Goal: Task Accomplishment & Management: Manage account settings

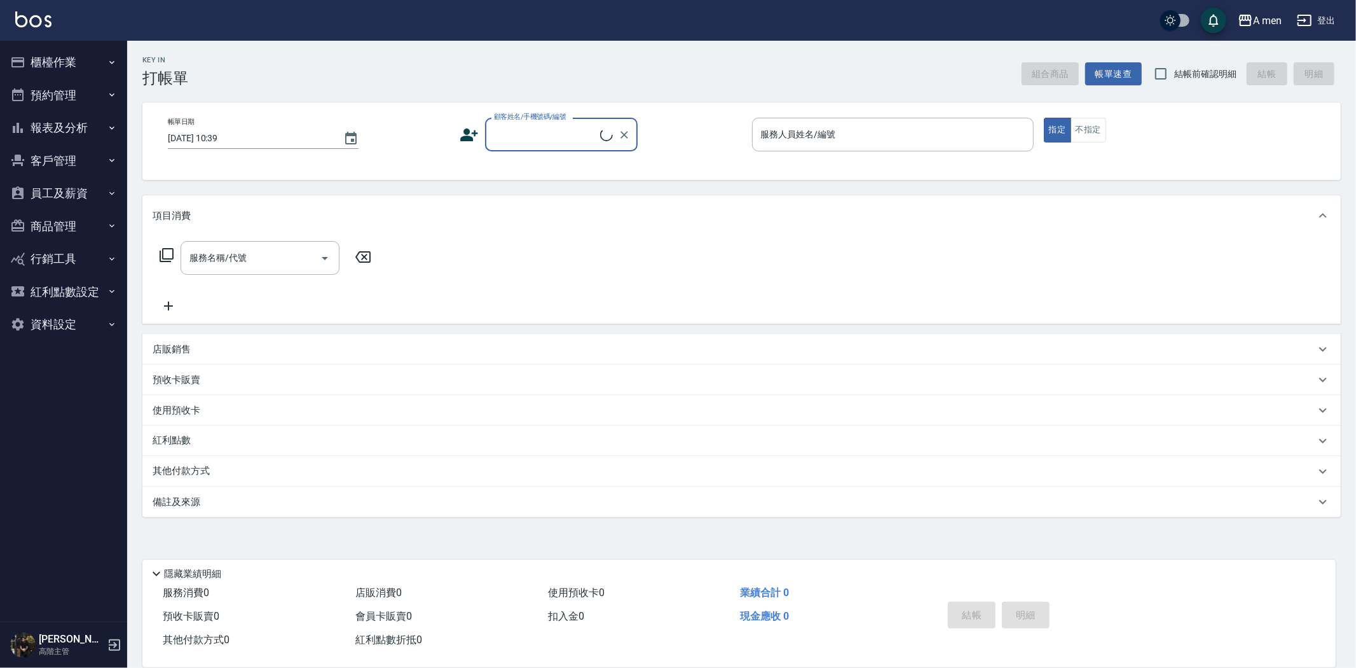
drag, startPoint x: 80, startPoint y: 88, endPoint x: 87, endPoint y: 98, distance: 12.3
click at [83, 88] on button "預約管理" at bounding box center [63, 95] width 117 height 33
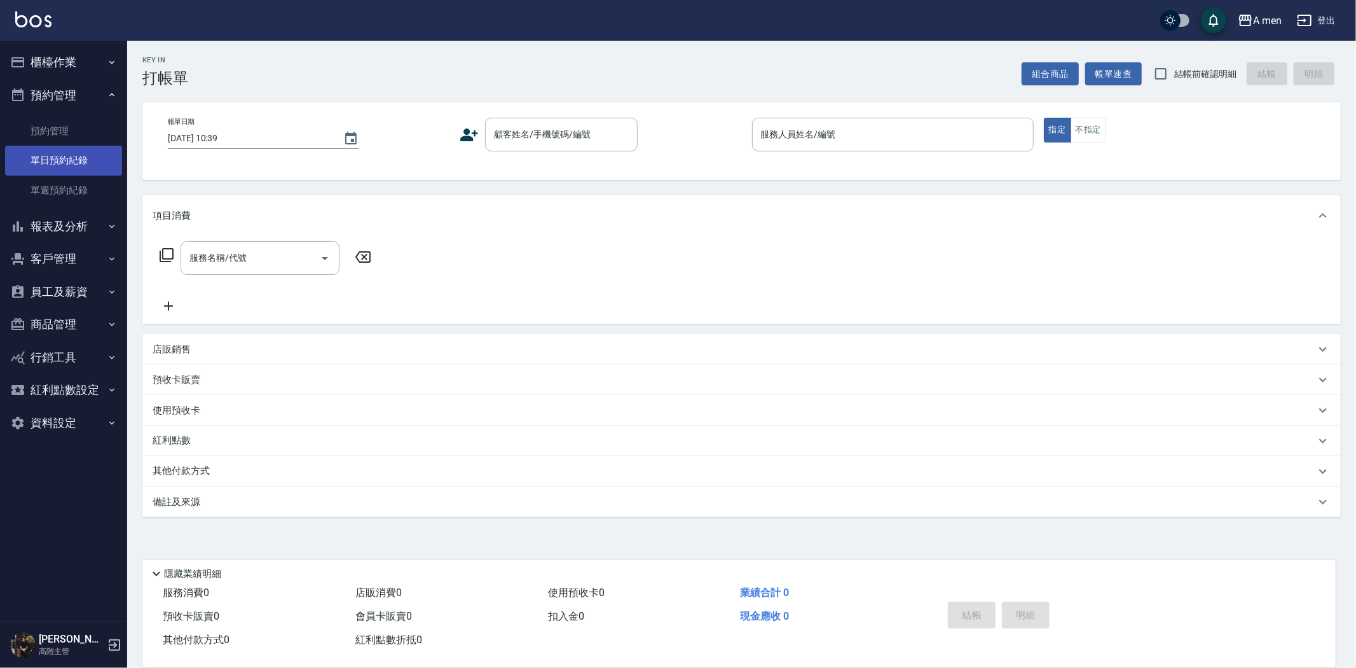
click at [74, 153] on link "單日預約紀錄" at bounding box center [63, 160] width 117 height 29
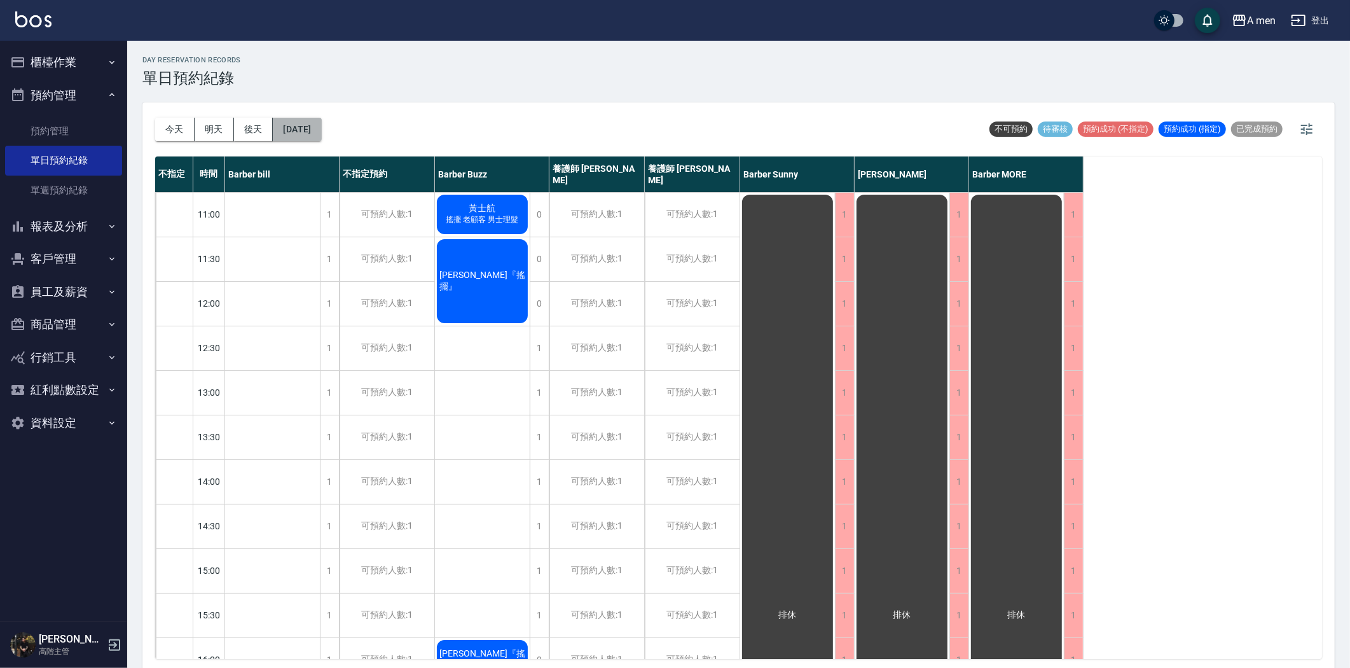
click at [308, 128] on button "[DATE]" at bounding box center [297, 130] width 48 height 24
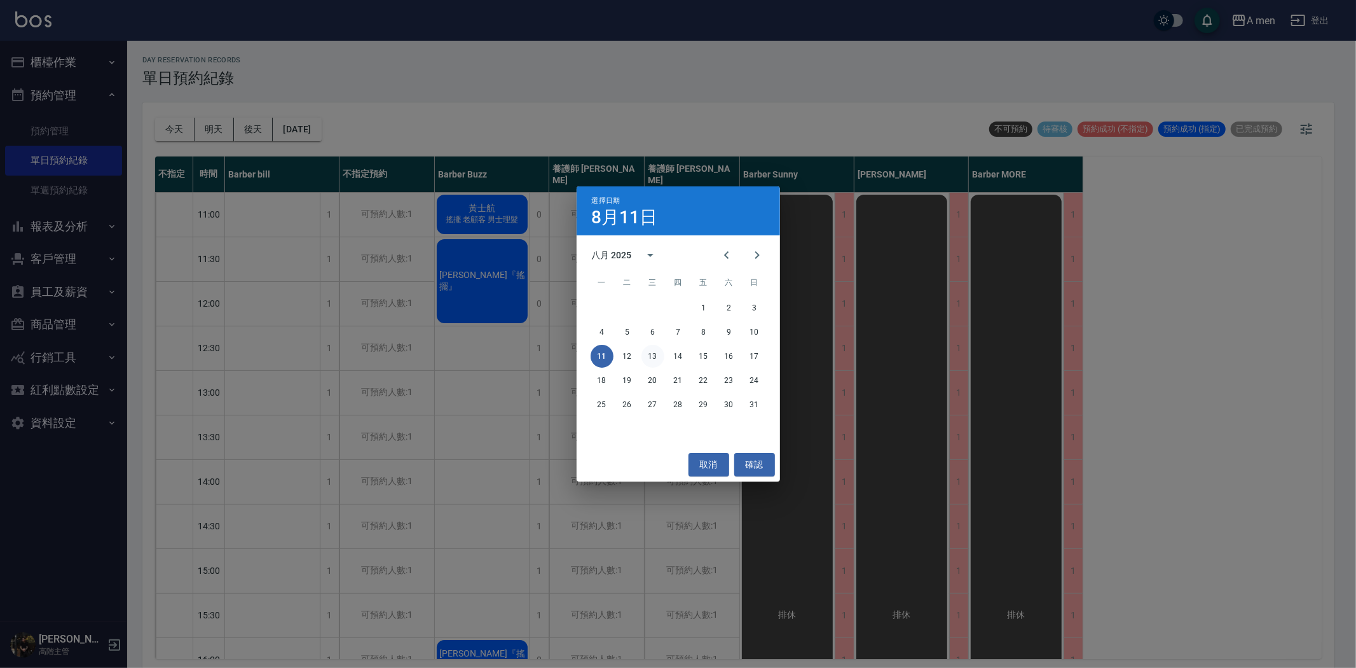
click at [650, 357] on button "13" at bounding box center [653, 356] width 23 height 23
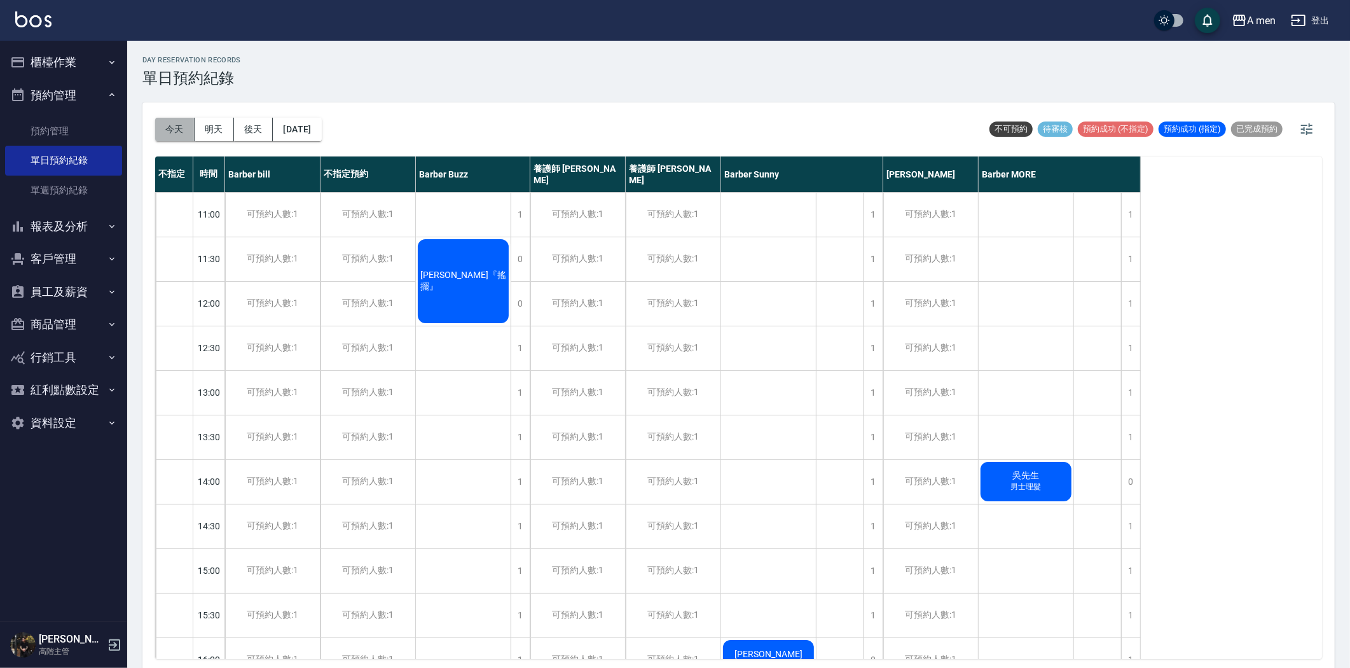
click at [175, 128] on button "今天" at bounding box center [174, 130] width 39 height 24
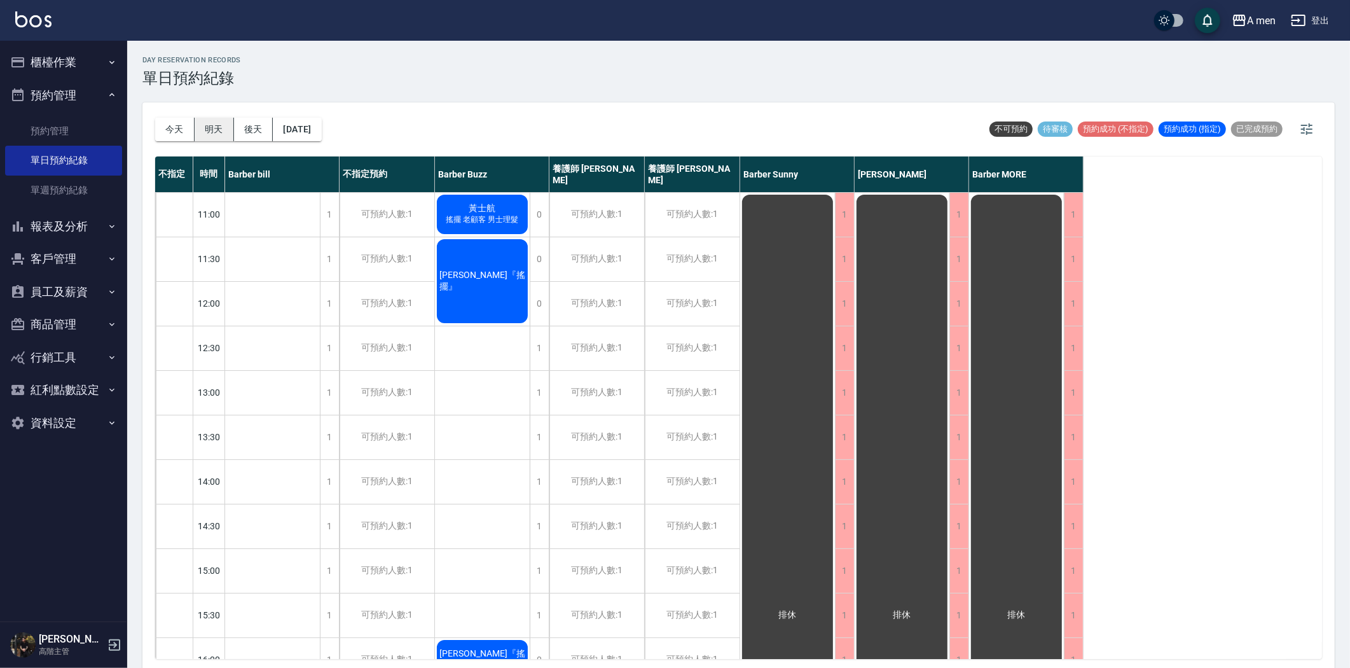
click at [202, 128] on button "明天" at bounding box center [214, 130] width 39 height 24
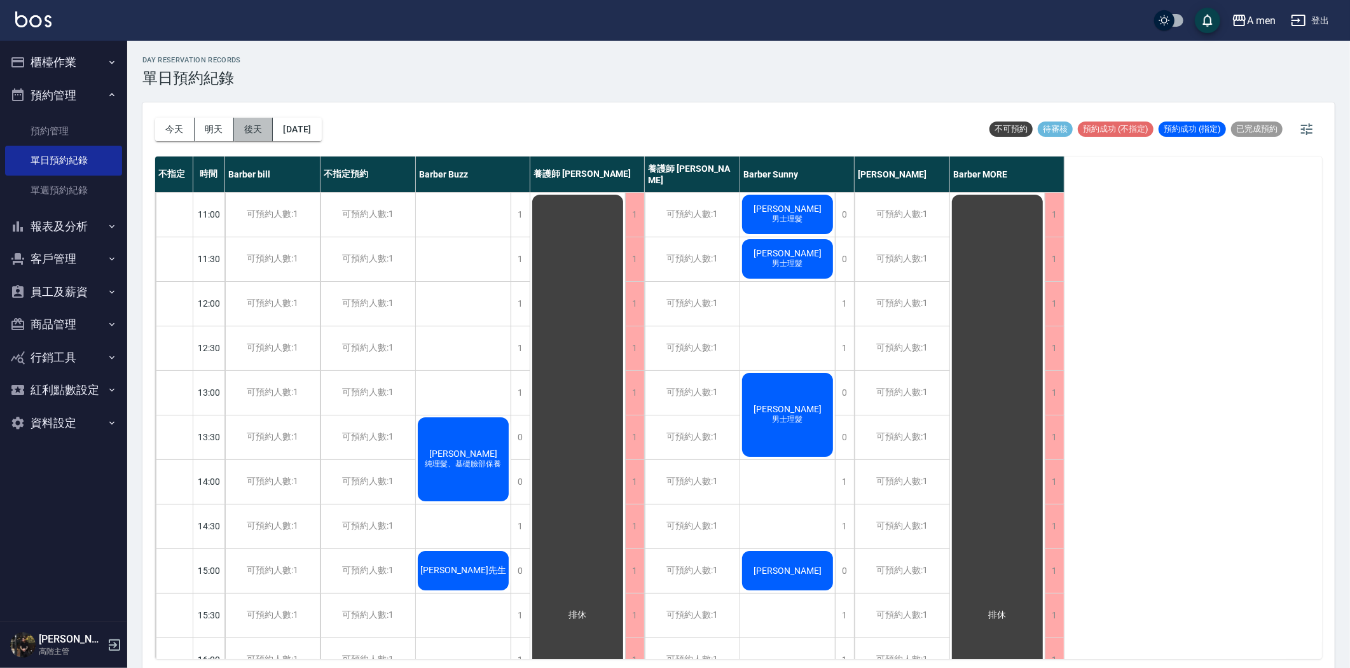
click at [251, 132] on button "後天" at bounding box center [253, 130] width 39 height 24
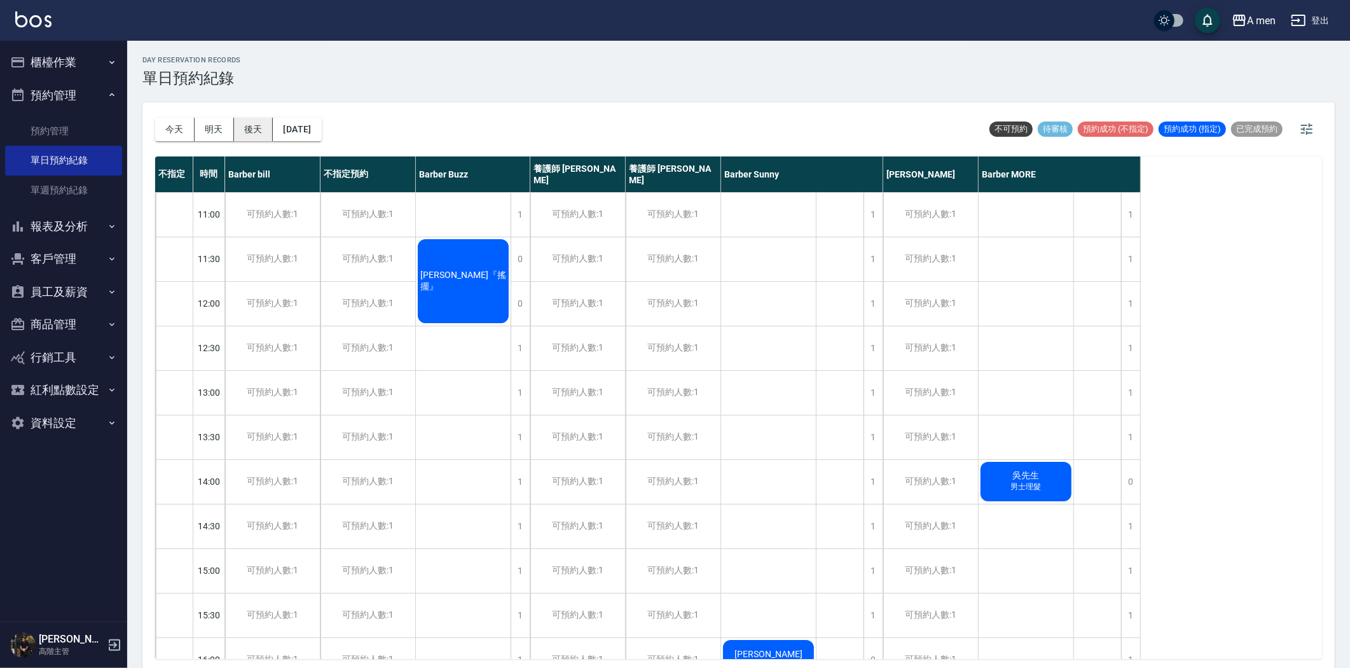
click at [242, 121] on button "後天" at bounding box center [253, 130] width 39 height 24
click at [305, 121] on button "2025/08/13" at bounding box center [297, 130] width 48 height 24
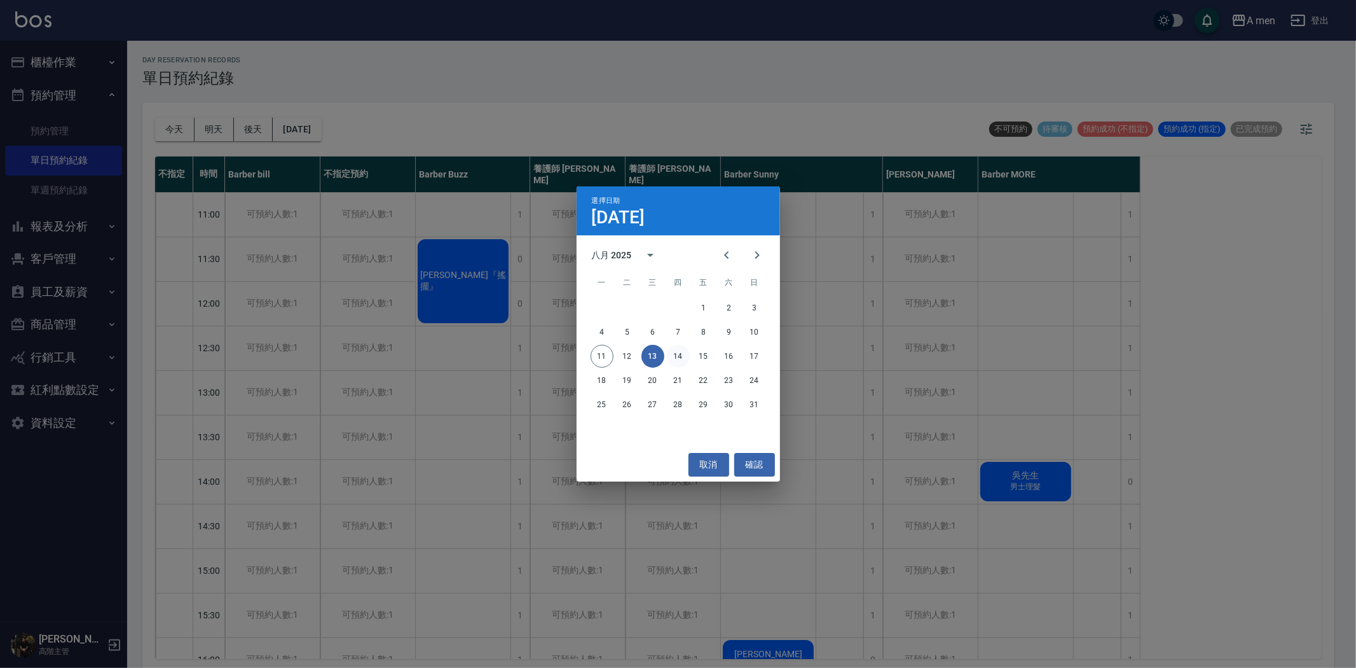
click at [680, 354] on button "14" at bounding box center [678, 356] width 23 height 23
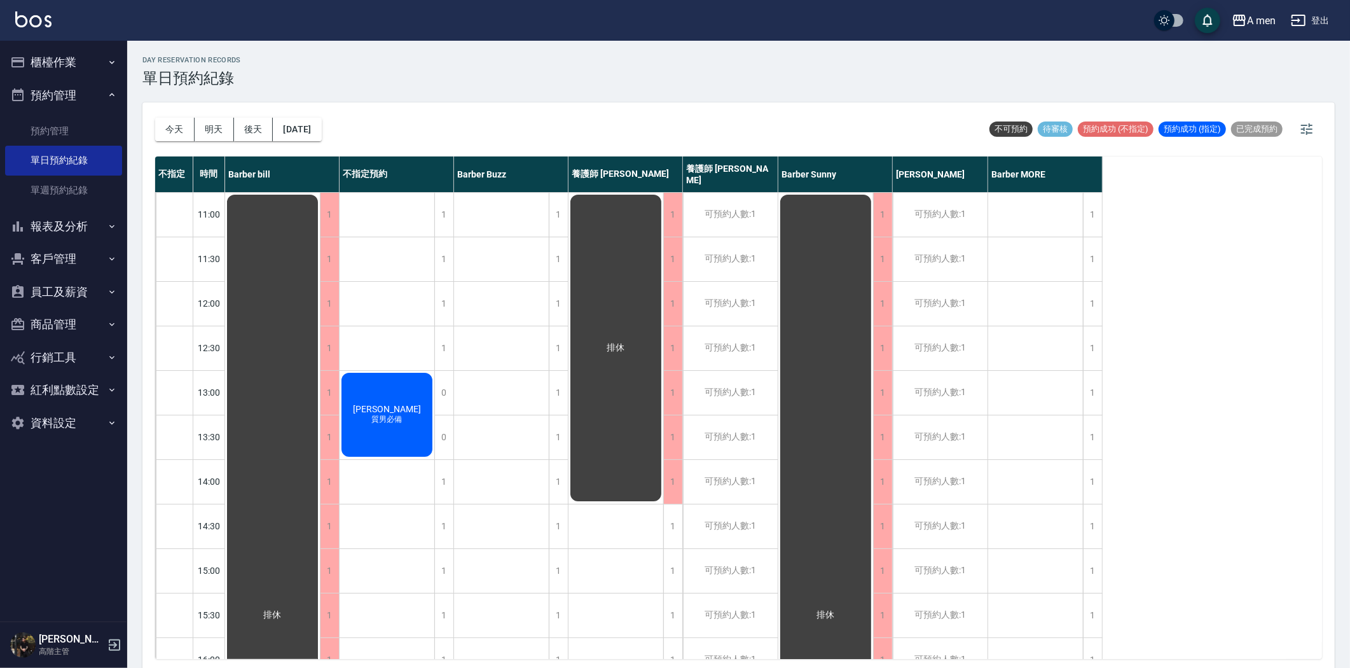
click at [320, 394] on div "林孟衍 質男必備" at bounding box center [272, 615] width 95 height 844
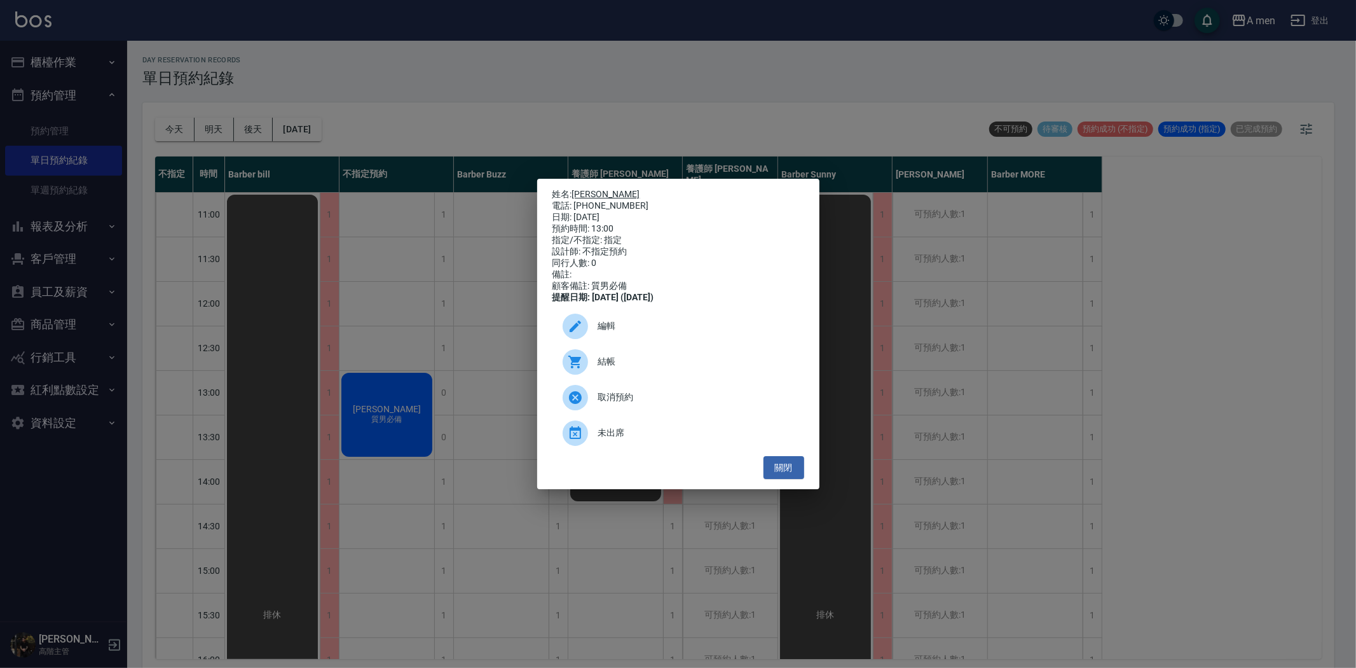
click at [600, 189] on link "林孟衍" at bounding box center [606, 194] width 68 height 10
click at [799, 475] on button "關閉" at bounding box center [784, 468] width 41 height 24
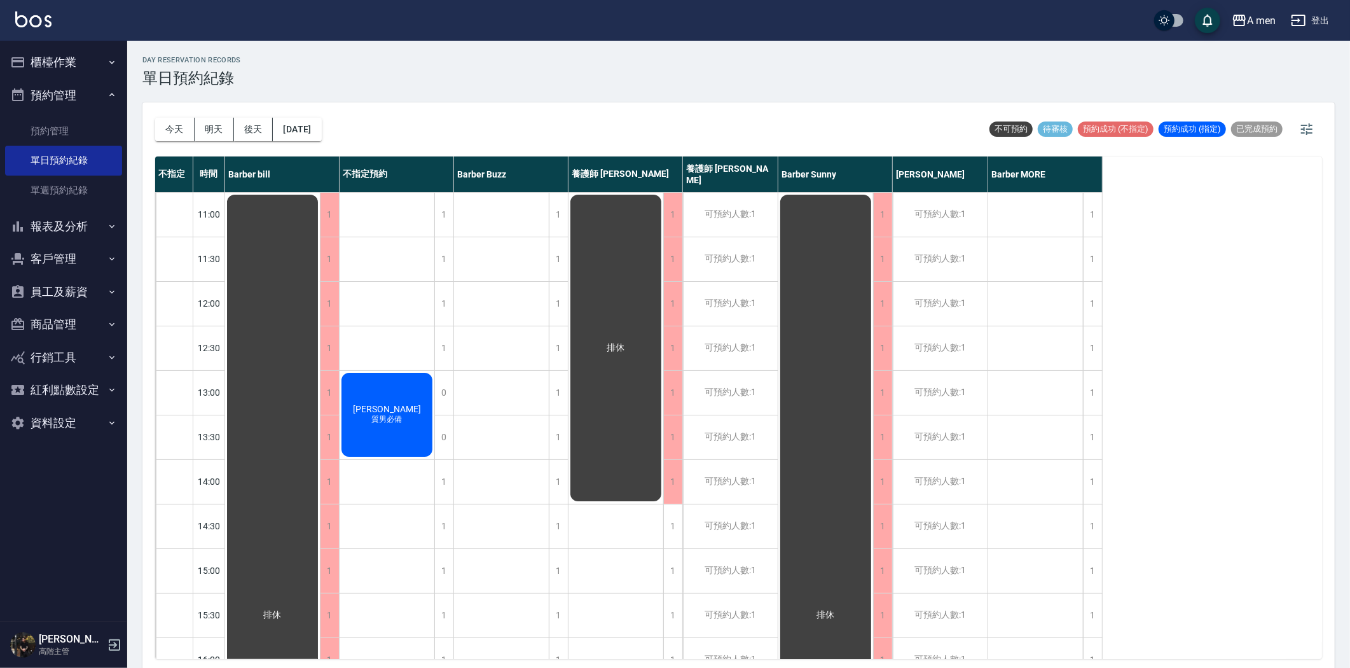
click at [320, 433] on div "林孟衍 質男必備" at bounding box center [272, 615] width 95 height 844
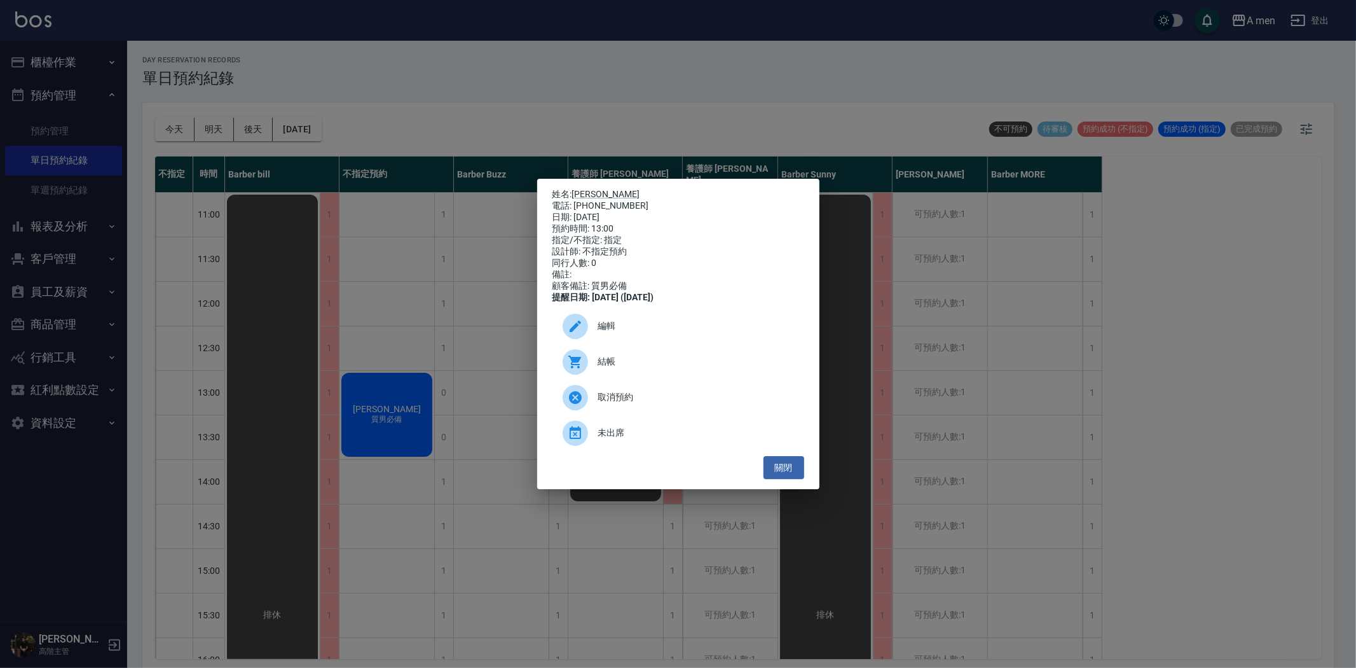
click at [631, 333] on span "編輯" at bounding box center [696, 325] width 196 height 13
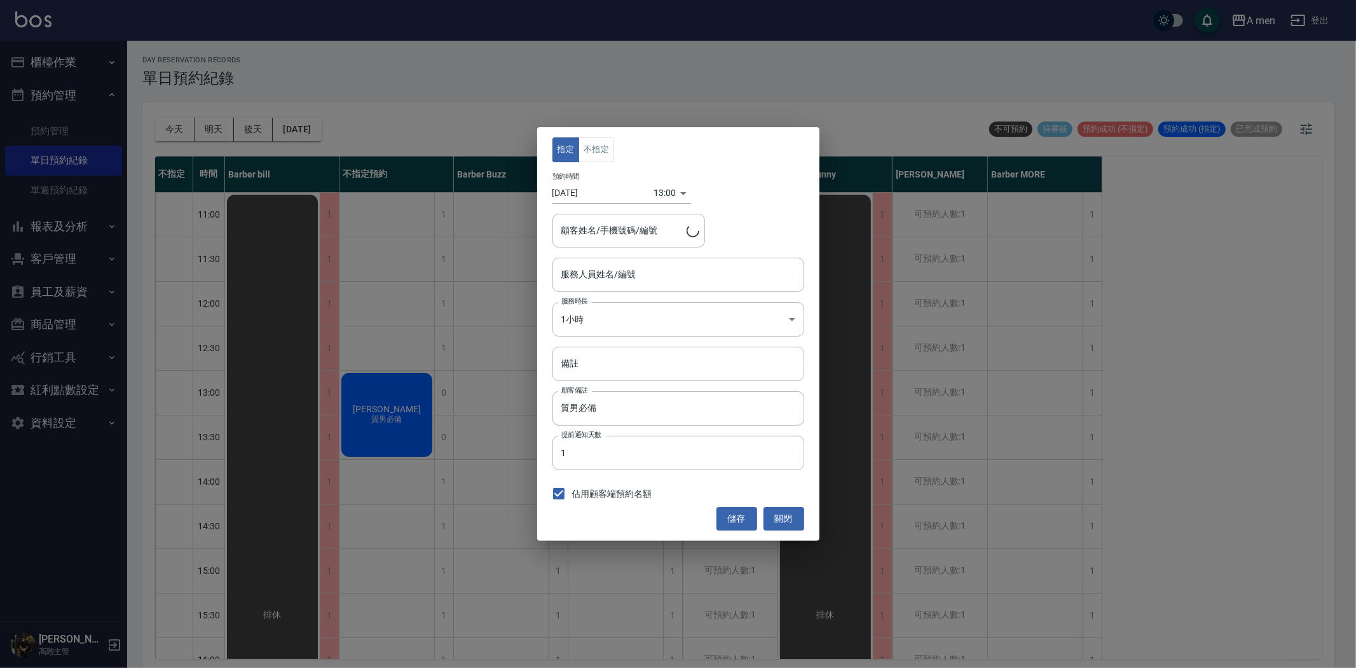
type input "不指定預約-100"
type input "林孟衍/0979510306"
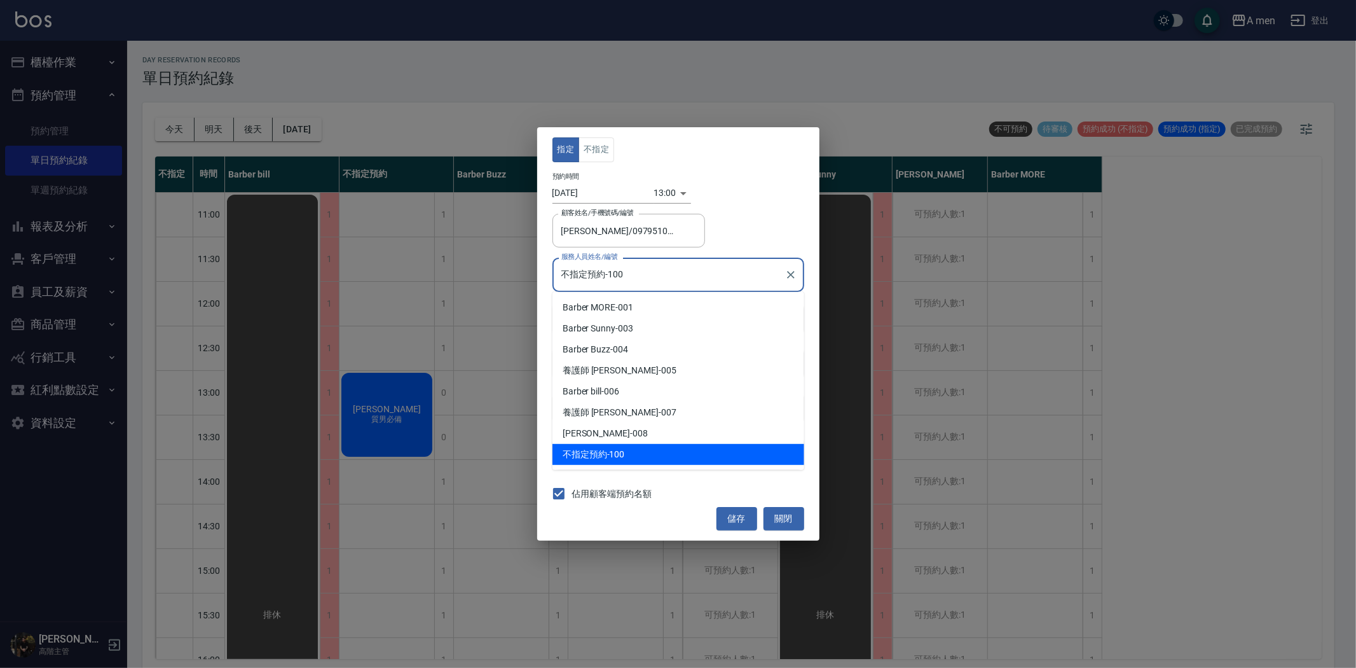
click at [617, 278] on input "不指定預約-100" at bounding box center [668, 274] width 221 height 22
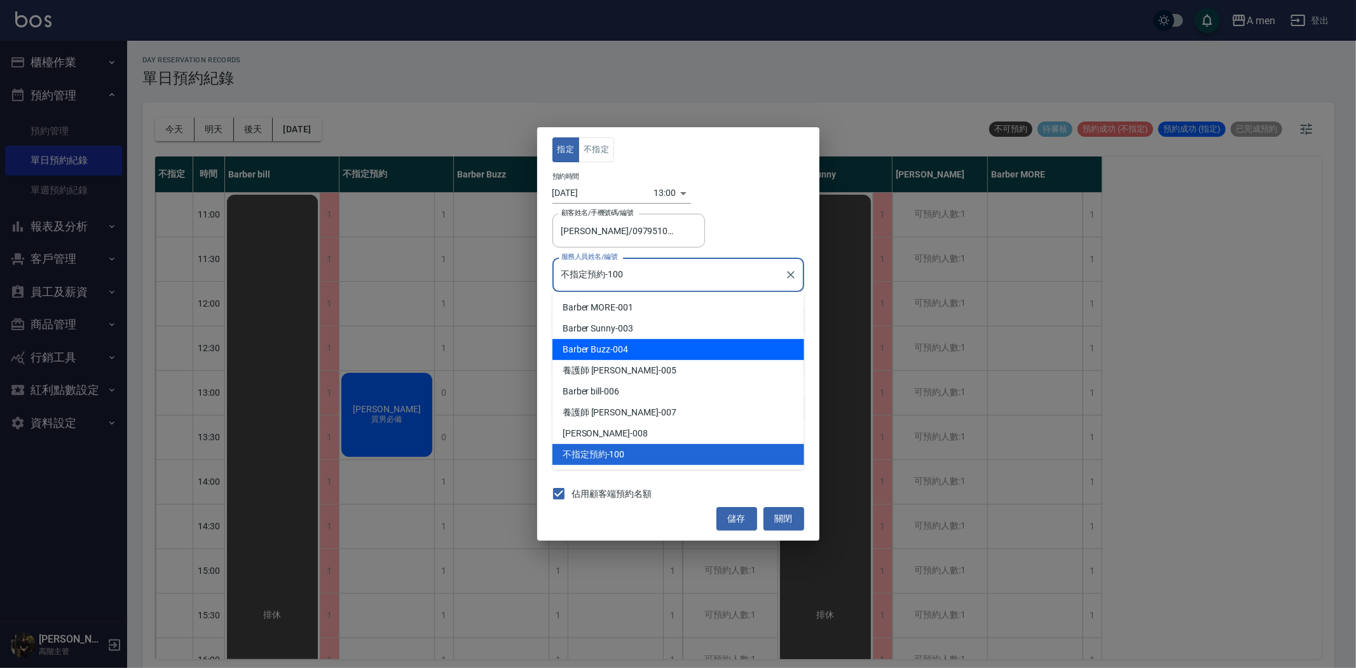
click at [607, 351] on span "Barber Buzz" at bounding box center [587, 349] width 48 height 13
type input "Barber Buzz-004"
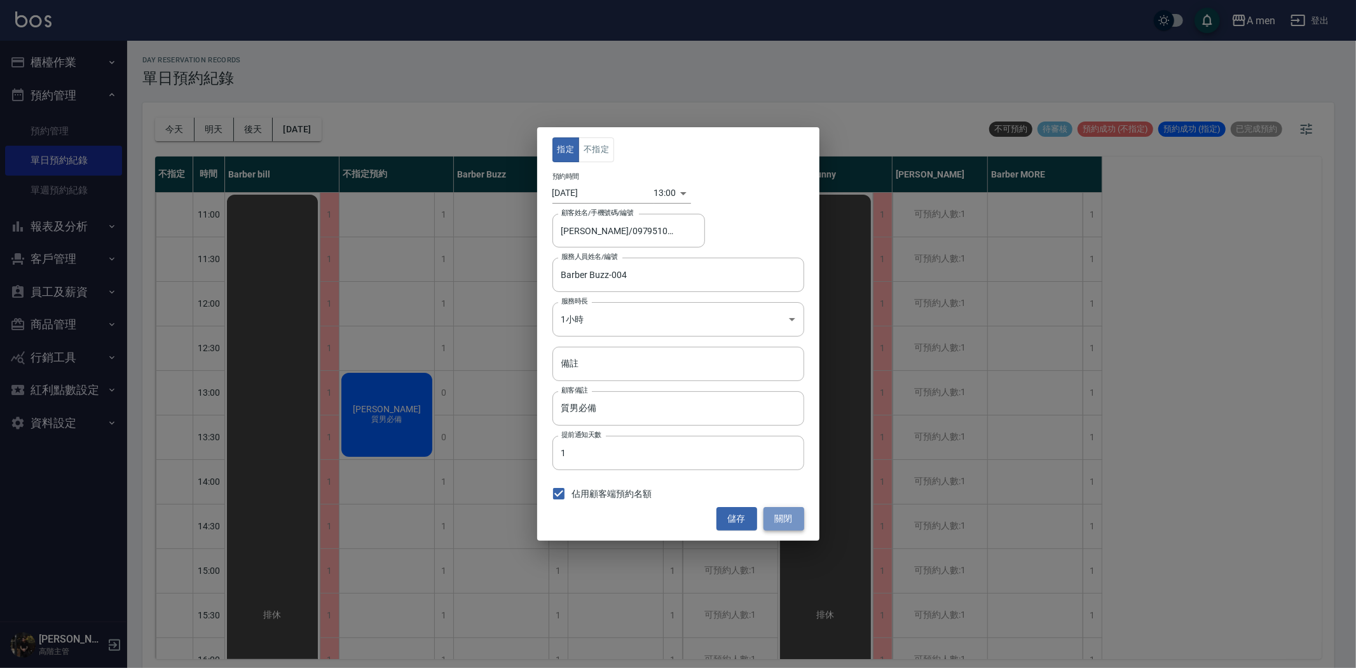
click at [797, 514] on button "關閉" at bounding box center [784, 519] width 41 height 24
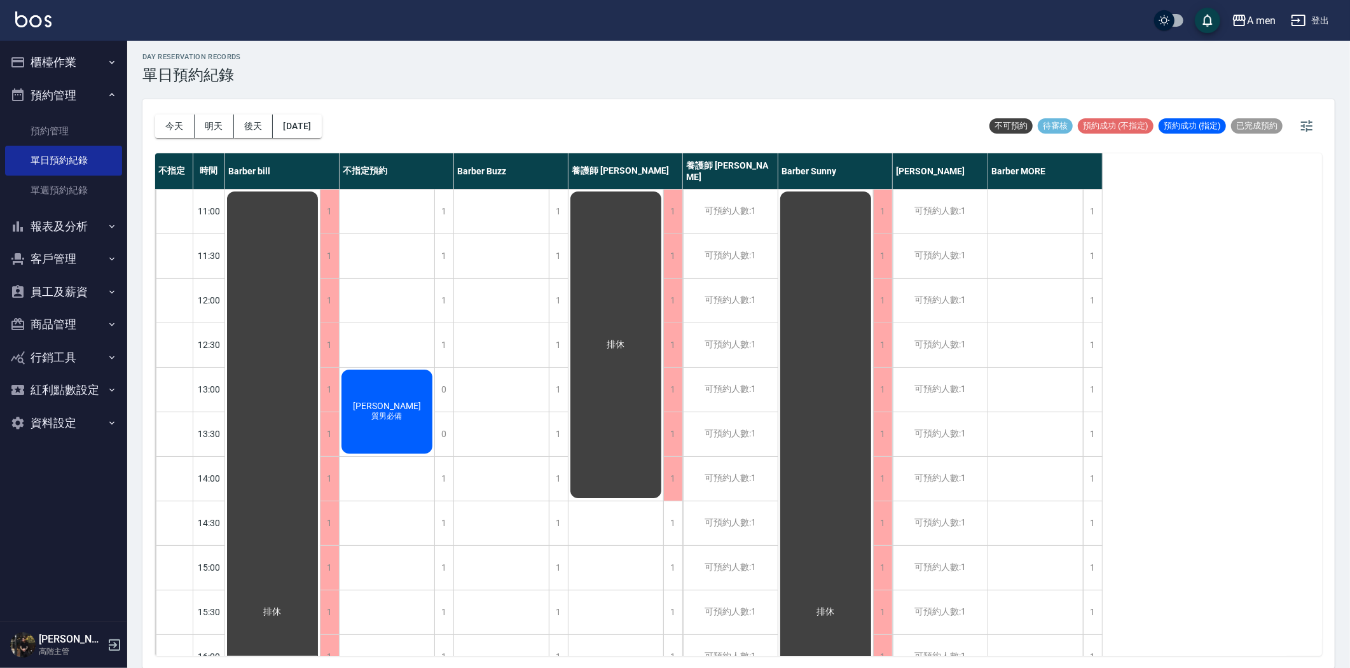
click at [284, 606] on span "林孟衍" at bounding box center [272, 611] width 23 height 11
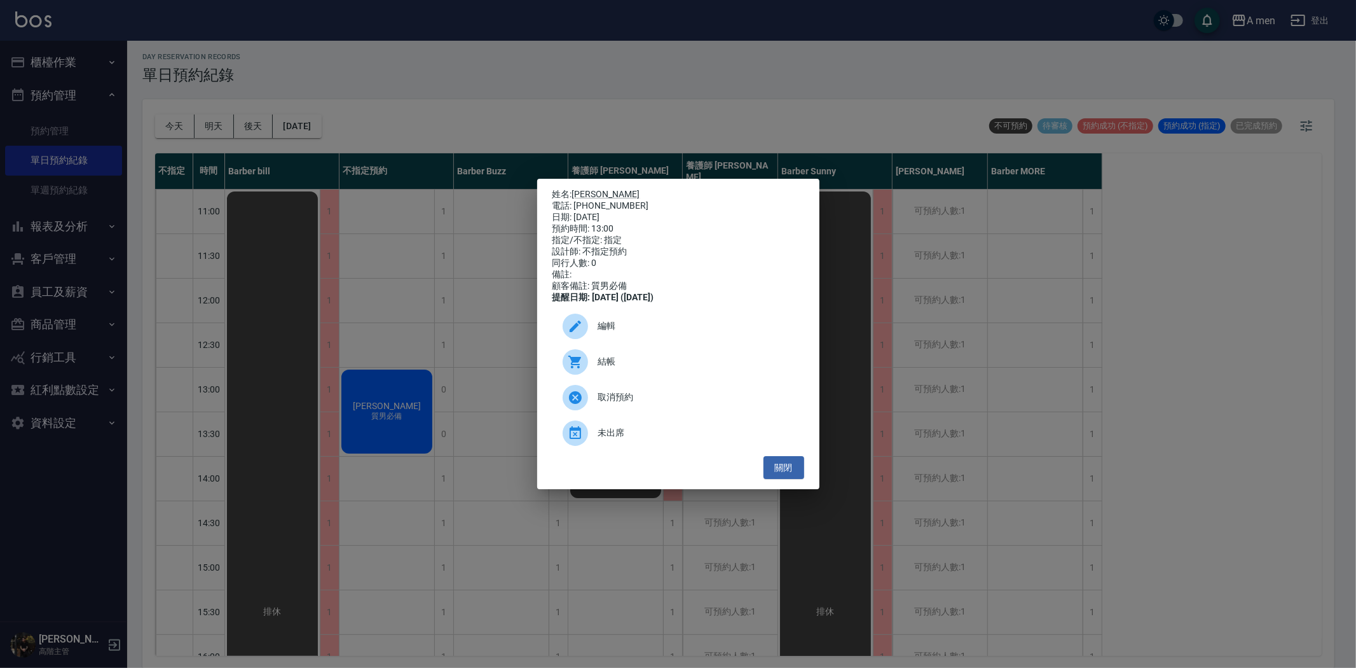
click at [629, 333] on span "編輯" at bounding box center [696, 325] width 196 height 13
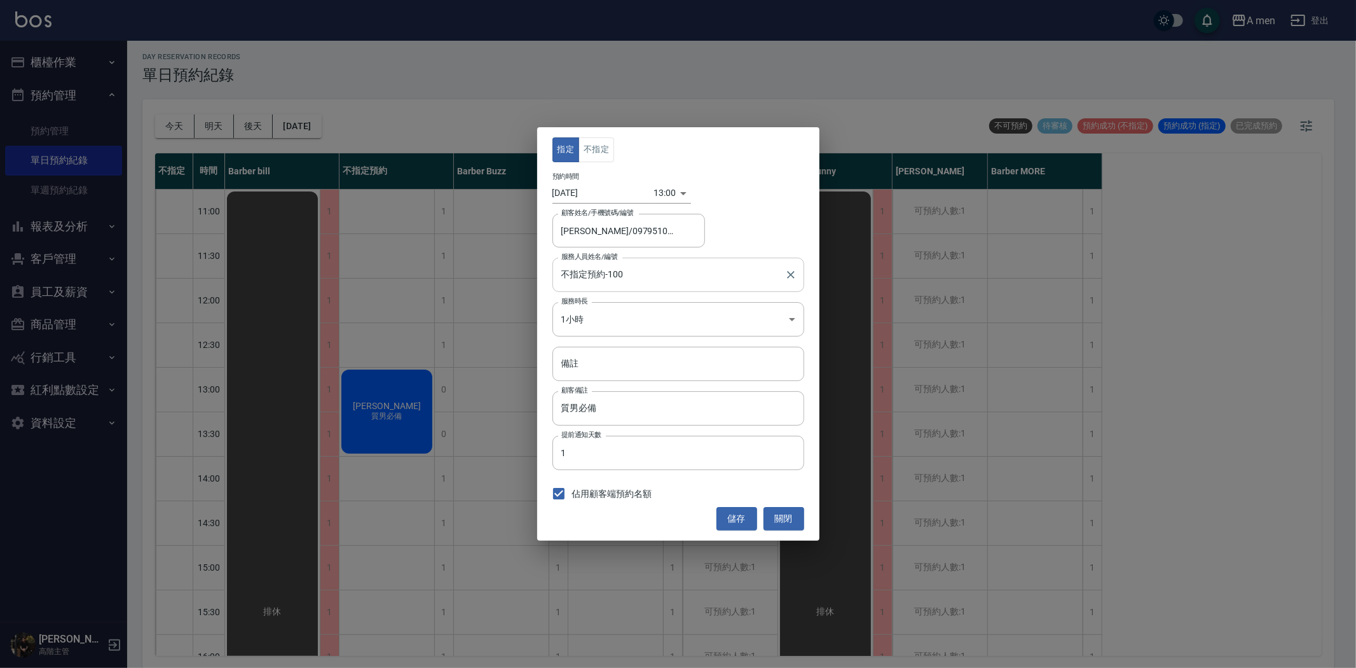
click at [596, 275] on input "不指定預約-100" at bounding box center [668, 274] width 221 height 22
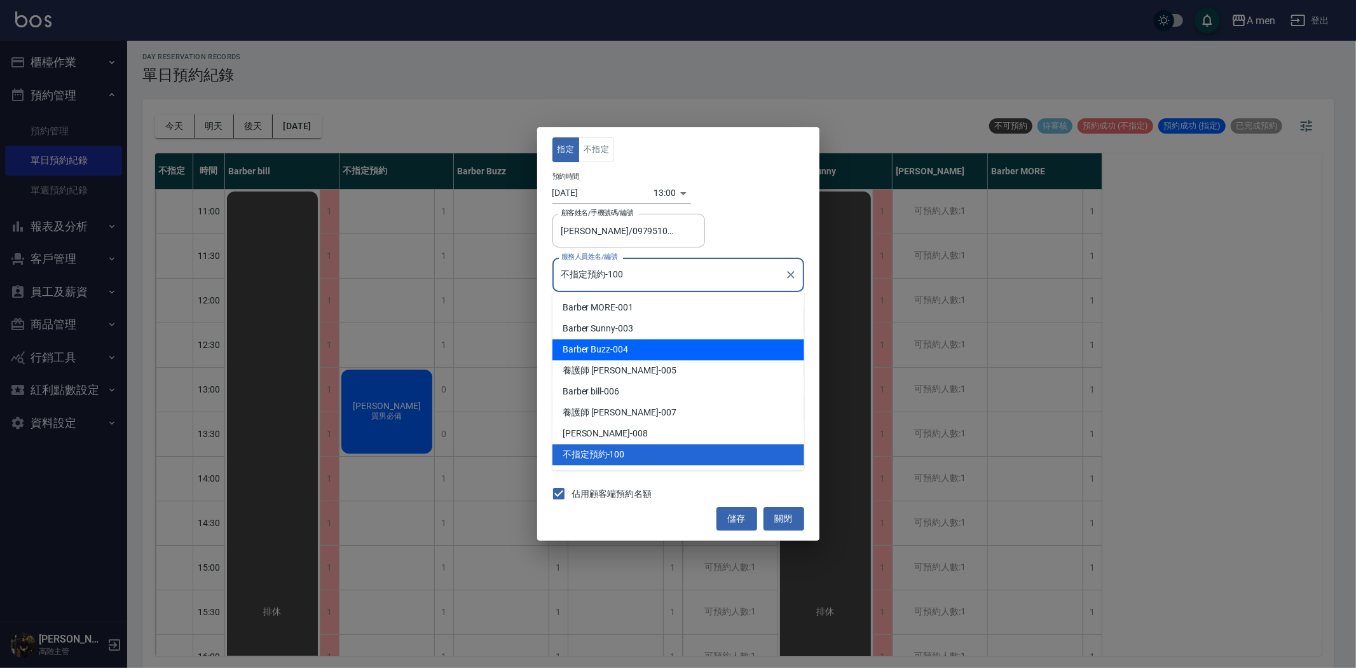
click at [623, 342] on div "Barber Buzz -004" at bounding box center [679, 349] width 252 height 21
type input "Barber Buzz-004"
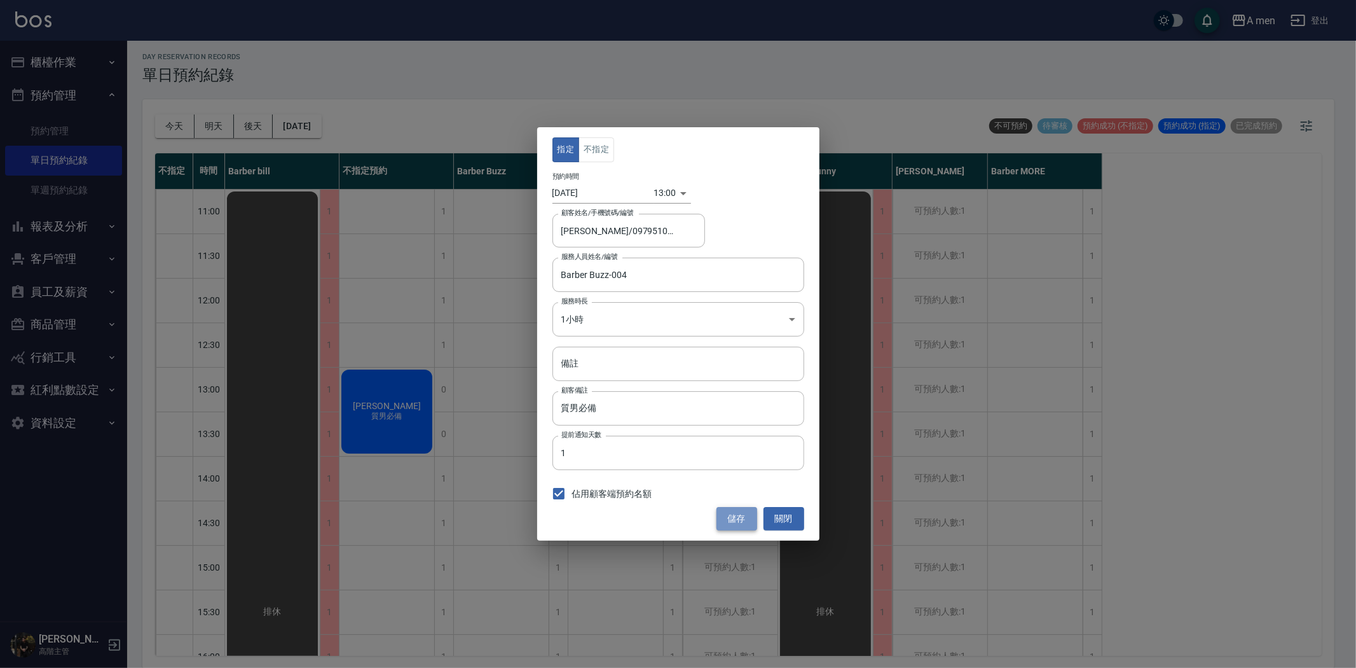
click at [751, 520] on button "儲存" at bounding box center [737, 519] width 41 height 24
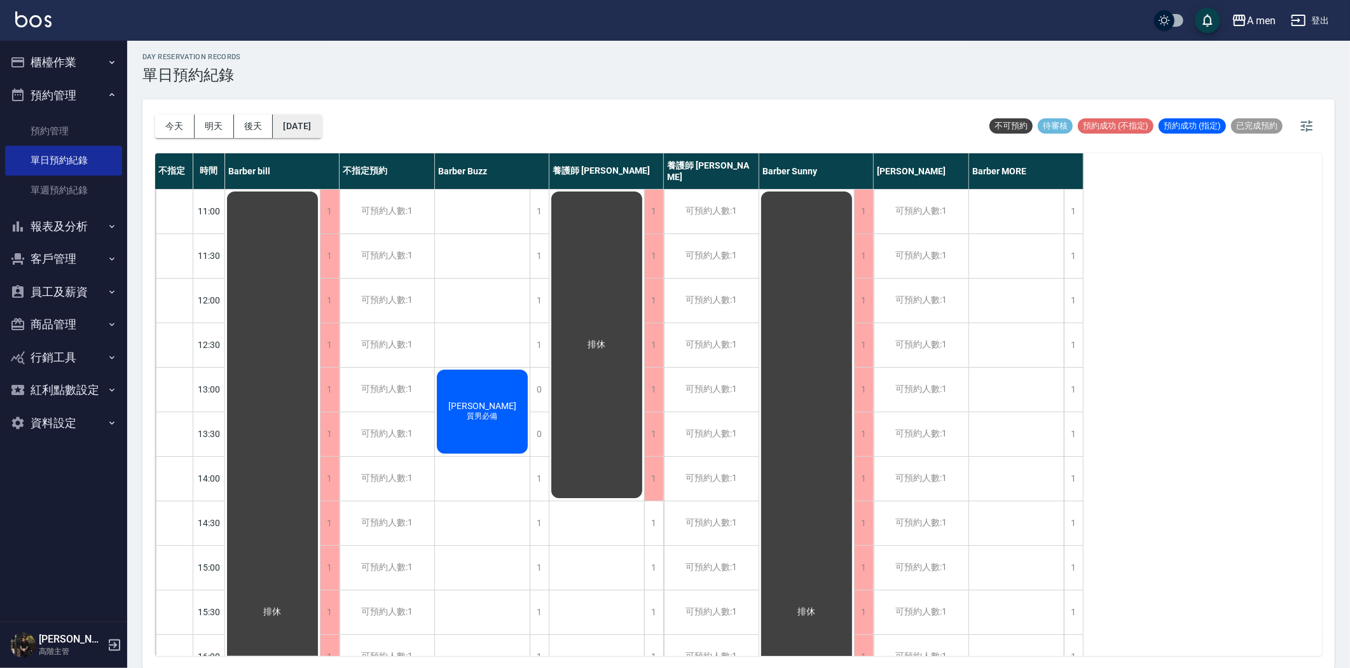
click at [321, 126] on button "2025/08/14" at bounding box center [297, 126] width 48 height 24
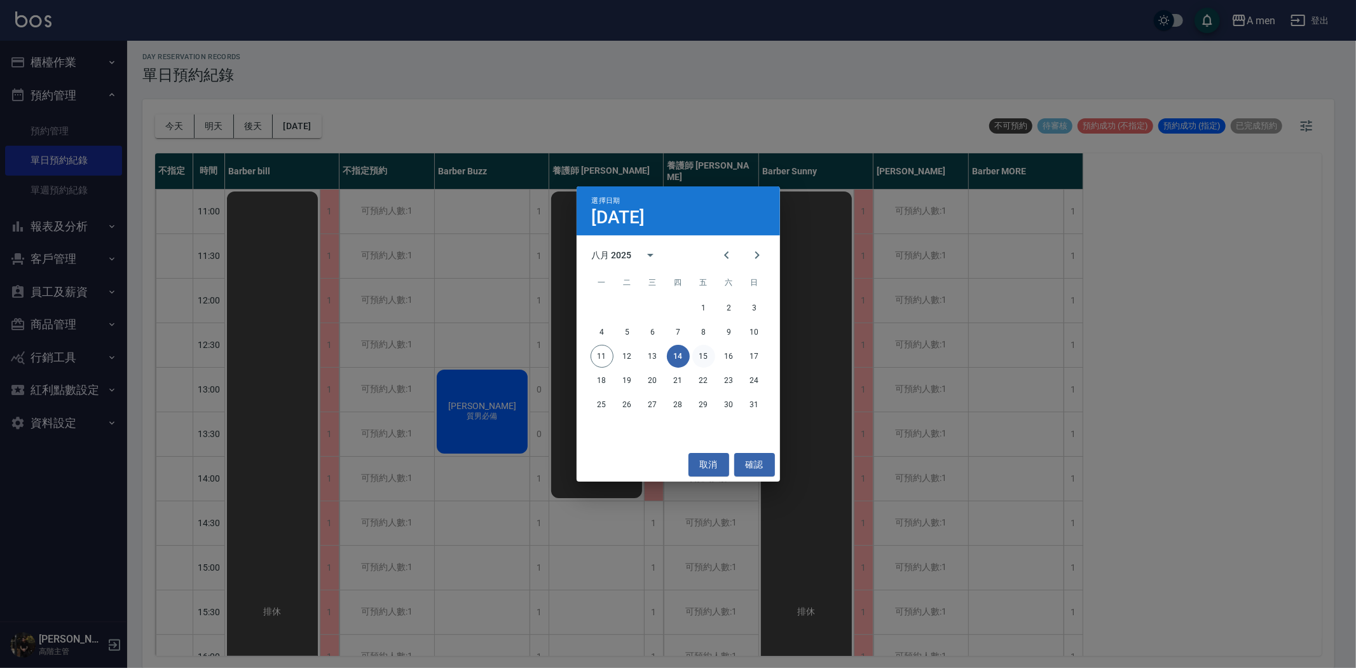
click at [708, 353] on button "15" at bounding box center [703, 356] width 23 height 23
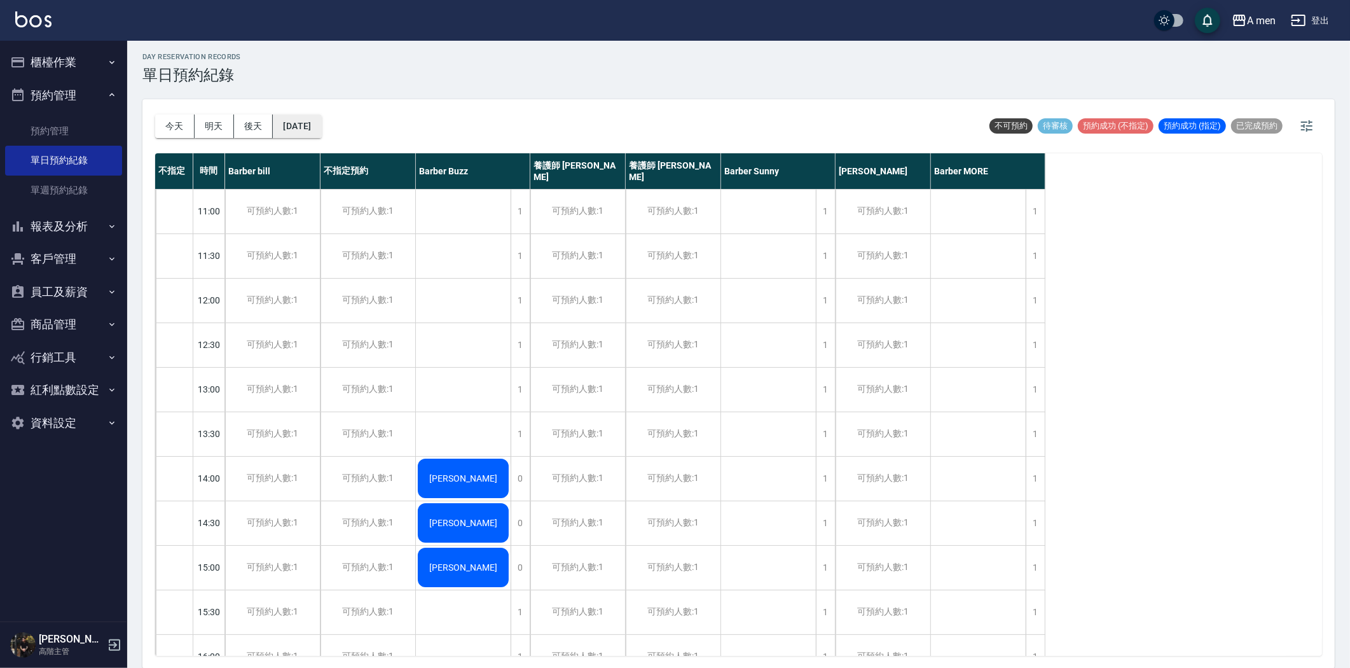
click at [313, 134] on button "2025/08/15" at bounding box center [297, 126] width 48 height 24
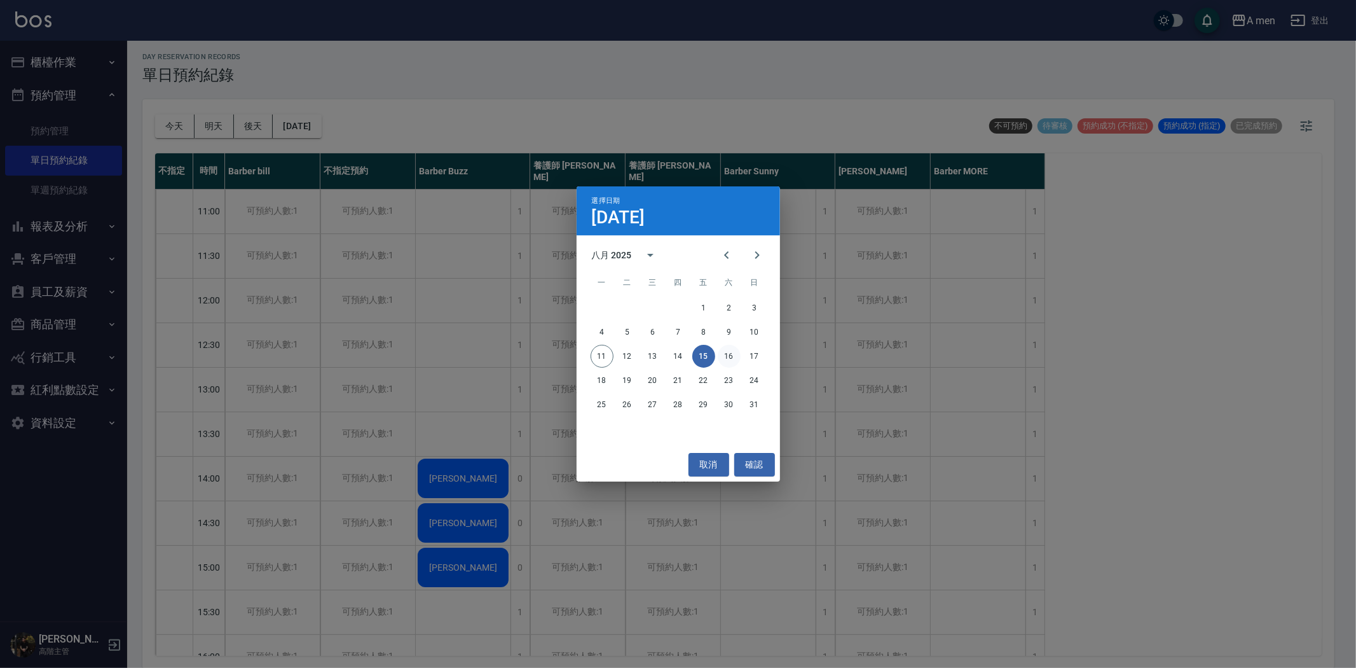
click at [732, 359] on button "16" at bounding box center [729, 356] width 23 height 23
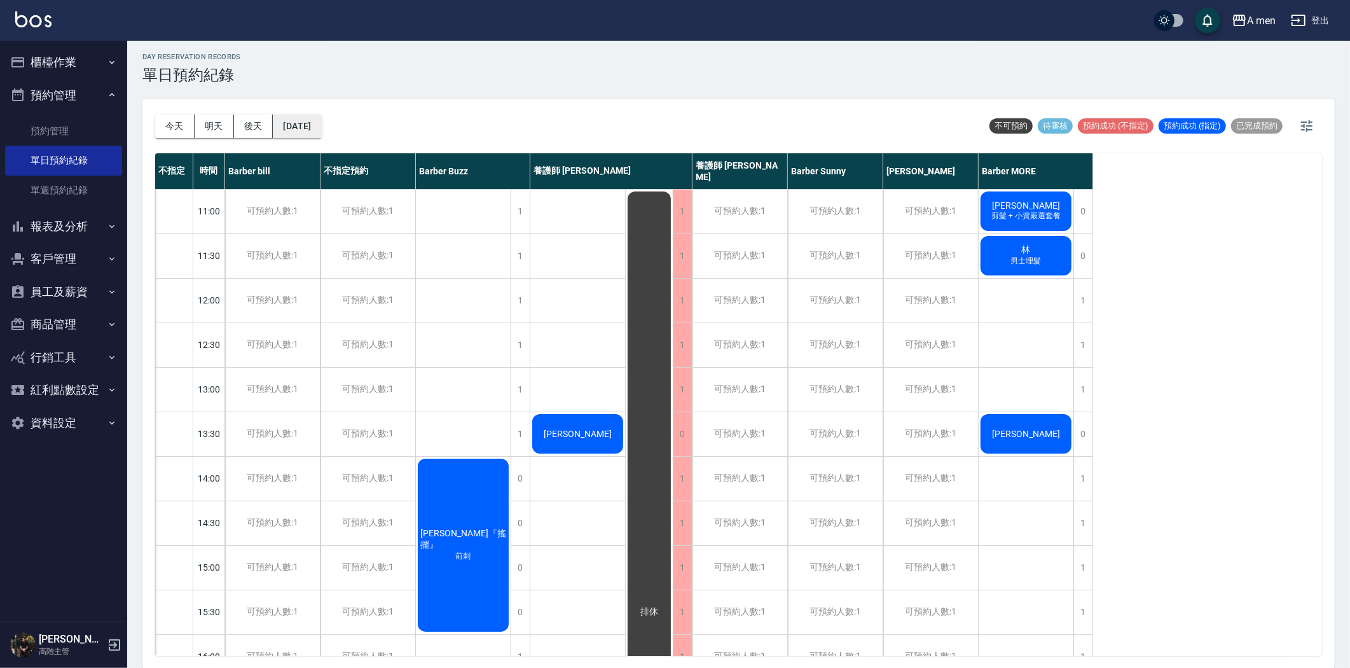
click at [321, 130] on button "2025/08/16" at bounding box center [297, 126] width 48 height 24
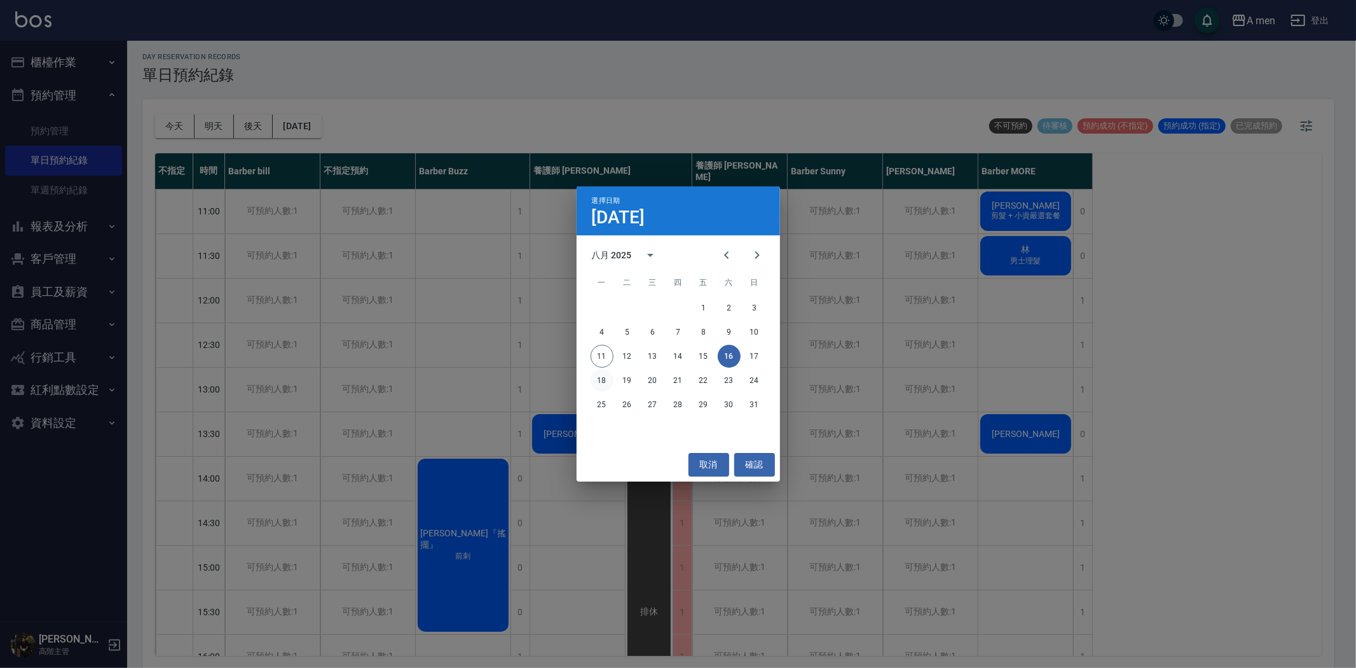
click at [602, 377] on button "18" at bounding box center [602, 380] width 23 height 23
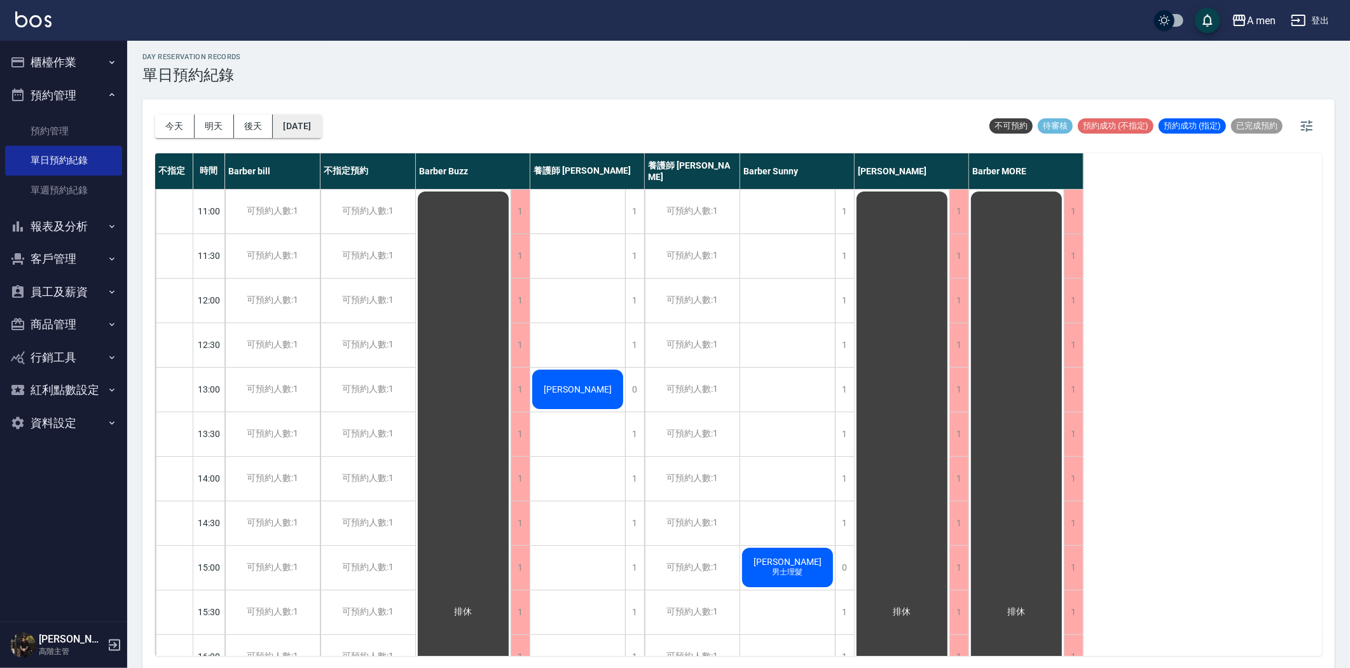
click at [321, 125] on button "2025/08/18" at bounding box center [297, 126] width 48 height 24
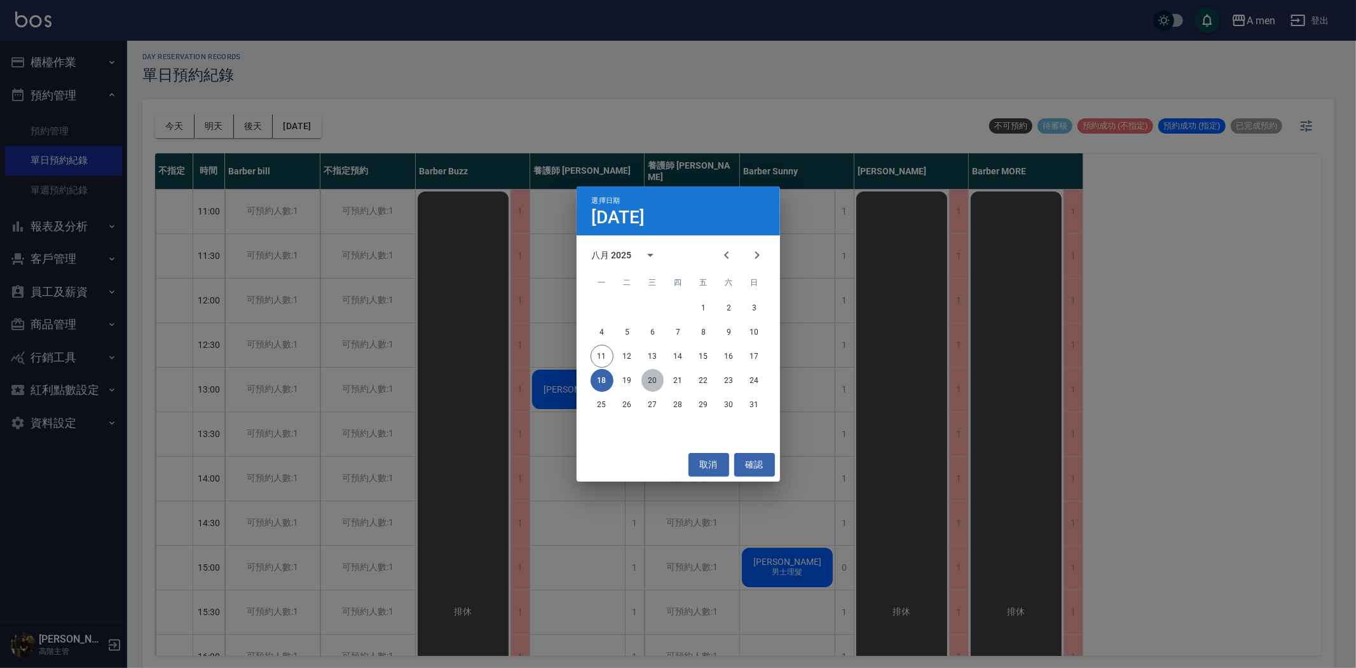
click at [653, 380] on button "20" at bounding box center [653, 380] width 23 height 23
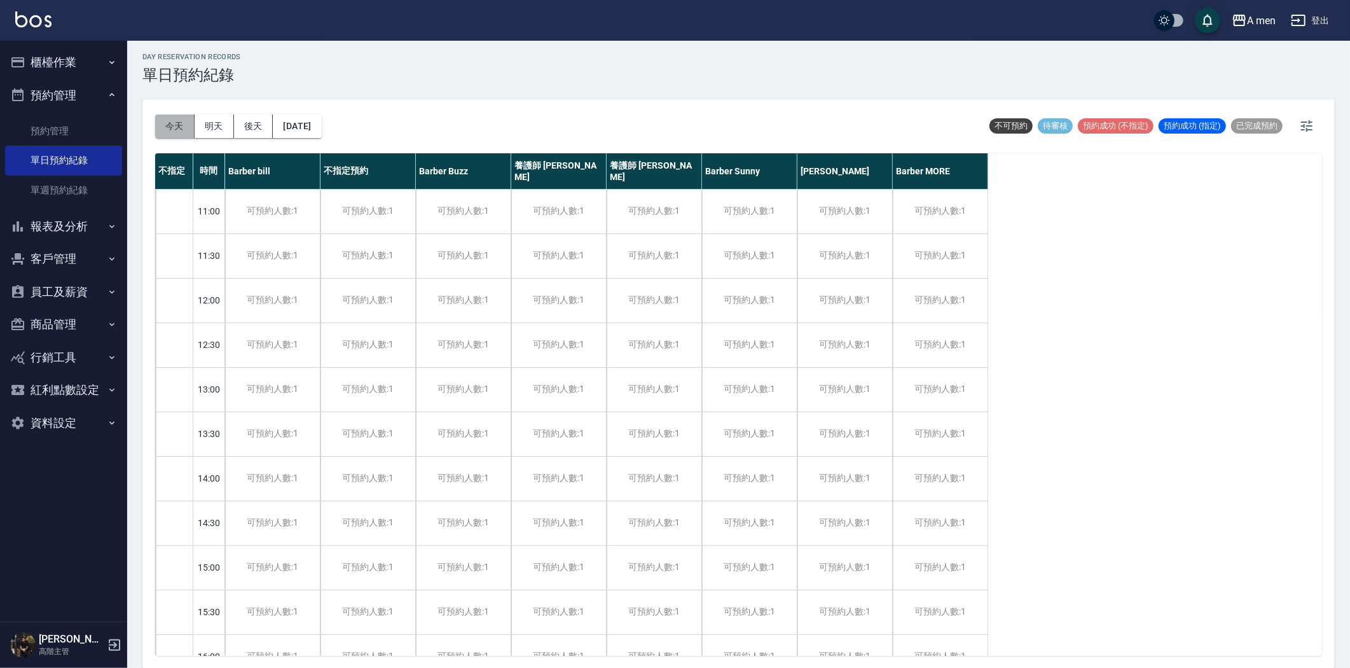
click at [177, 119] on button "今天" at bounding box center [174, 126] width 39 height 24
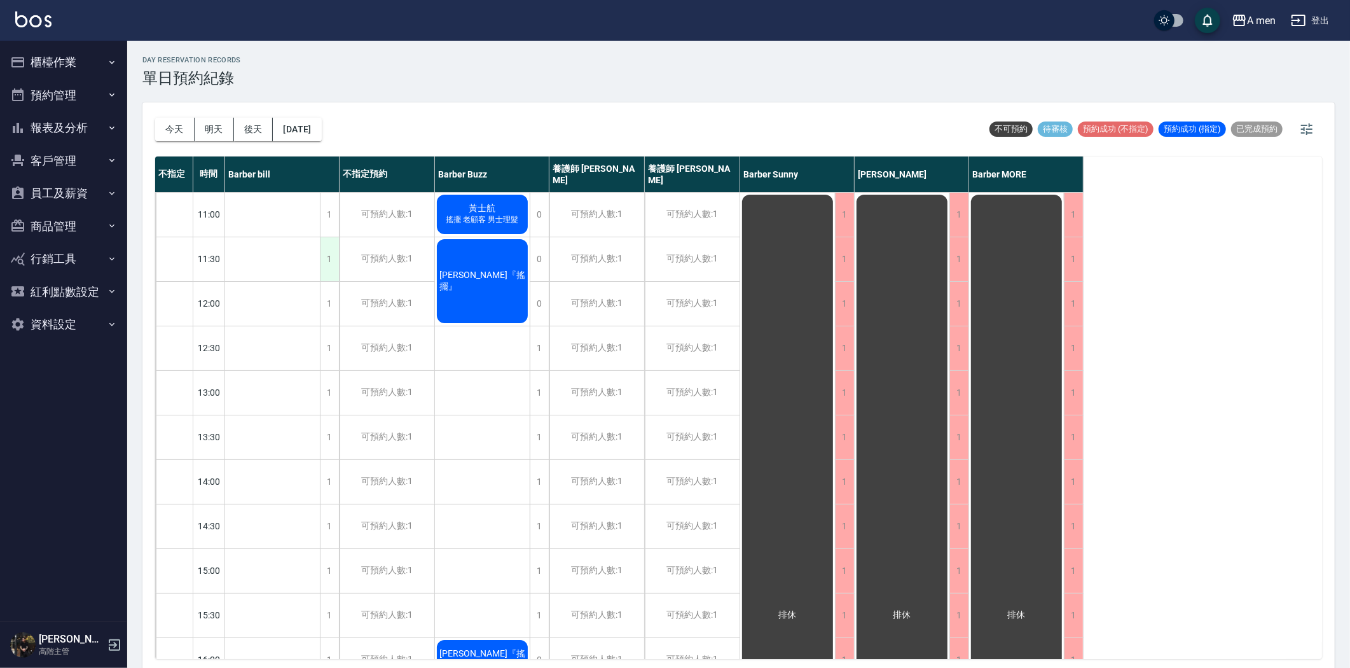
click at [334, 264] on div "1" at bounding box center [329, 259] width 19 height 44
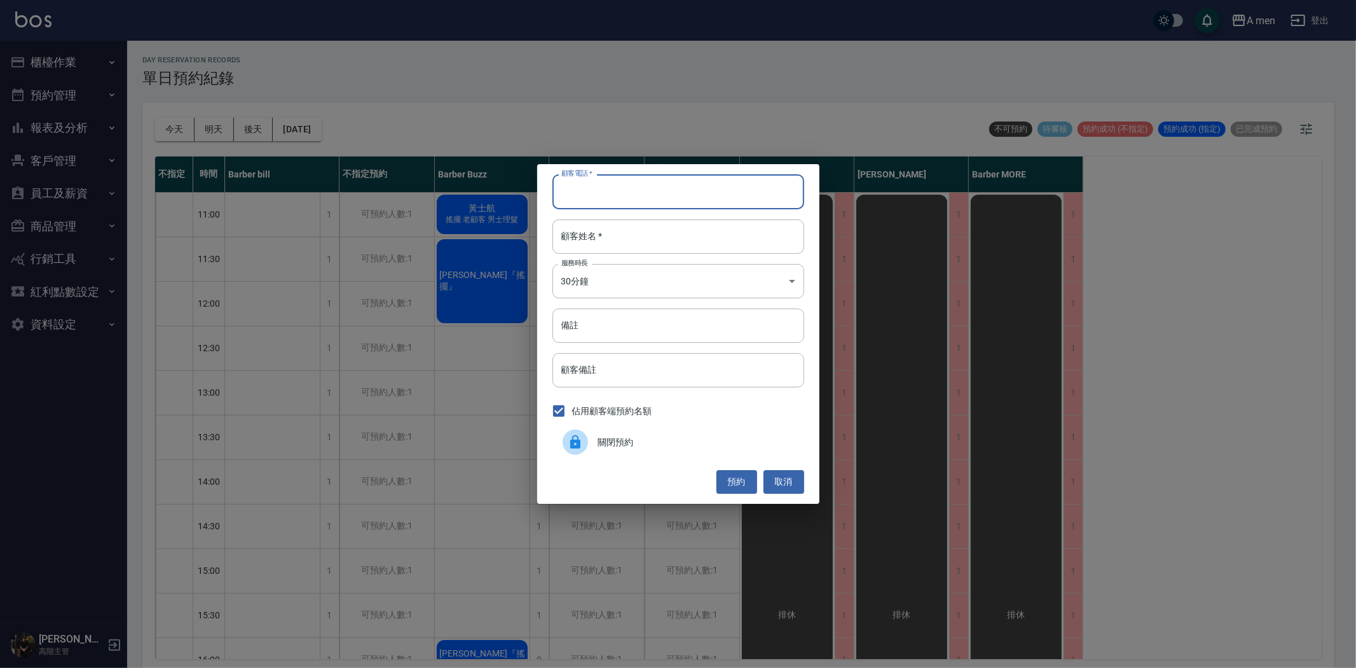
drag, startPoint x: 657, startPoint y: 189, endPoint x: 657, endPoint y: 202, distance: 13.4
click at [657, 189] on input "顧客電話   *" at bounding box center [679, 191] width 252 height 34
click at [788, 480] on button "取消" at bounding box center [784, 482] width 41 height 24
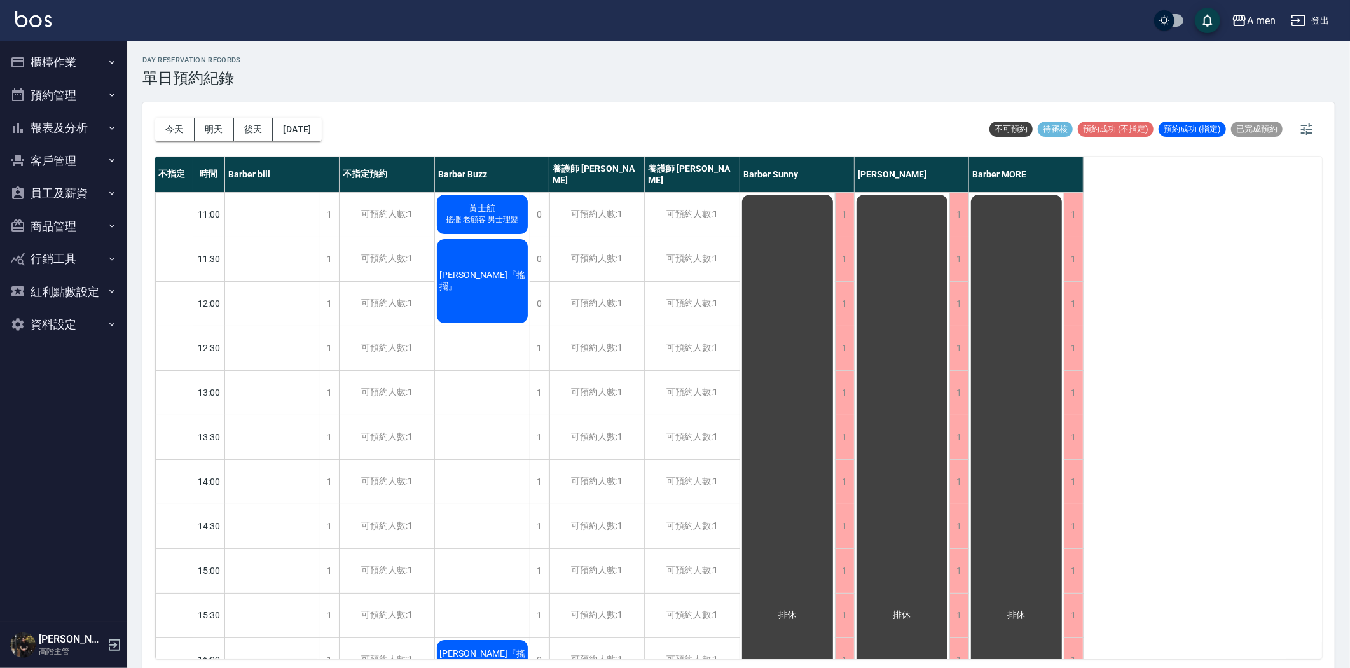
click at [323, 211] on div "1" at bounding box center [329, 215] width 19 height 44
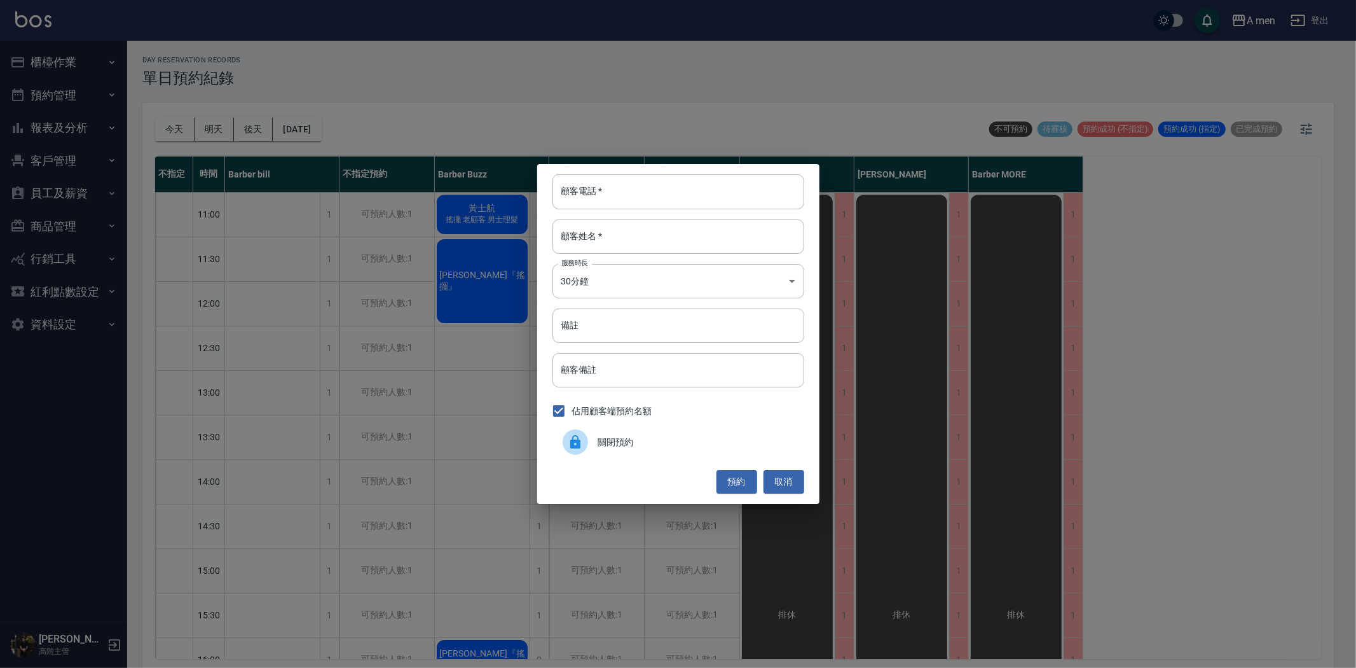
click at [614, 434] on div "關閉預約" at bounding box center [679, 442] width 252 height 36
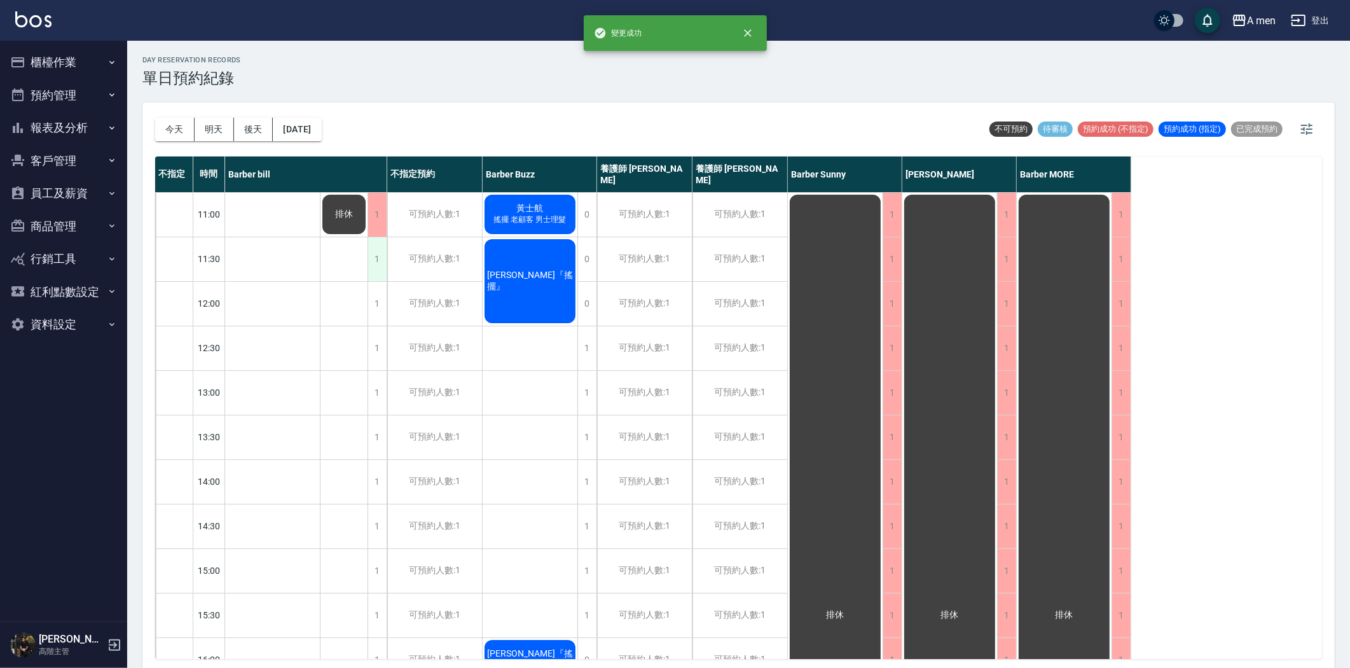
click at [371, 249] on div "1" at bounding box center [377, 259] width 19 height 44
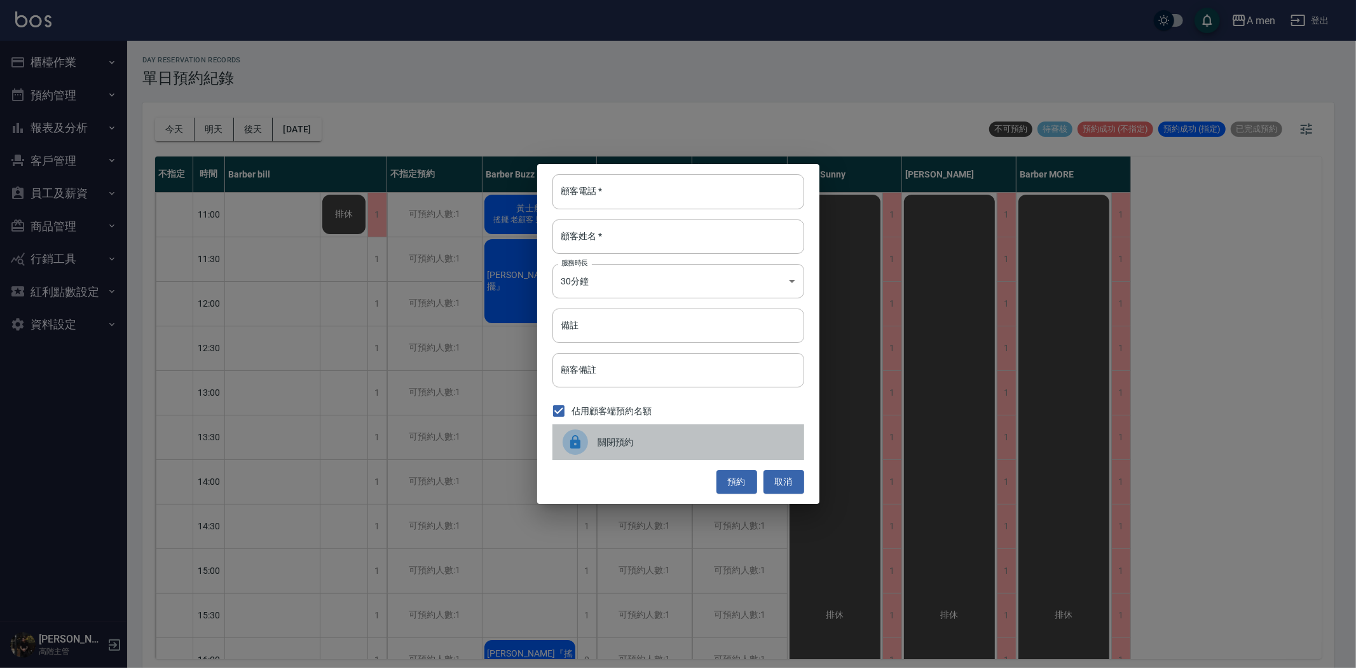
click at [626, 443] on span "關閉預約" at bounding box center [696, 442] width 196 height 13
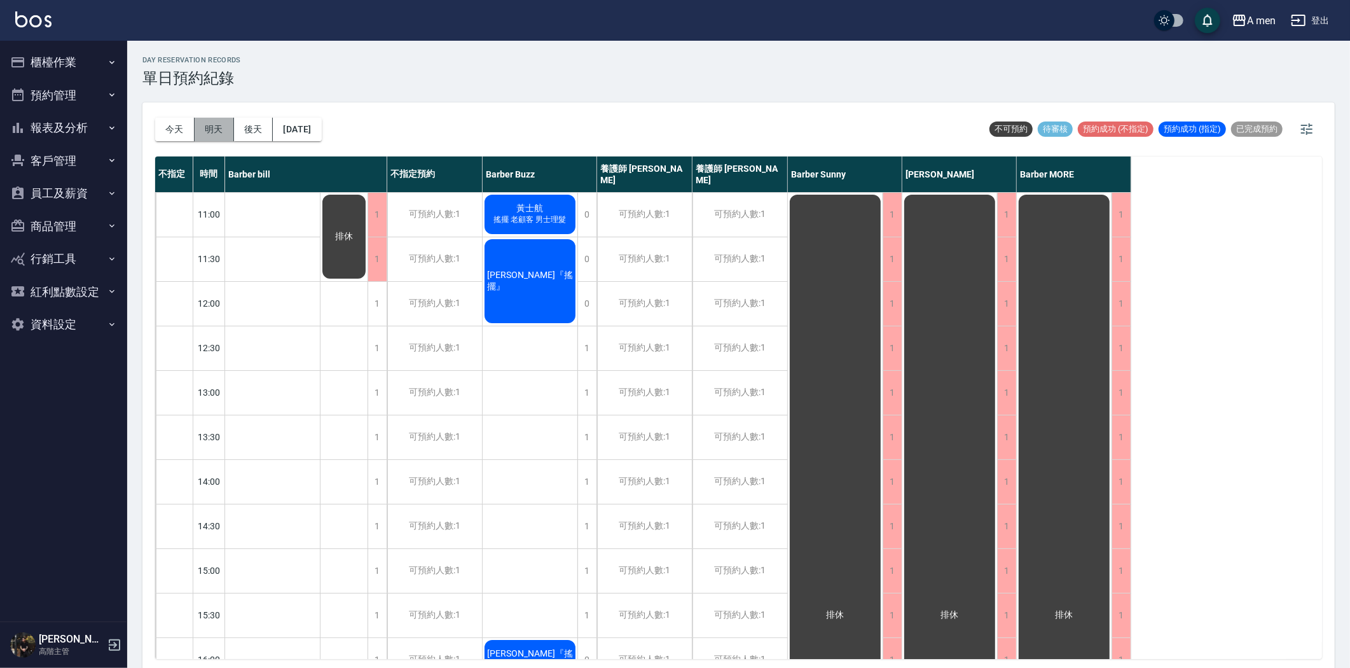
click at [212, 121] on button "明天" at bounding box center [214, 130] width 39 height 24
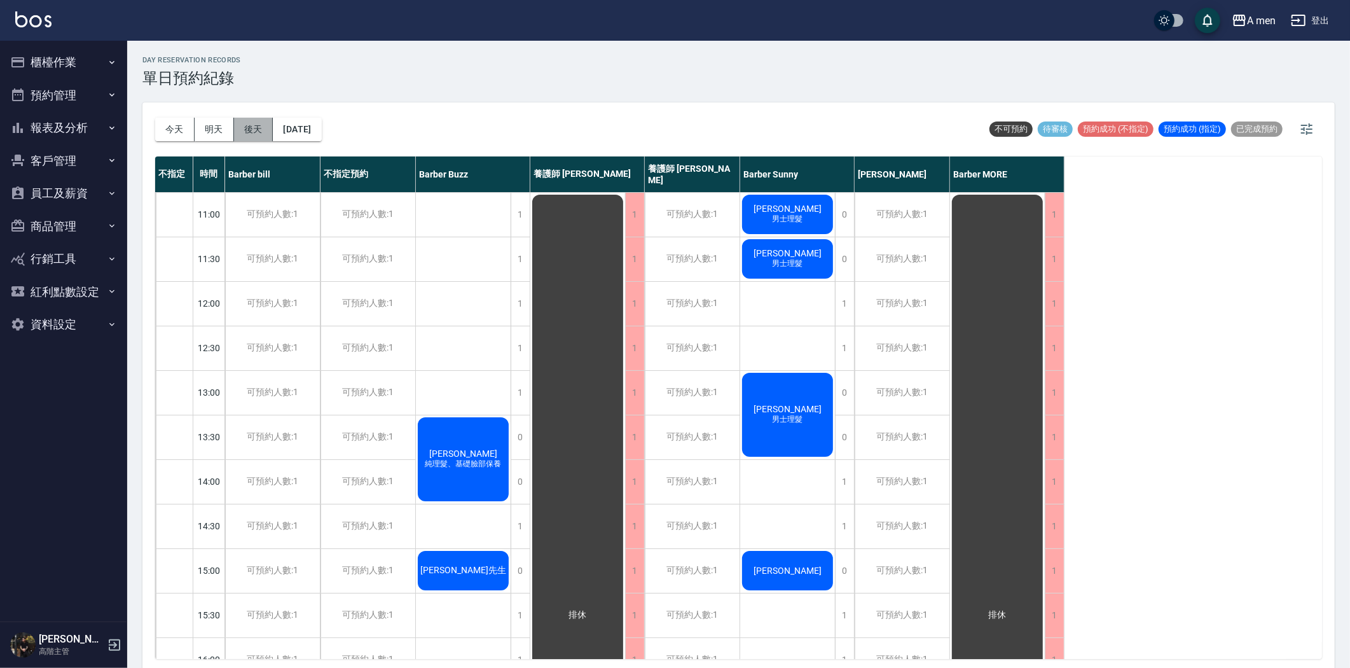
click at [258, 138] on button "後天" at bounding box center [253, 130] width 39 height 24
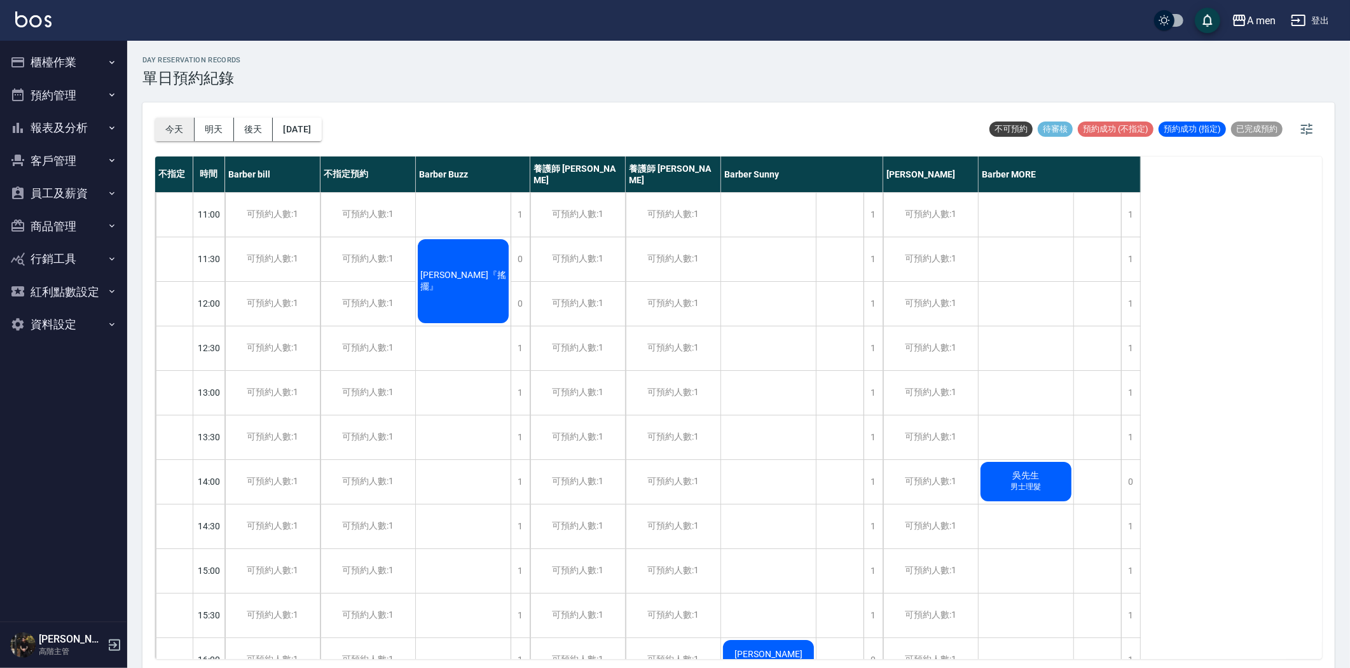
click at [158, 123] on button "今天" at bounding box center [174, 130] width 39 height 24
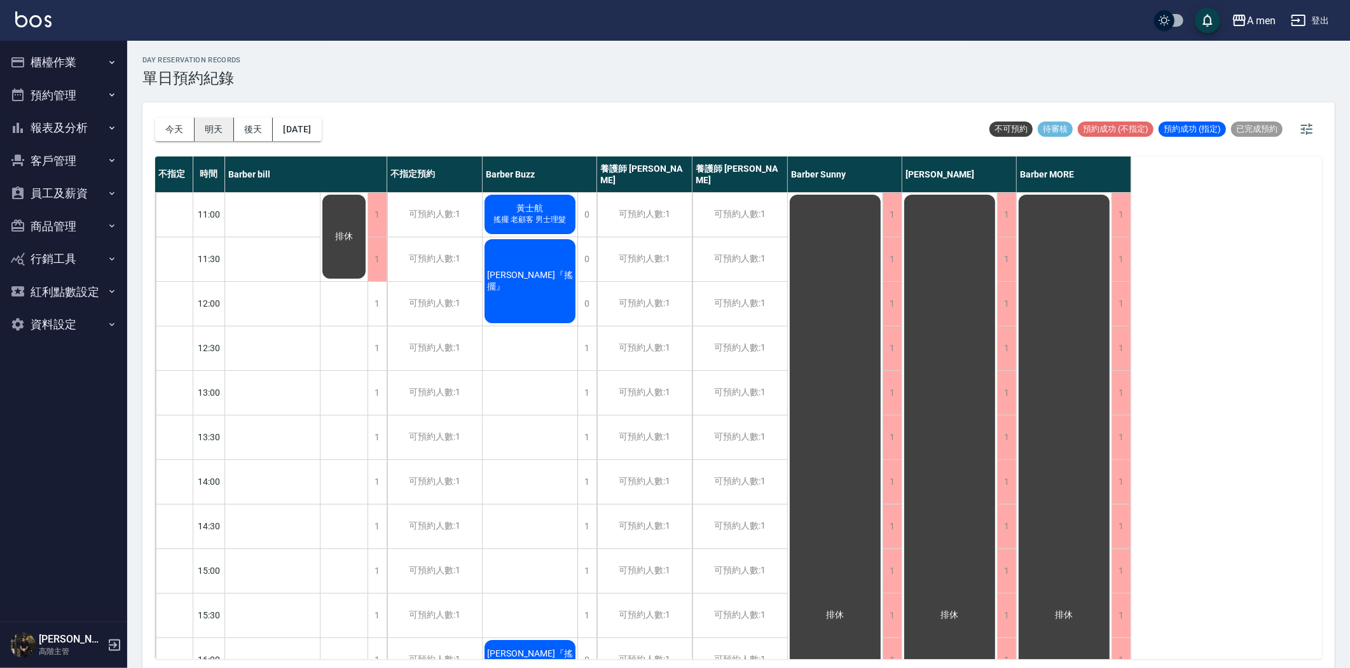
click at [214, 125] on button "明天" at bounding box center [214, 130] width 39 height 24
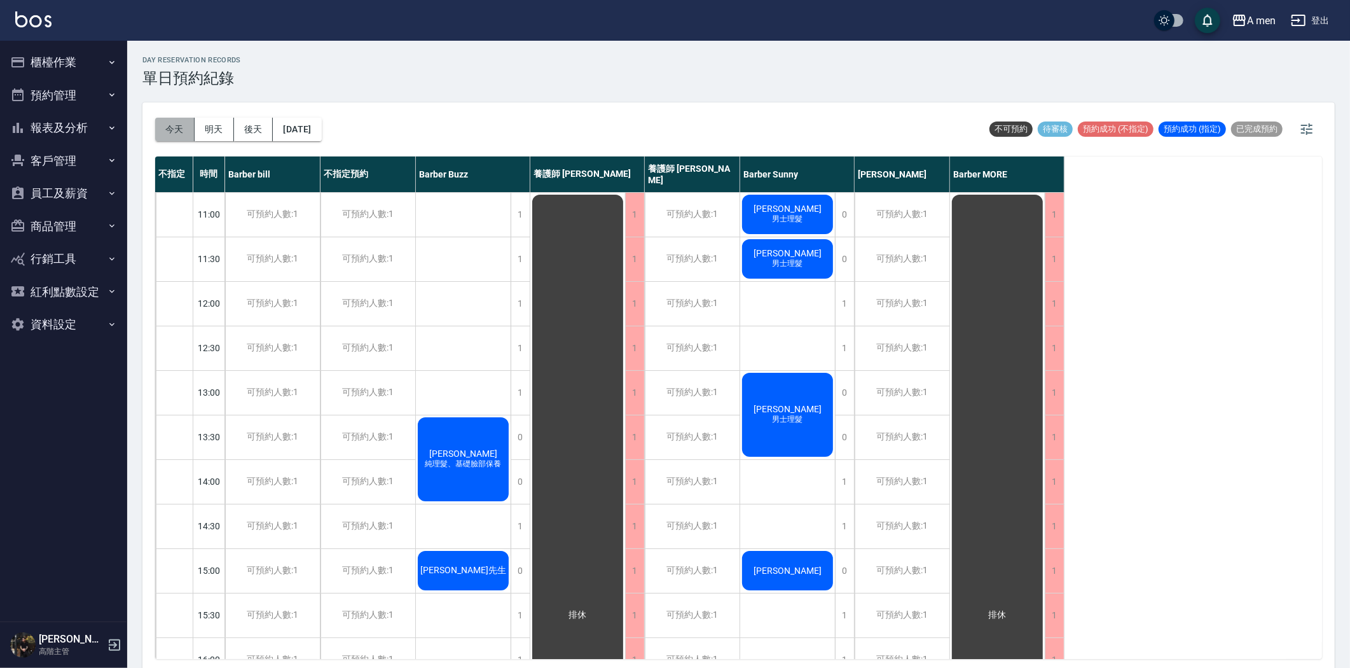
click at [175, 124] on button "今天" at bounding box center [174, 130] width 39 height 24
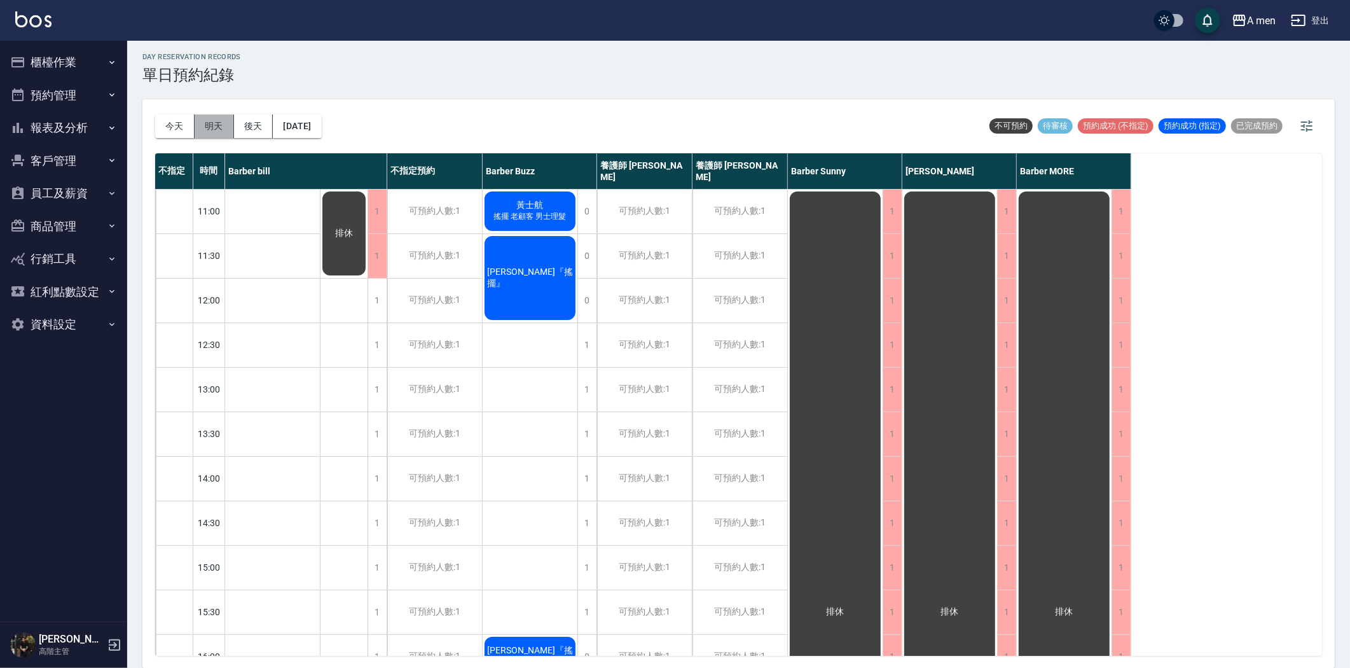
click at [219, 127] on button "明天" at bounding box center [214, 126] width 39 height 24
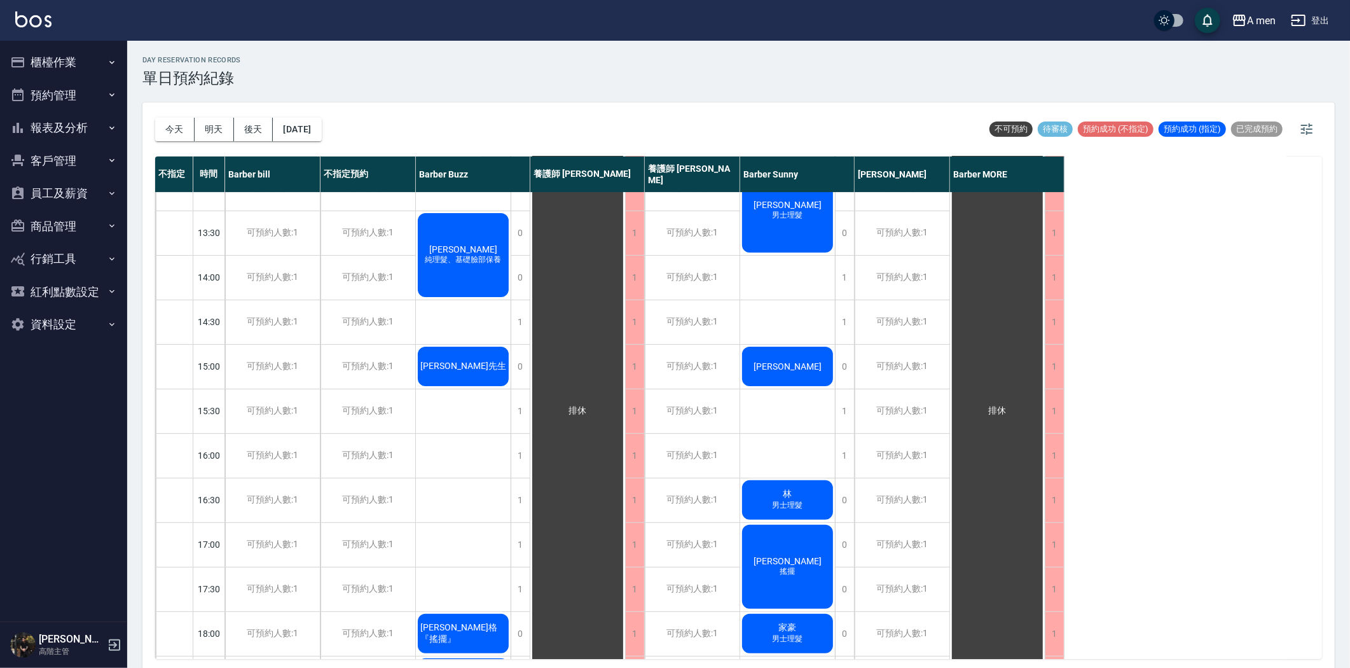
scroll to position [212, 0]
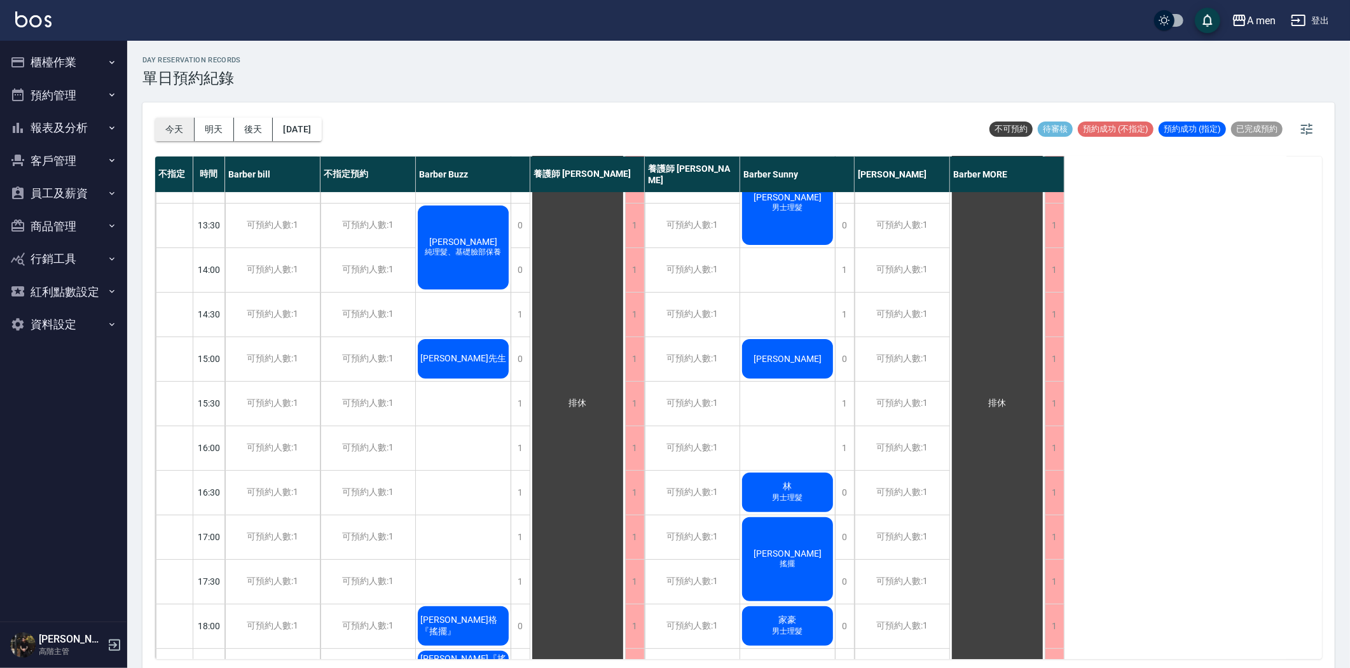
click at [170, 134] on button "今天" at bounding box center [174, 130] width 39 height 24
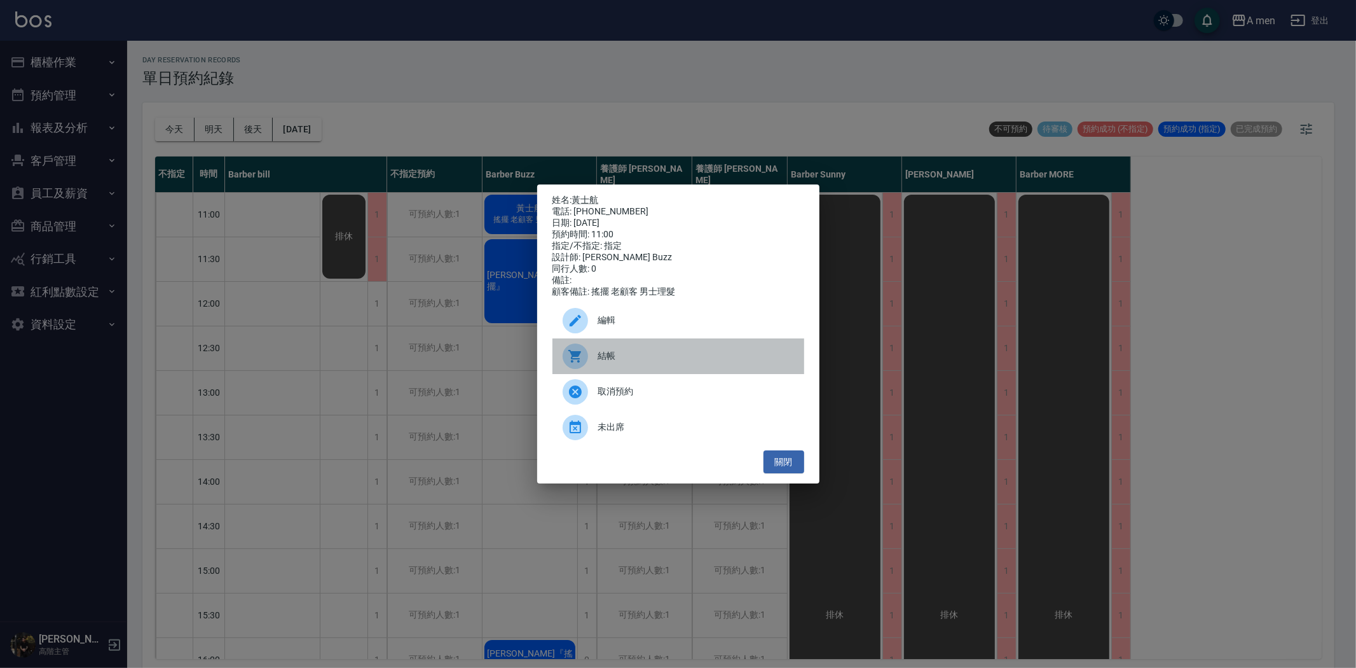
click at [637, 362] on span "結帳" at bounding box center [696, 355] width 196 height 13
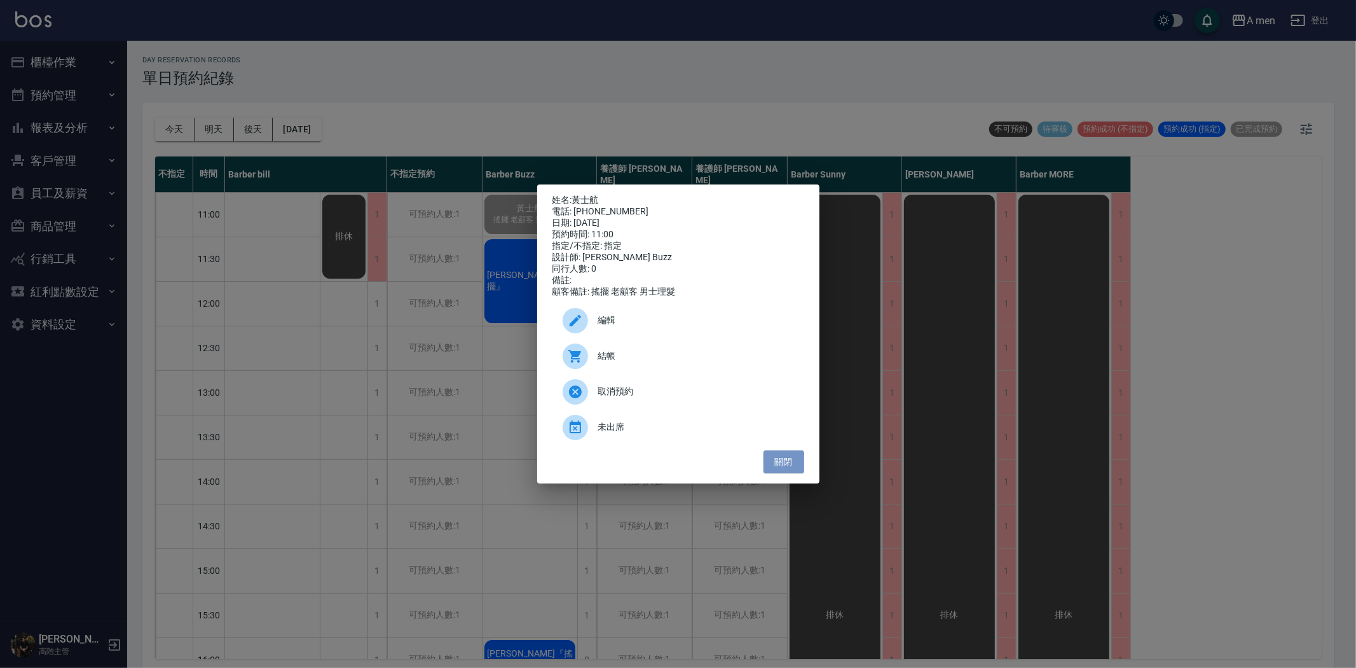
drag, startPoint x: 787, startPoint y: 472, endPoint x: 790, endPoint y: 458, distance: 14.5
click at [788, 469] on button "關閉" at bounding box center [784, 462] width 41 height 24
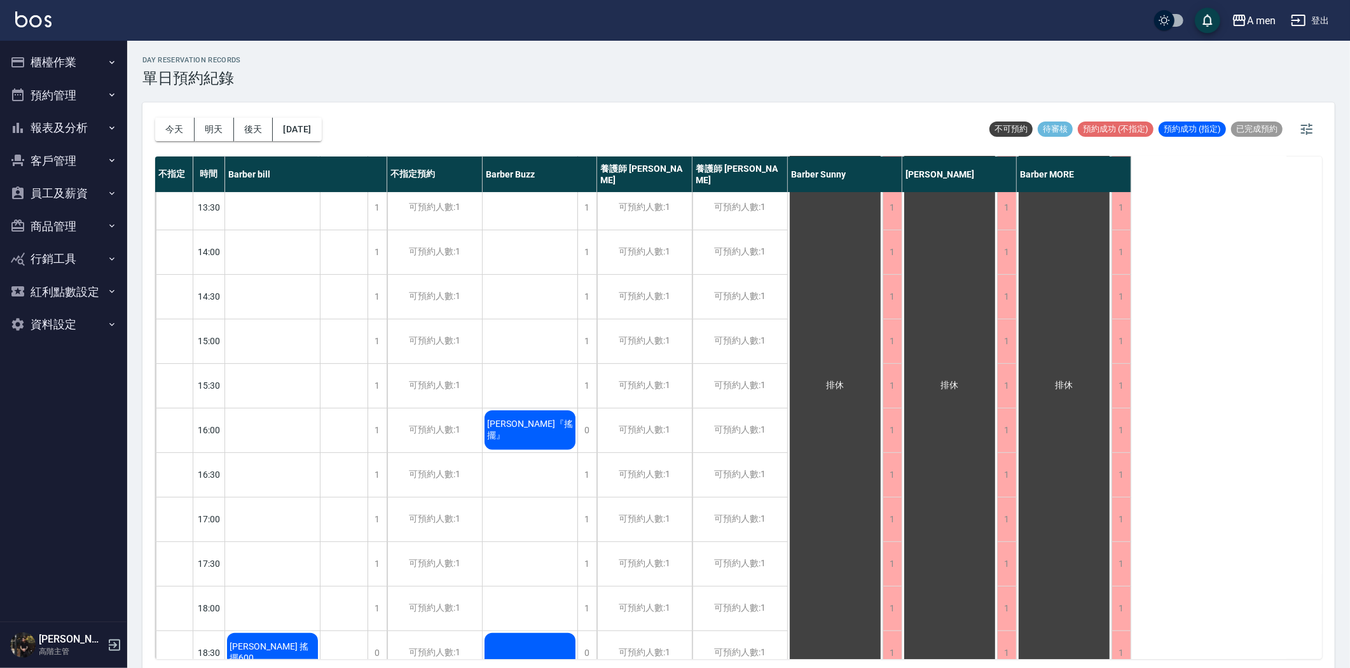
scroll to position [212, 0]
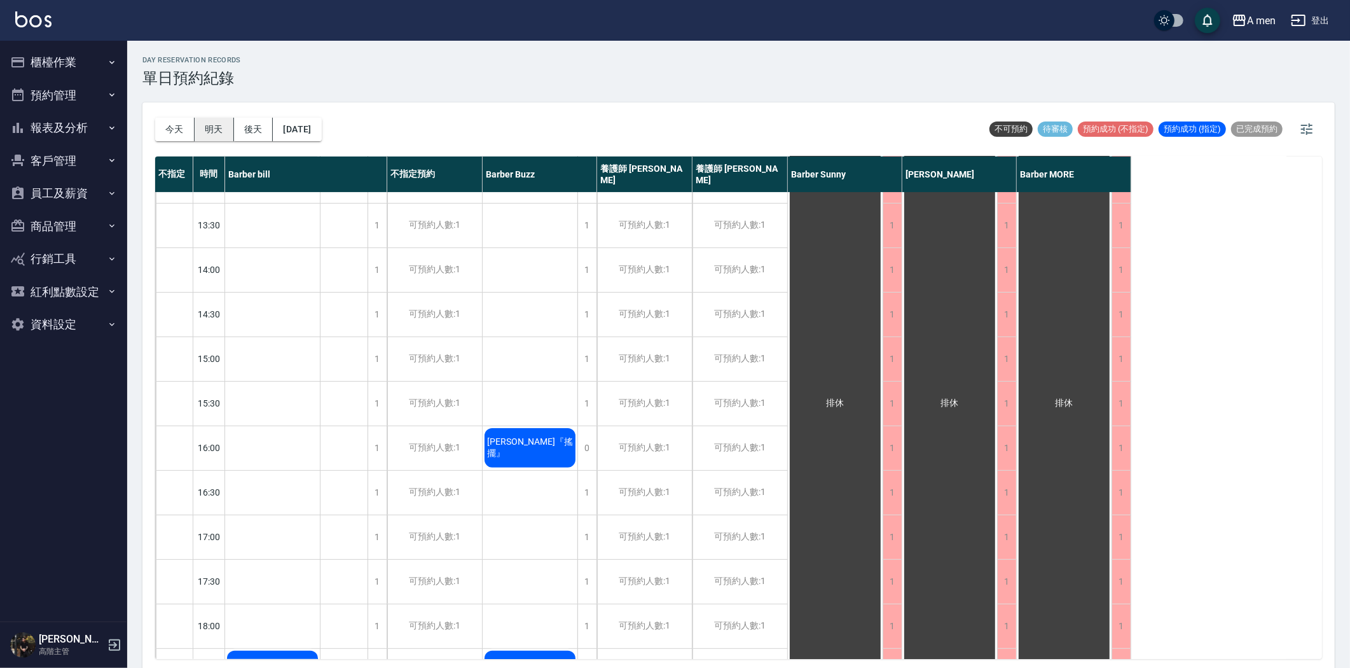
click at [203, 128] on button "明天" at bounding box center [214, 130] width 39 height 24
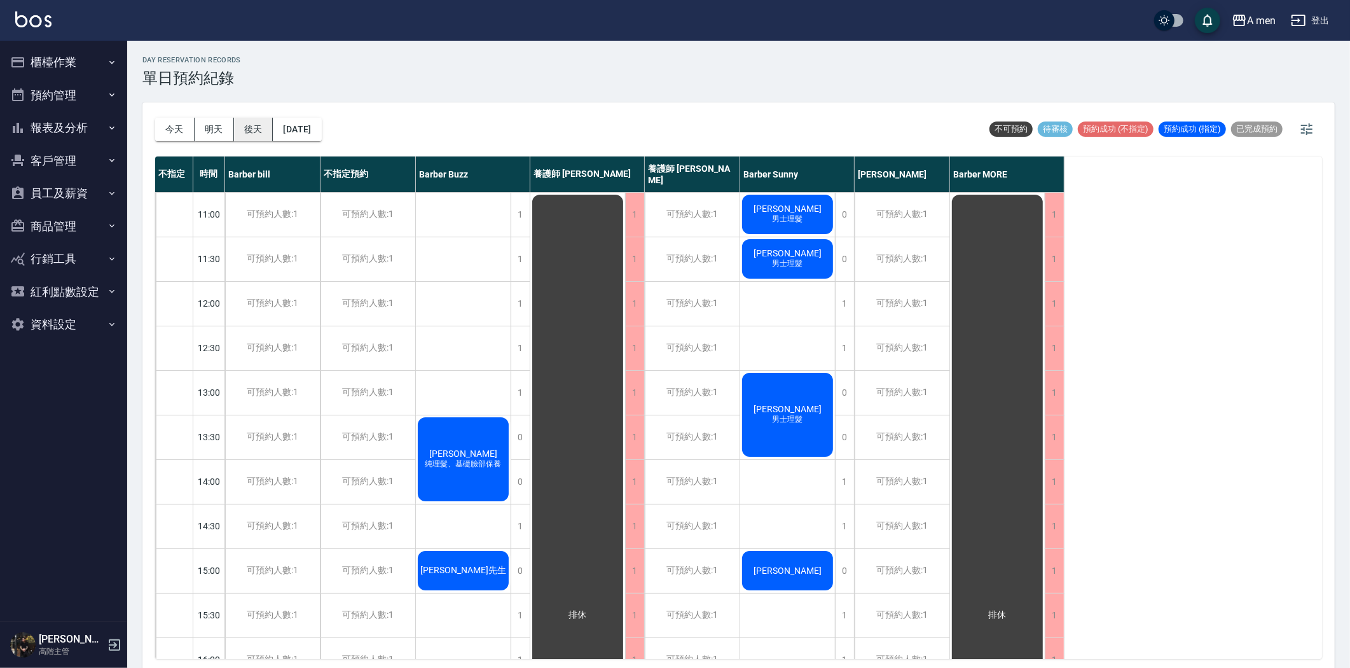
click at [256, 120] on button "後天" at bounding box center [253, 130] width 39 height 24
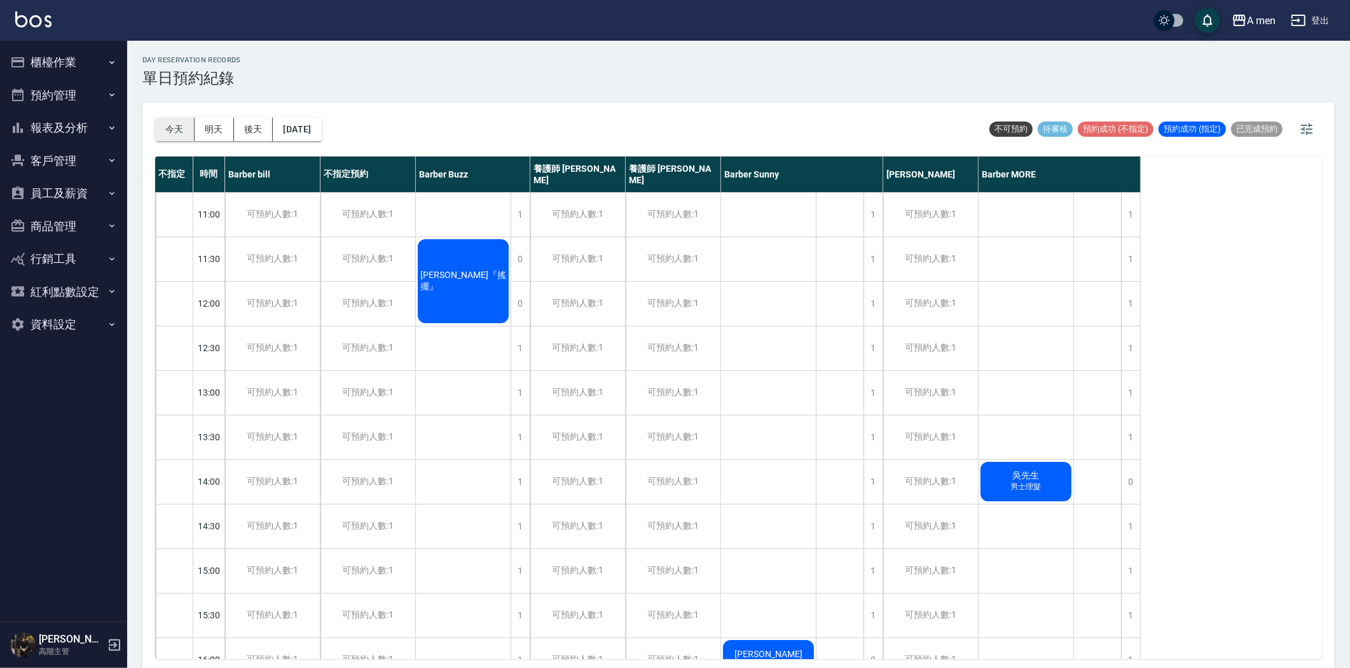
click at [183, 128] on button "今天" at bounding box center [174, 130] width 39 height 24
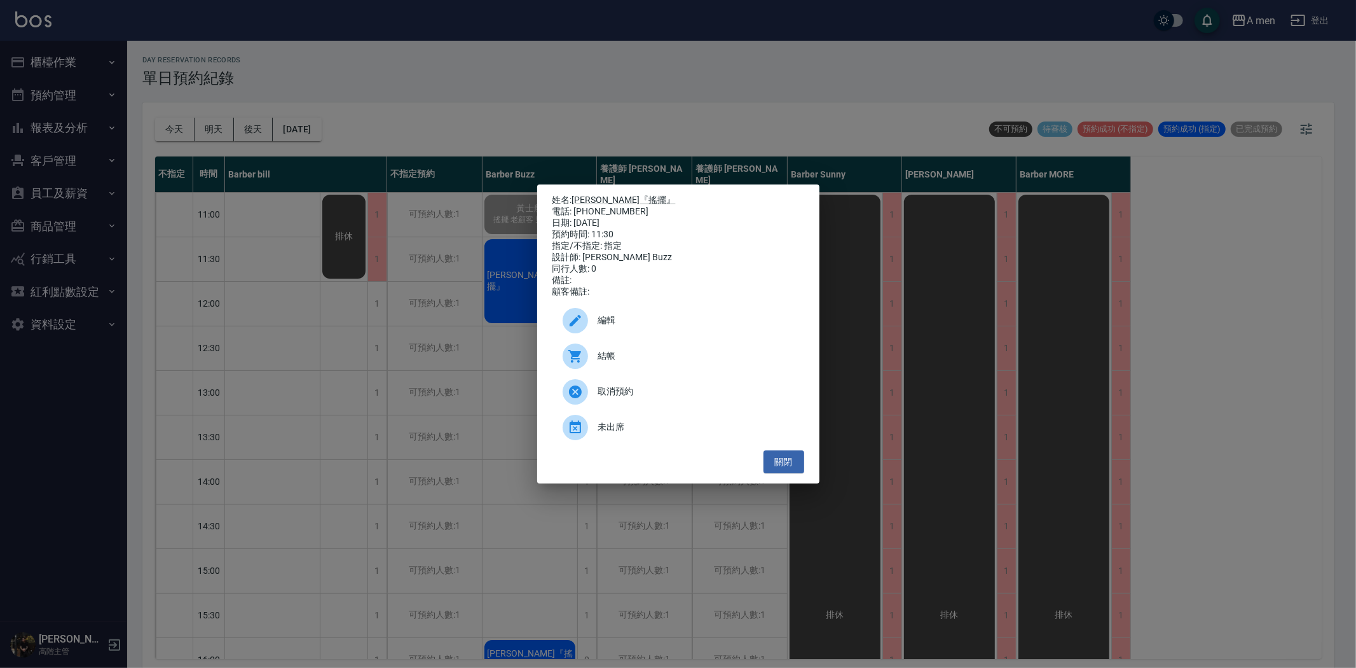
click at [601, 327] on span "編輯" at bounding box center [696, 319] width 196 height 13
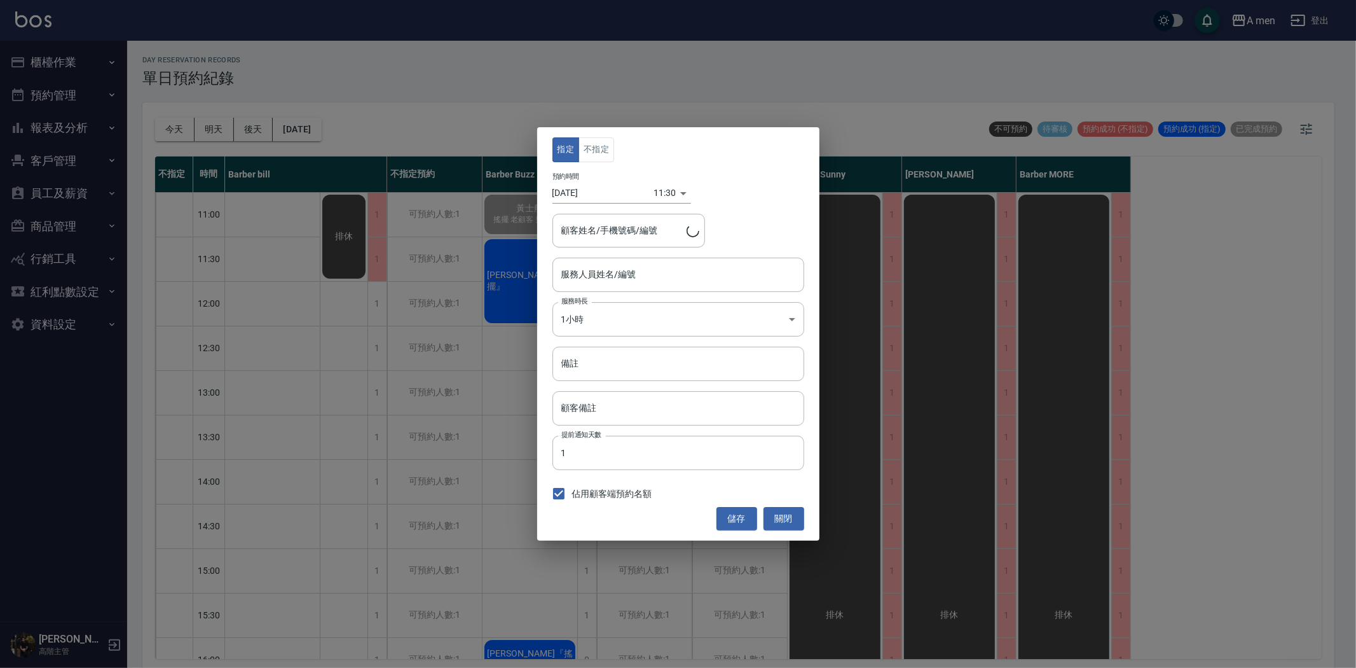
type input "Barber Buzz-004"
type input "Danny『搖擺』/0987658080"
click at [675, 198] on div "11:30 1754883000000" at bounding box center [673, 192] width 38 height 21
click at [668, 195] on body "A men 登出 櫃檯作業 打帳單 帳單列表 營業儀表板 現金收支登錄 高階收支登錄 材料自購登錄 每日結帳 排班表 現場電腦打卡 掃碼打卡 預約管理 預約管…" at bounding box center [678, 335] width 1356 height 671
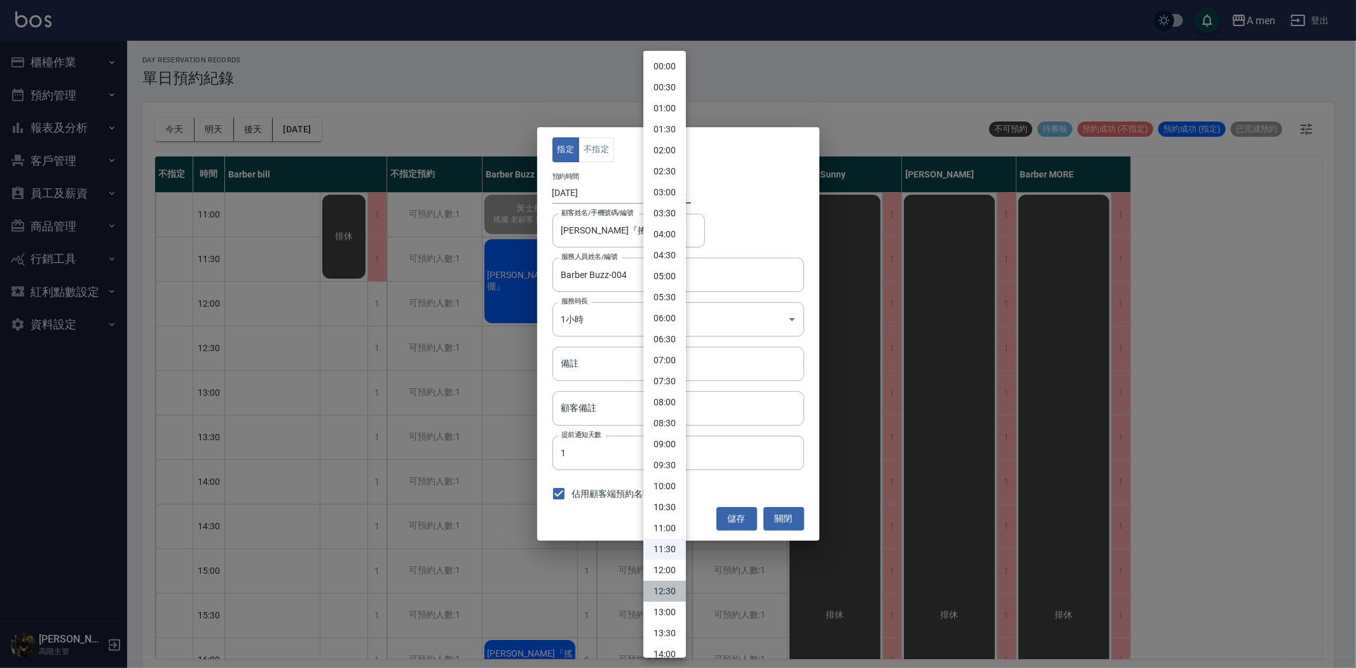
click at [661, 595] on li "12:30" at bounding box center [664, 591] width 43 height 21
type input "1754886600000"
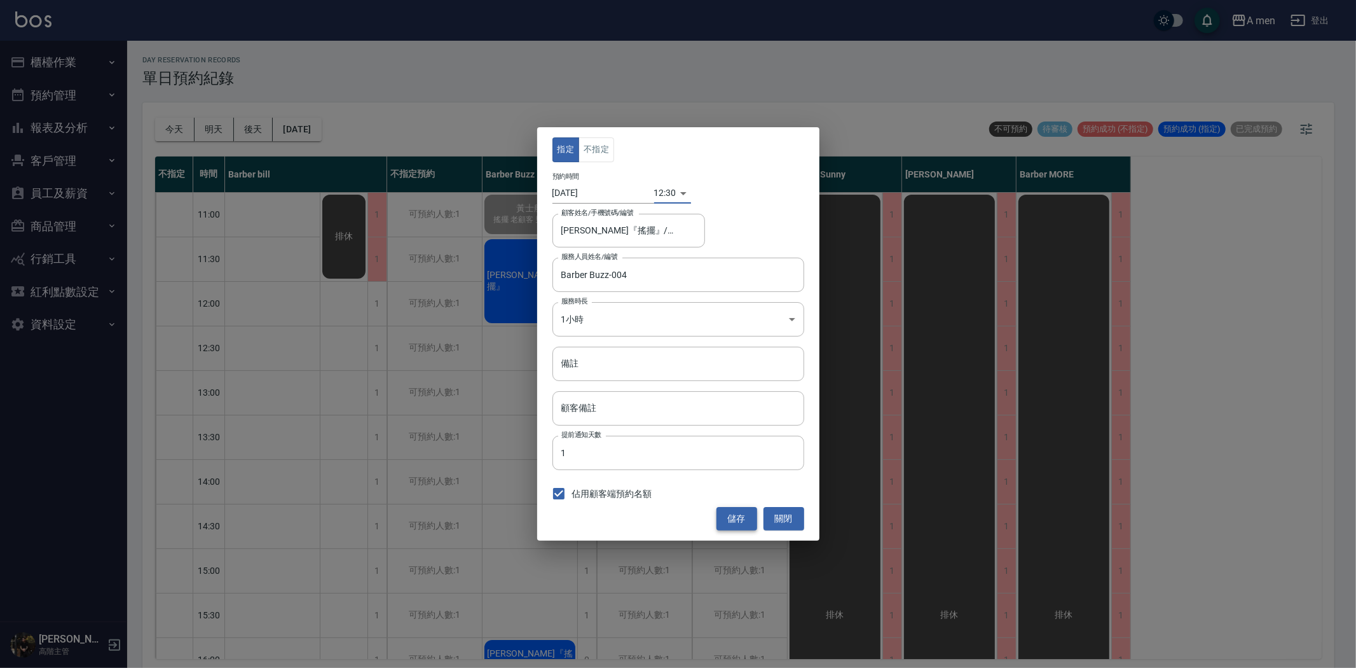
click at [742, 524] on button "儲存" at bounding box center [737, 519] width 41 height 24
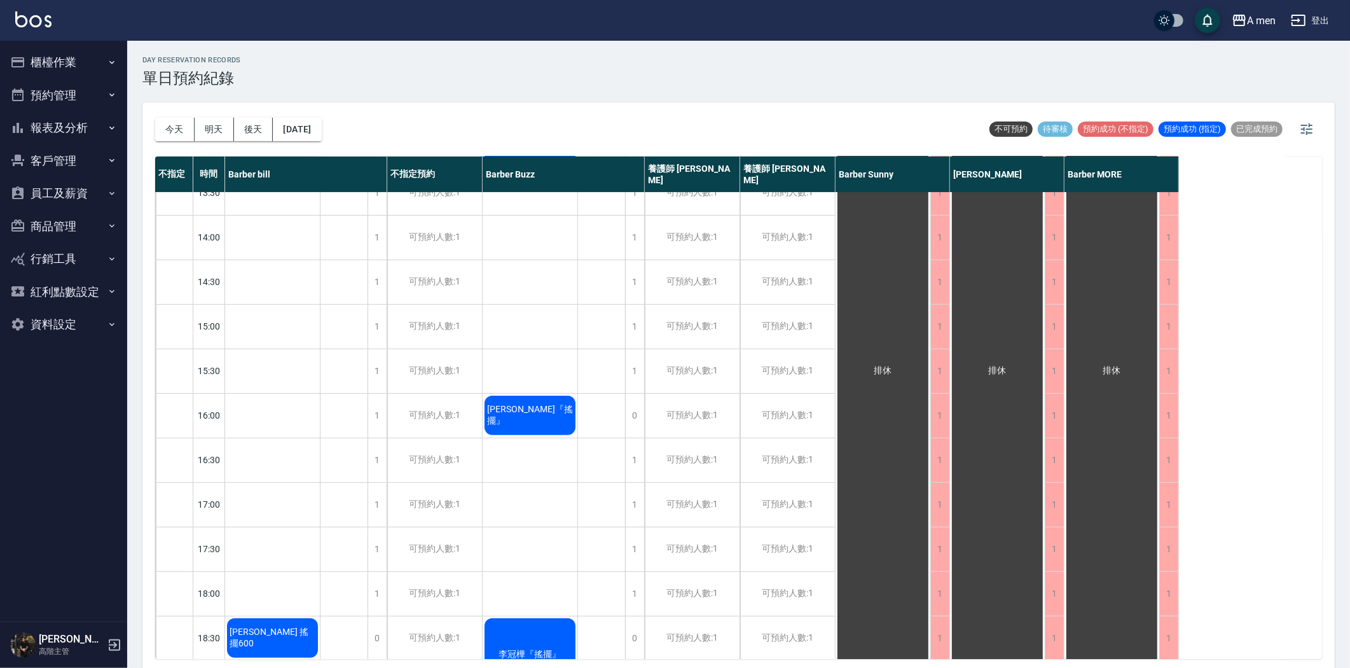
scroll to position [162, 0]
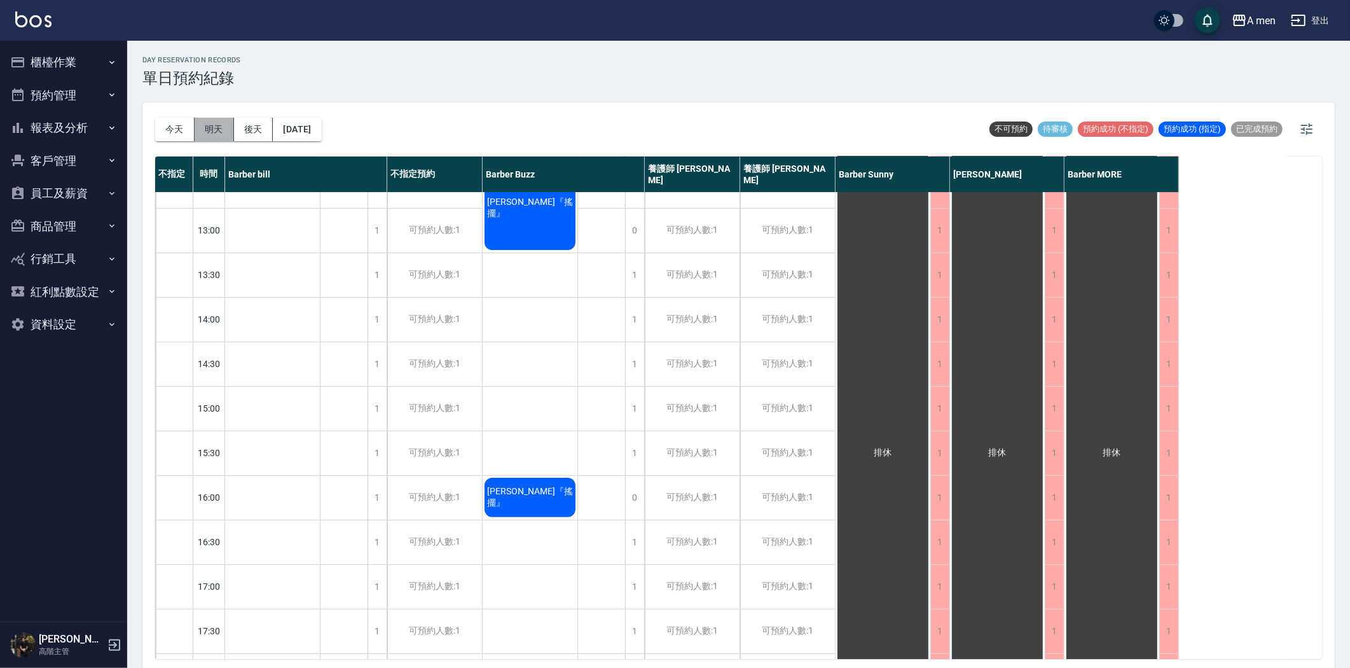
click at [213, 130] on button "明天" at bounding box center [214, 130] width 39 height 24
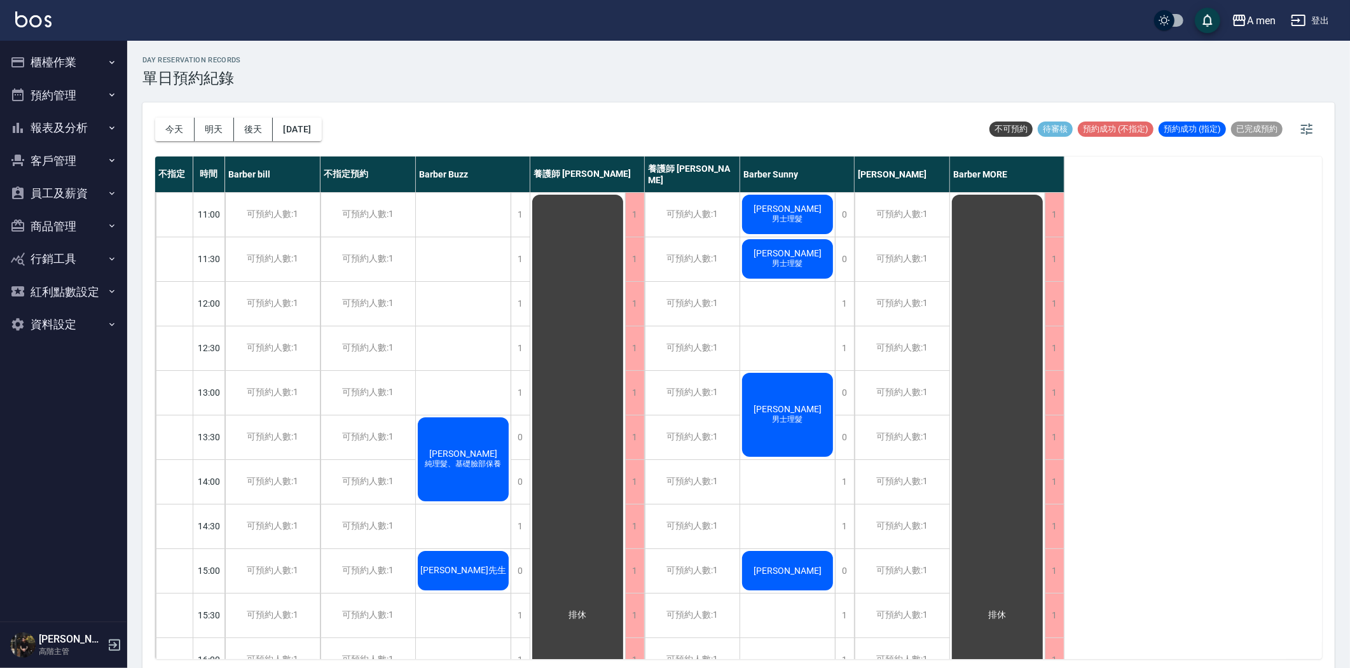
click at [174, 123] on button "今天" at bounding box center [174, 130] width 39 height 24
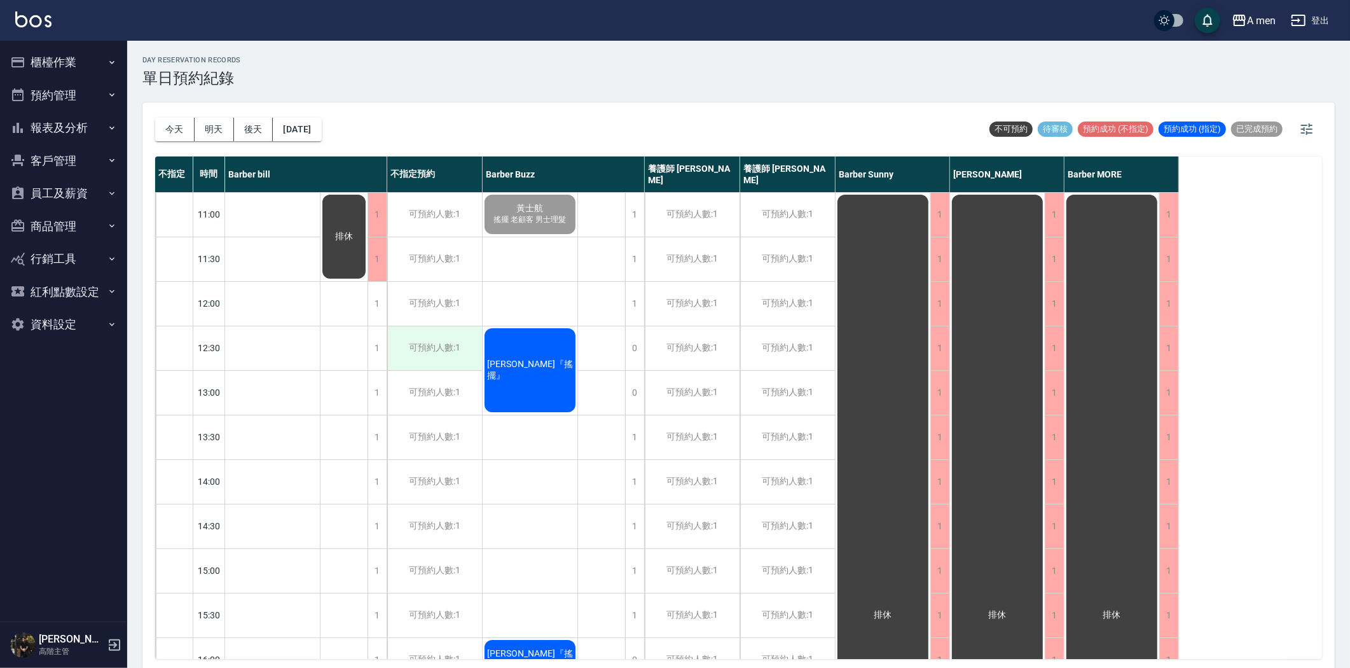
drag, startPoint x: 504, startPoint y: 346, endPoint x: 472, endPoint y: 343, distance: 31.9
drag, startPoint x: 472, startPoint y: 343, endPoint x: 472, endPoint y: 375, distance: 31.8
drag, startPoint x: 472, startPoint y: 379, endPoint x: 469, endPoint y: 368, distance: 11.9
drag, startPoint x: 469, startPoint y: 368, endPoint x: 434, endPoint y: 359, distance: 35.5
drag, startPoint x: 434, startPoint y: 359, endPoint x: 445, endPoint y: 406, distance: 48.3
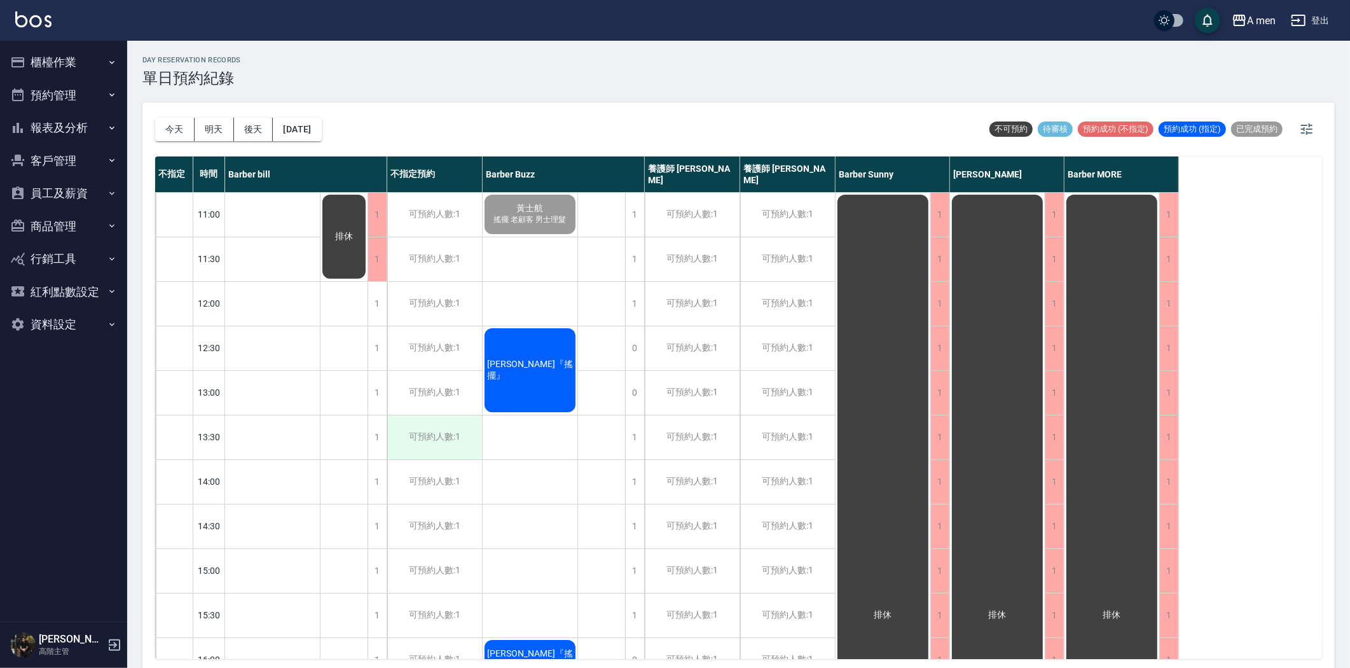
drag, startPoint x: 445, startPoint y: 406, endPoint x: 479, endPoint y: 448, distance: 54.2
drag, startPoint x: 479, startPoint y: 446, endPoint x: 449, endPoint y: 429, distance: 34.7
drag, startPoint x: 449, startPoint y: 429, endPoint x: 830, endPoint y: 67, distance: 525.8
click at [830, 67] on div "day Reservation records 單日預約紀錄" at bounding box center [738, 71] width 1192 height 31
click at [371, 314] on div "1" at bounding box center [377, 304] width 19 height 44
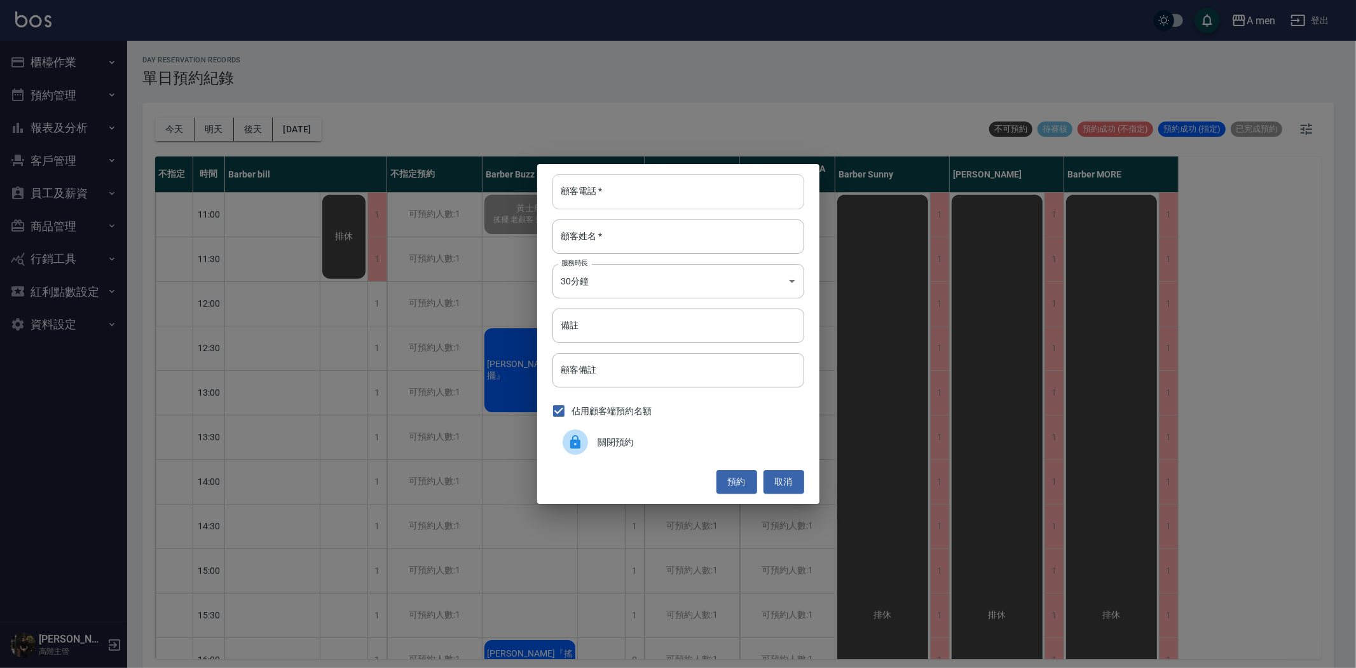
click at [645, 191] on input "顧客電話   *" at bounding box center [679, 191] width 252 height 34
type input "0966205907"
click at [656, 233] on input "顧客姓名   *" at bounding box center [679, 236] width 252 height 34
type input "x"
type input "林先生"
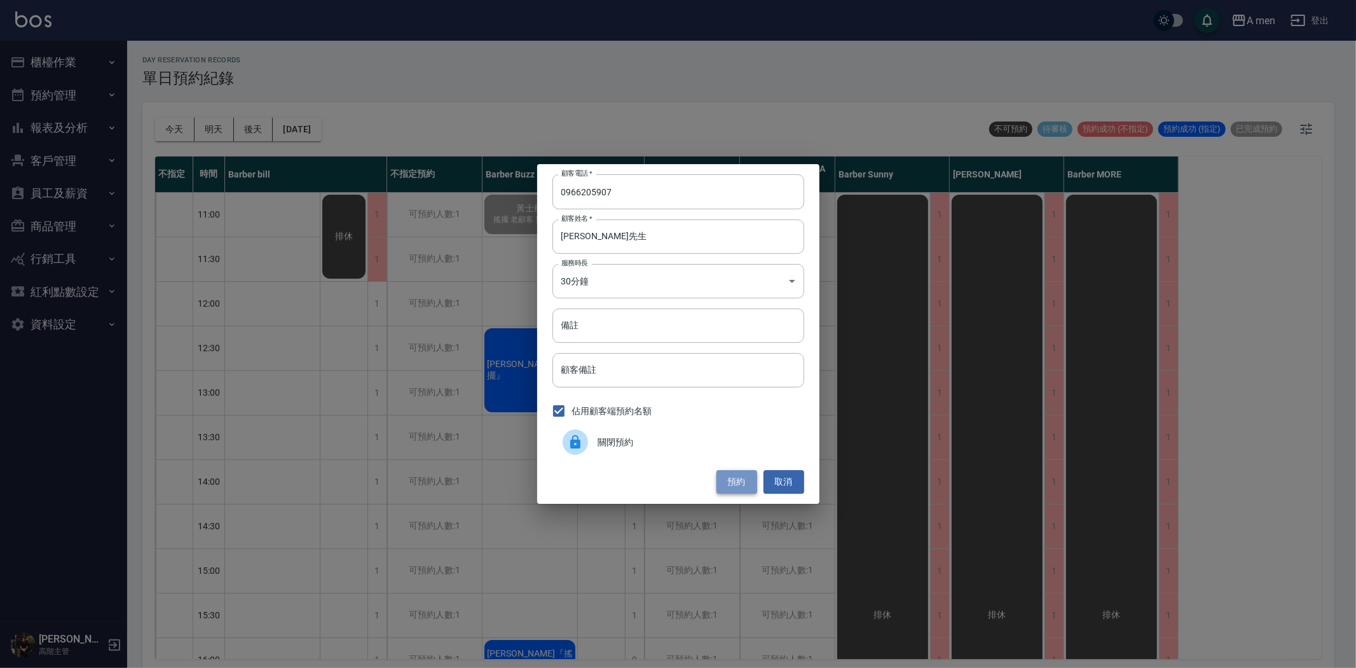
click at [742, 480] on button "預約" at bounding box center [737, 482] width 41 height 24
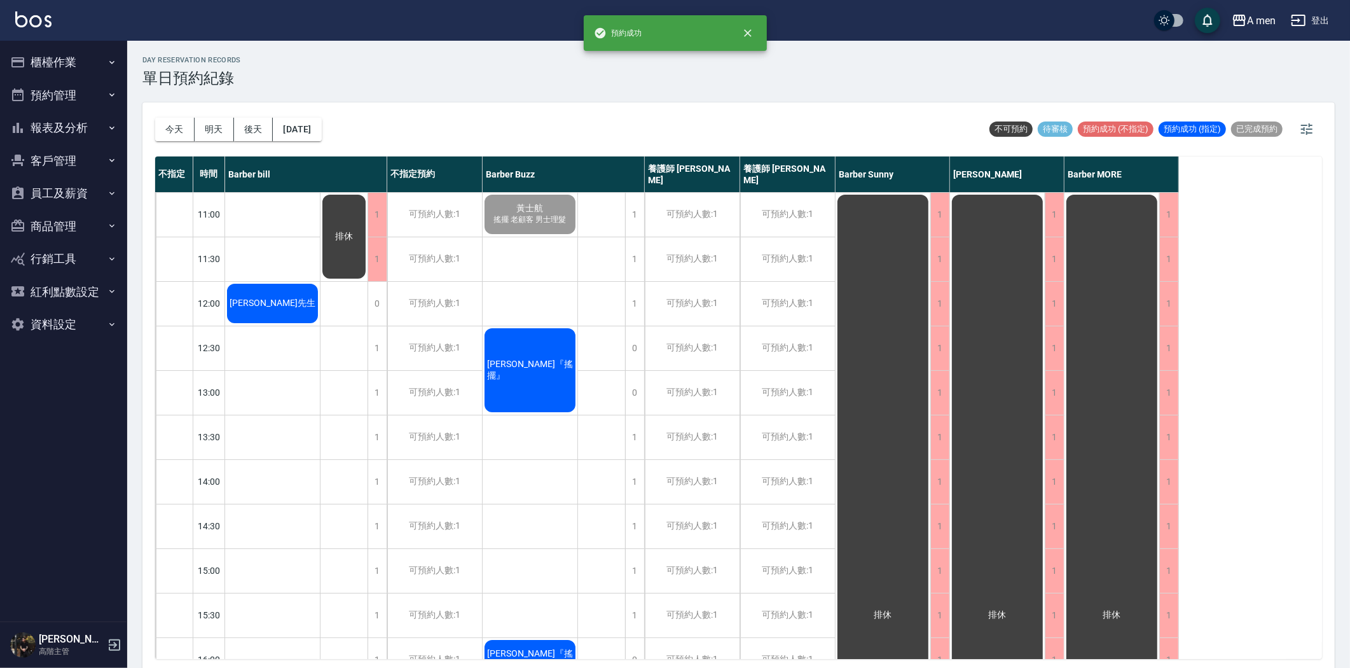
click at [274, 298] on div "day Reservation records 單日預約紀錄 今天 明天 後天 2025/08/11 不可預約 待審核 預約成功 (不指定) 預約成功 (指定…" at bounding box center [738, 356] width 1223 height 631
click at [274, 298] on span "林先生" at bounding box center [272, 303] width 91 height 11
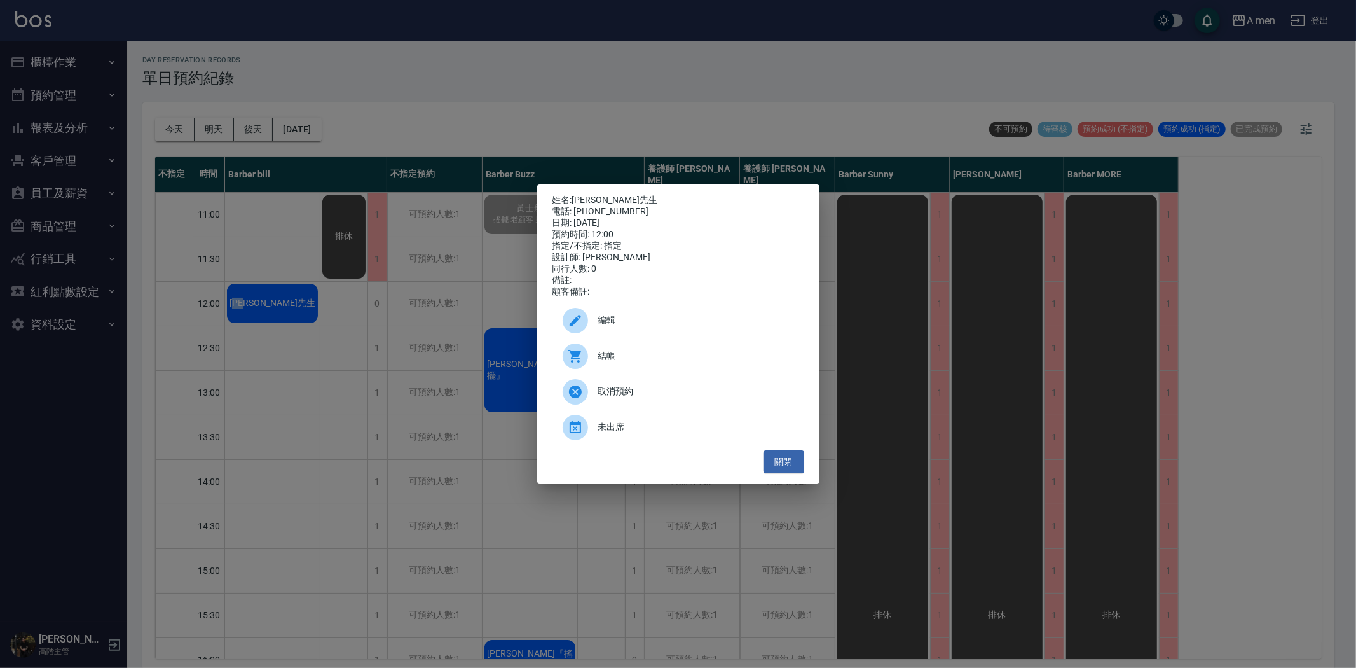
click at [625, 327] on span "編輯" at bounding box center [696, 319] width 196 height 13
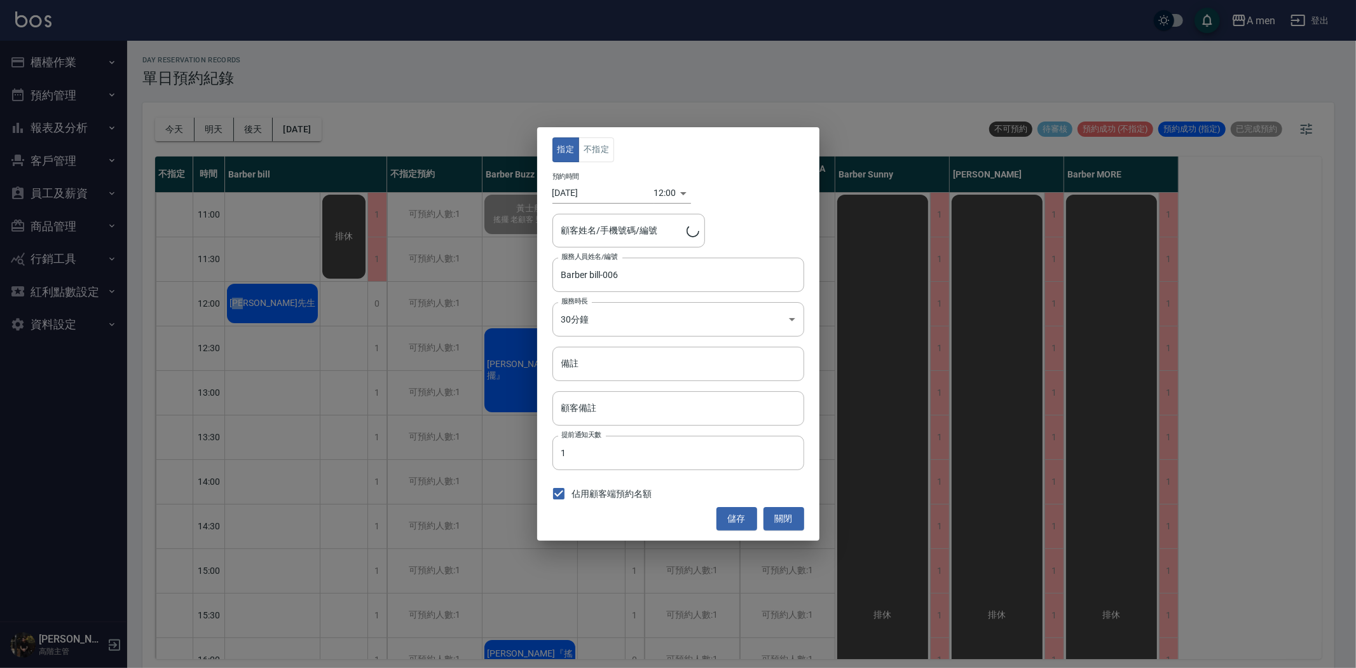
type input "林先生/0966205907"
click at [615, 148] on div "指定 不指定" at bounding box center [679, 149] width 252 height 25
click at [609, 148] on button "不指定" at bounding box center [597, 149] width 36 height 25
click at [740, 514] on button "儲存" at bounding box center [737, 519] width 41 height 24
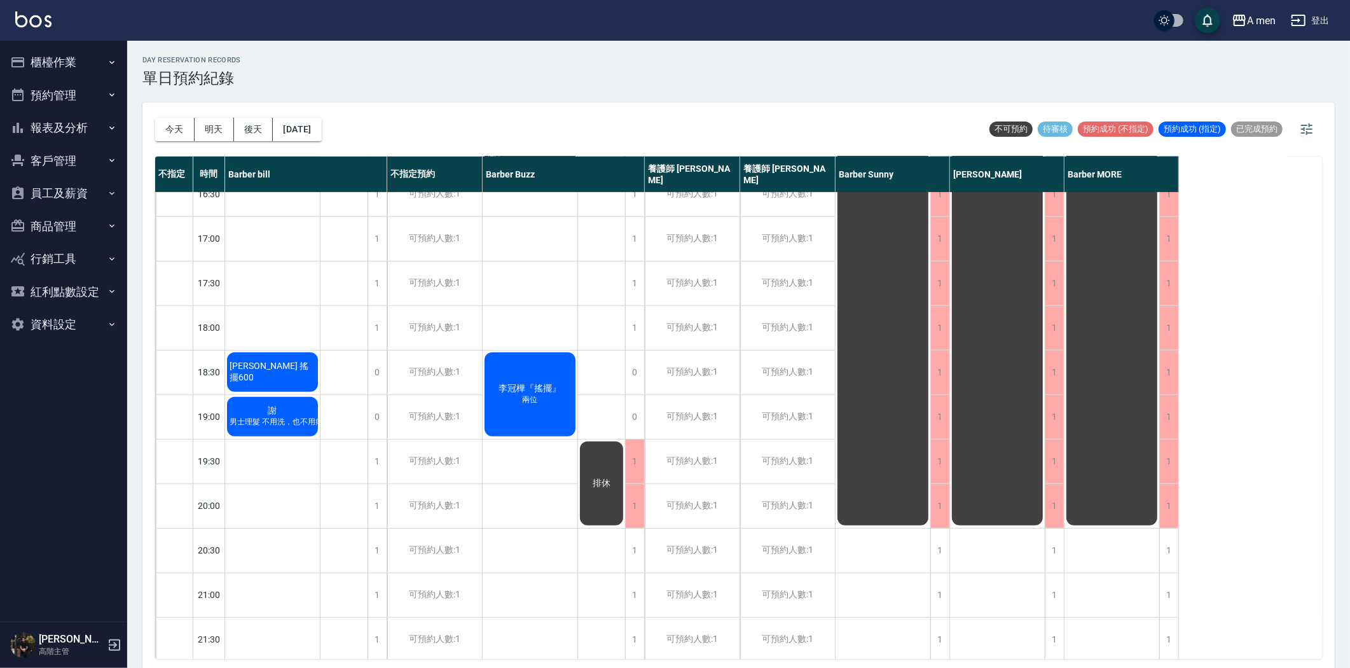
scroll to position [565, 0]
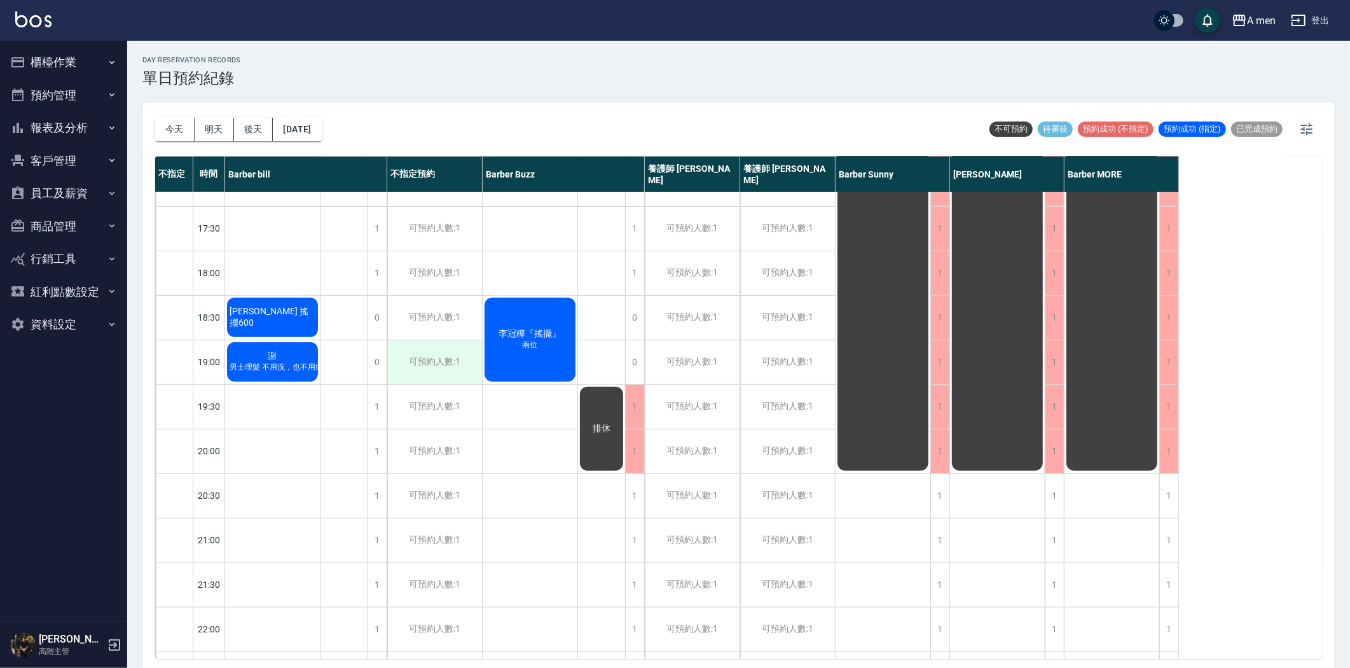
click at [455, 374] on div "可預約人數:1" at bounding box center [434, 362] width 95 height 44
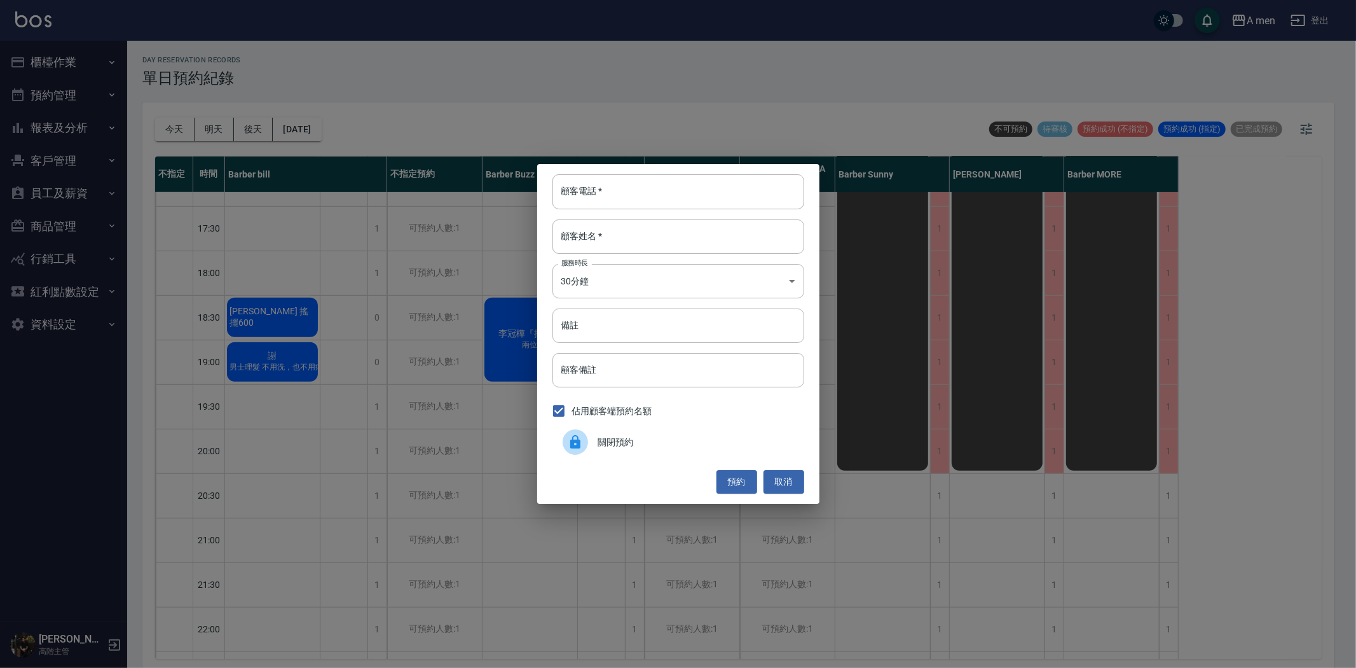
click at [582, 436] on icon at bounding box center [575, 441] width 15 height 15
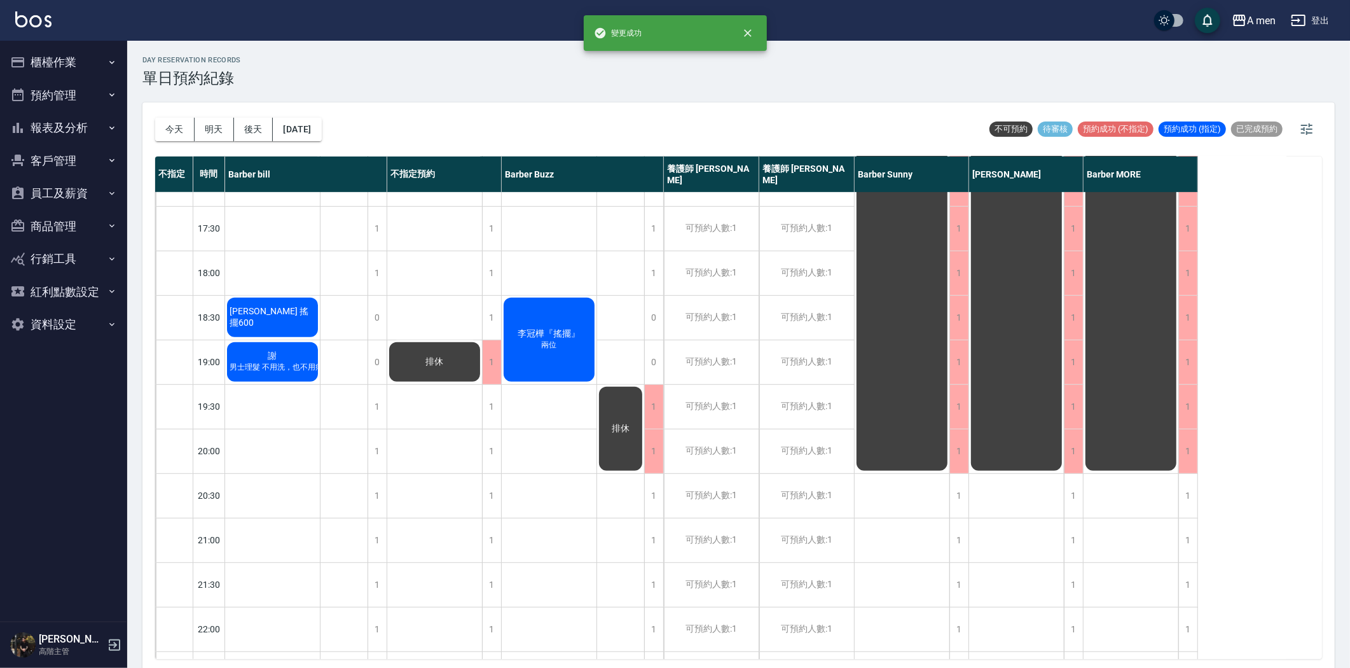
click at [416, 315] on div "排休" at bounding box center [434, 183] width 95 height 1113
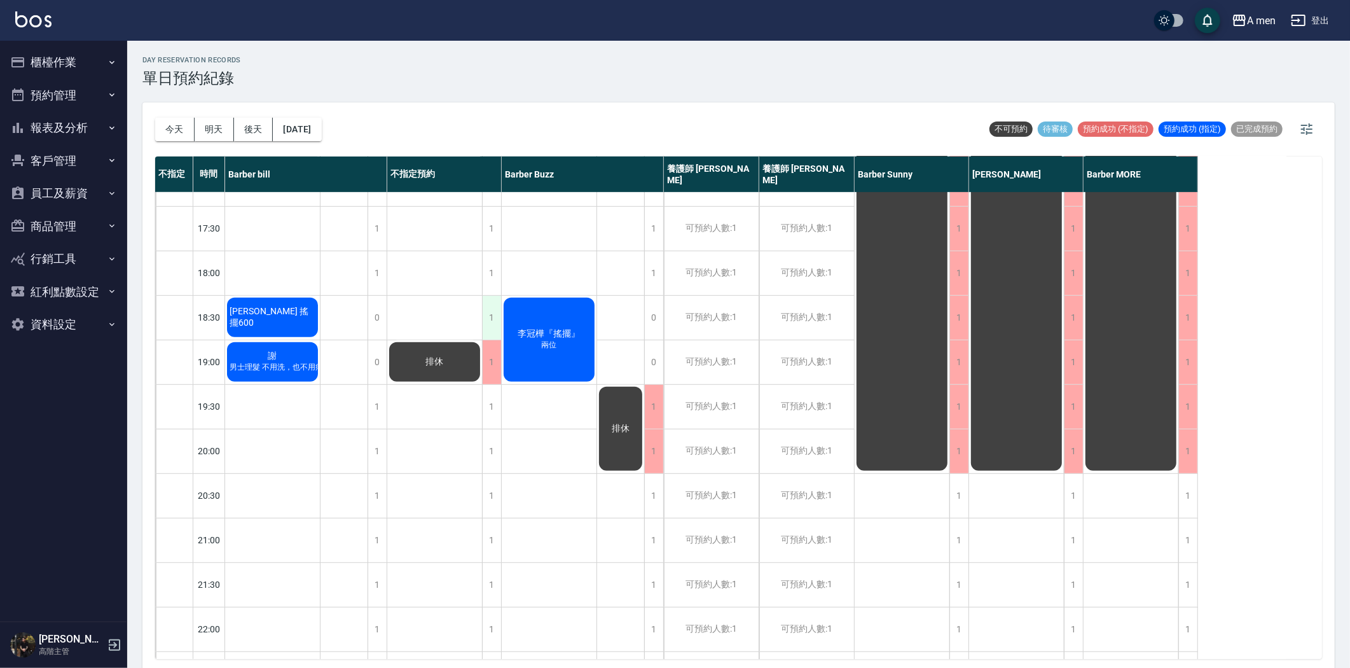
click at [490, 320] on div "1" at bounding box center [491, 318] width 19 height 44
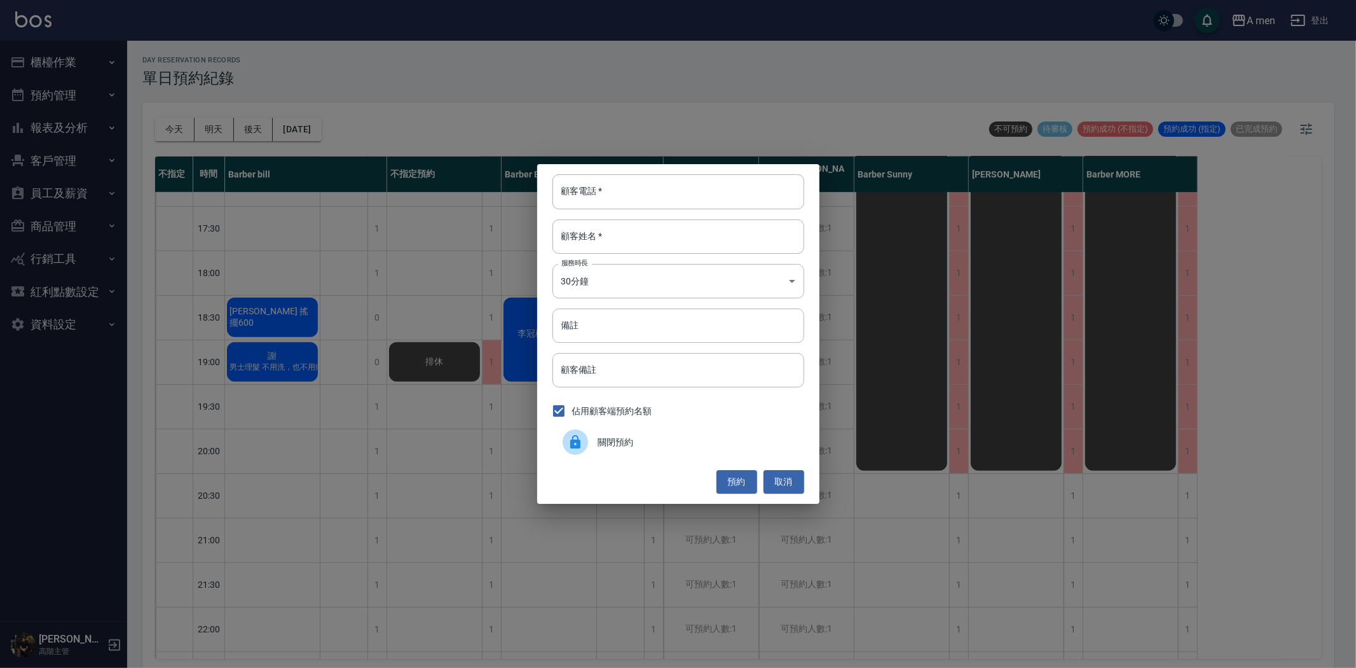
click at [645, 436] on span "關閉預約" at bounding box center [696, 442] width 196 height 13
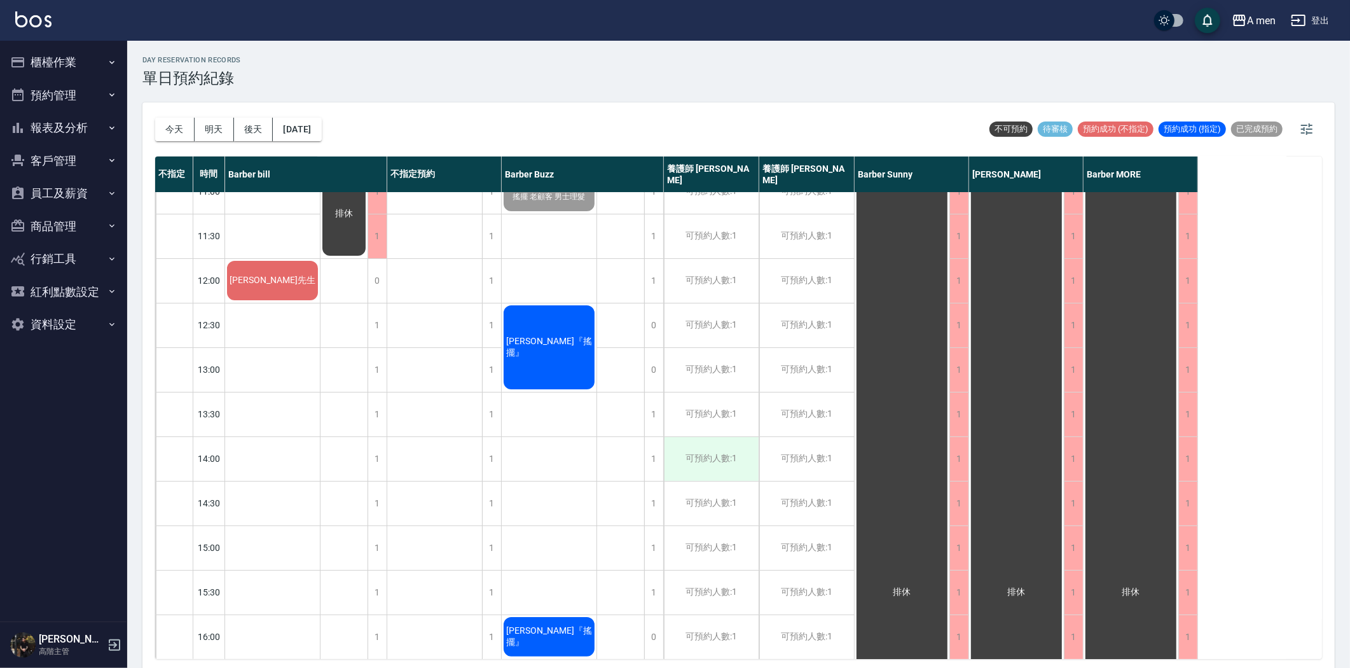
scroll to position [0, 0]
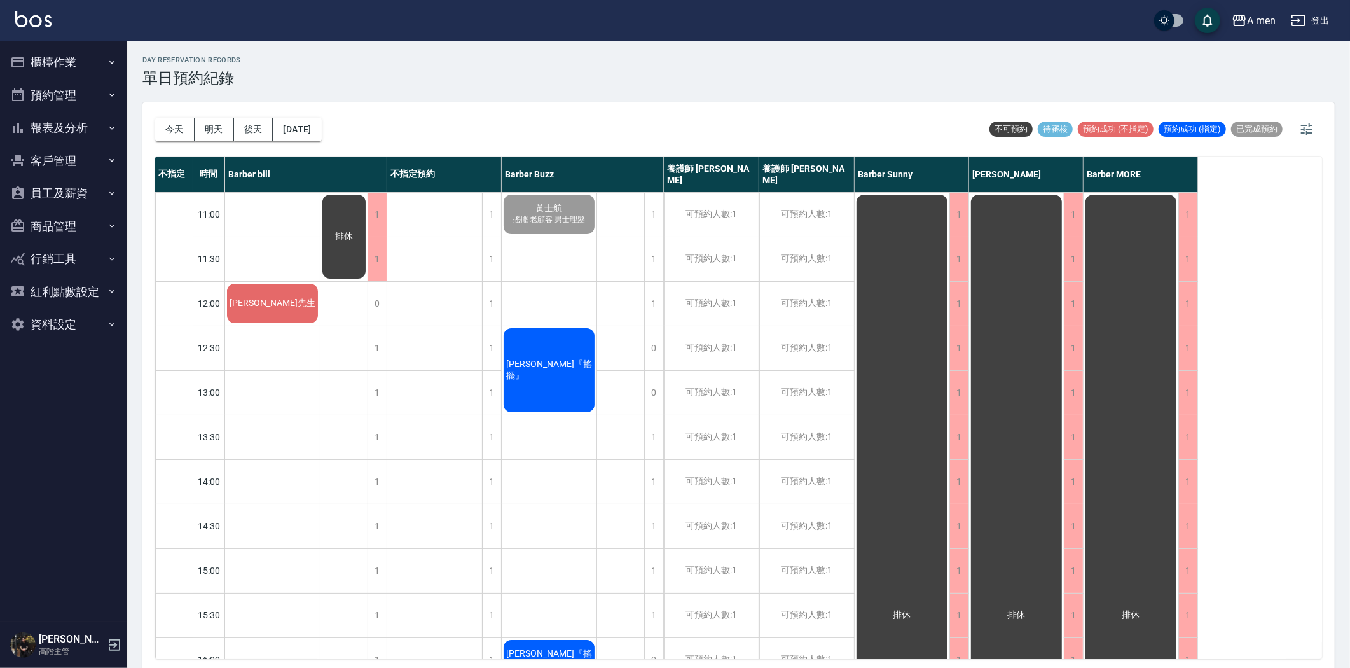
click at [380, 215] on div "1" at bounding box center [377, 215] width 19 height 44
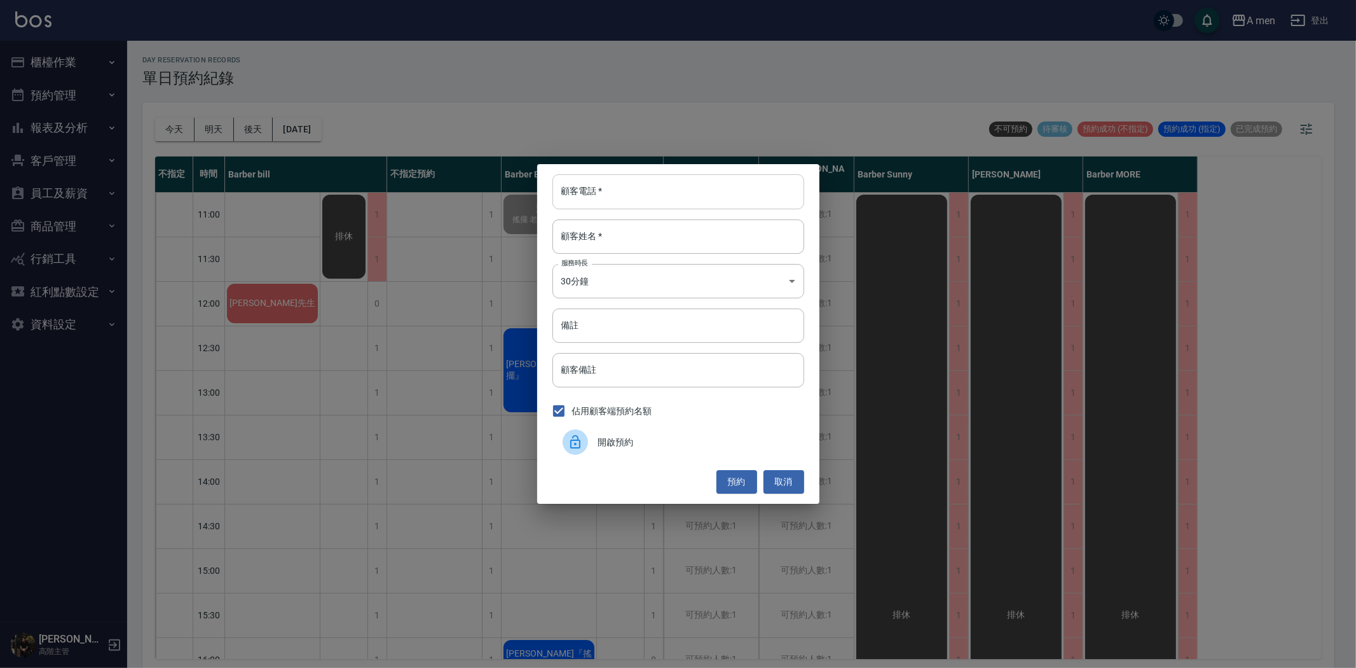
click at [623, 189] on input "顧客電話   *" at bounding box center [679, 191] width 252 height 34
type input "0906050521"
click at [638, 245] on input "顧客姓名   *" at bounding box center [679, 236] width 252 height 34
type input "5"
type input "[PERSON_NAME]"
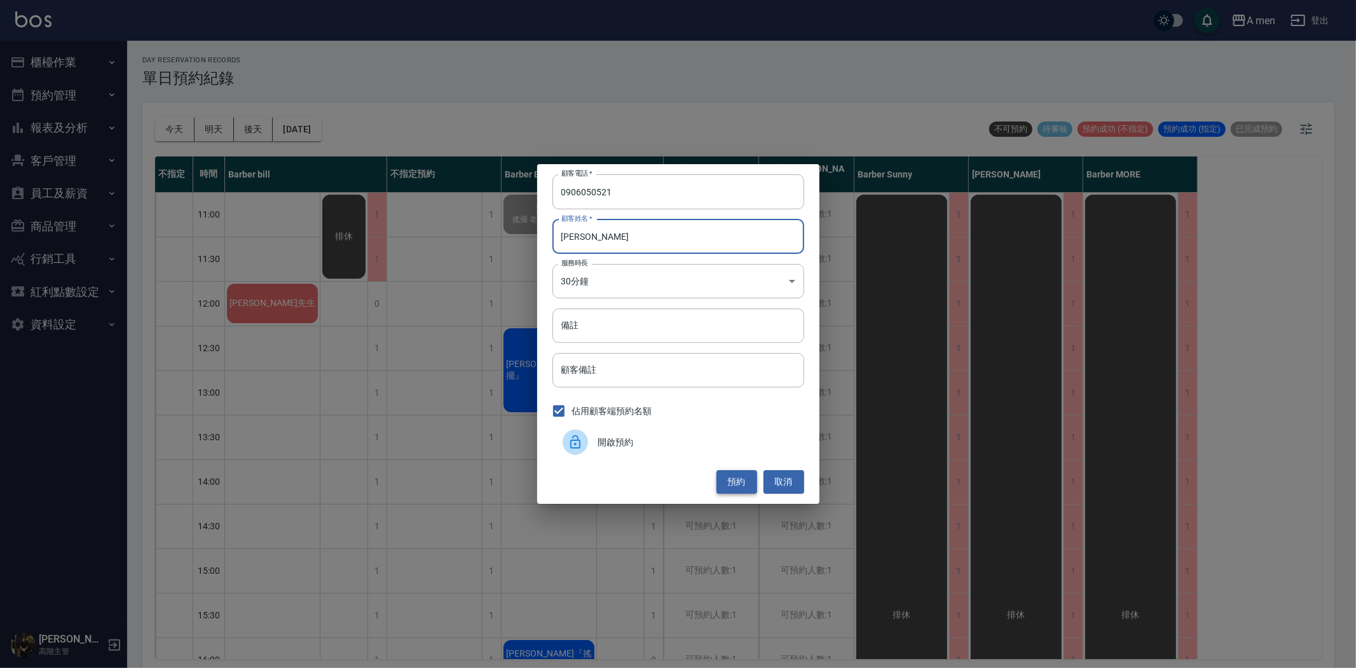
click at [734, 479] on button "預約" at bounding box center [737, 482] width 41 height 24
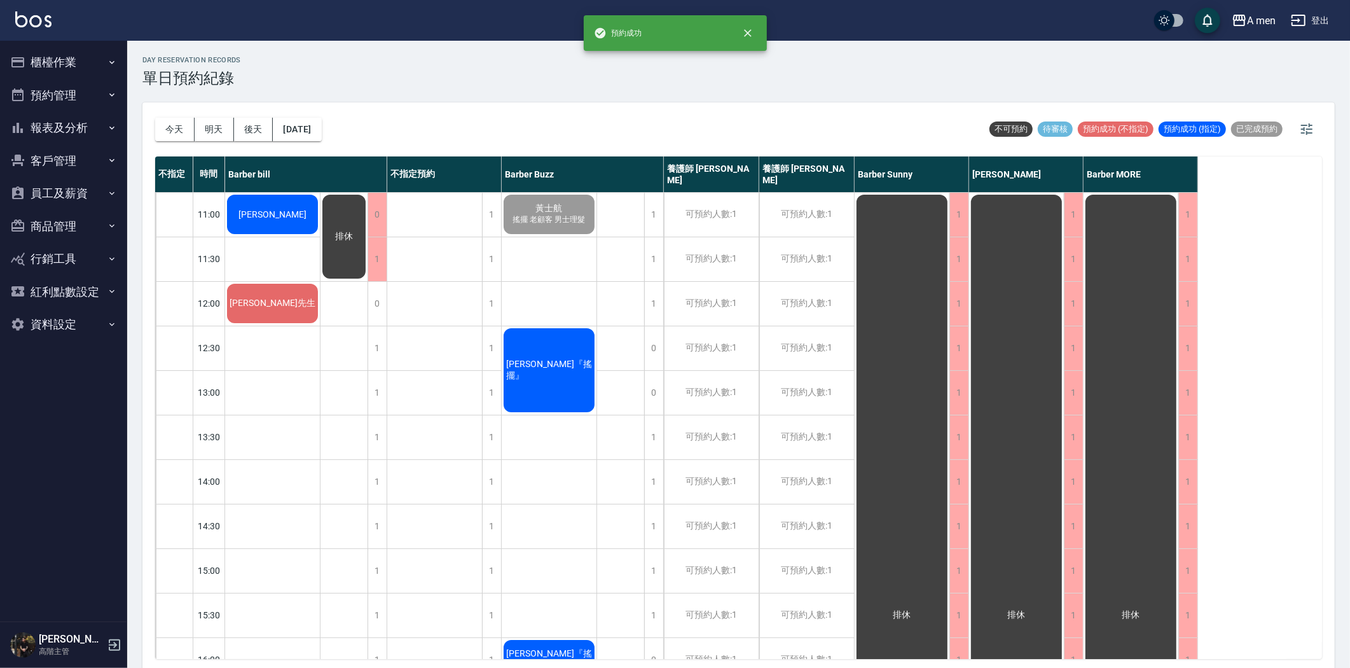
click at [303, 217] on div "[PERSON_NAME]" at bounding box center [272, 214] width 95 height 43
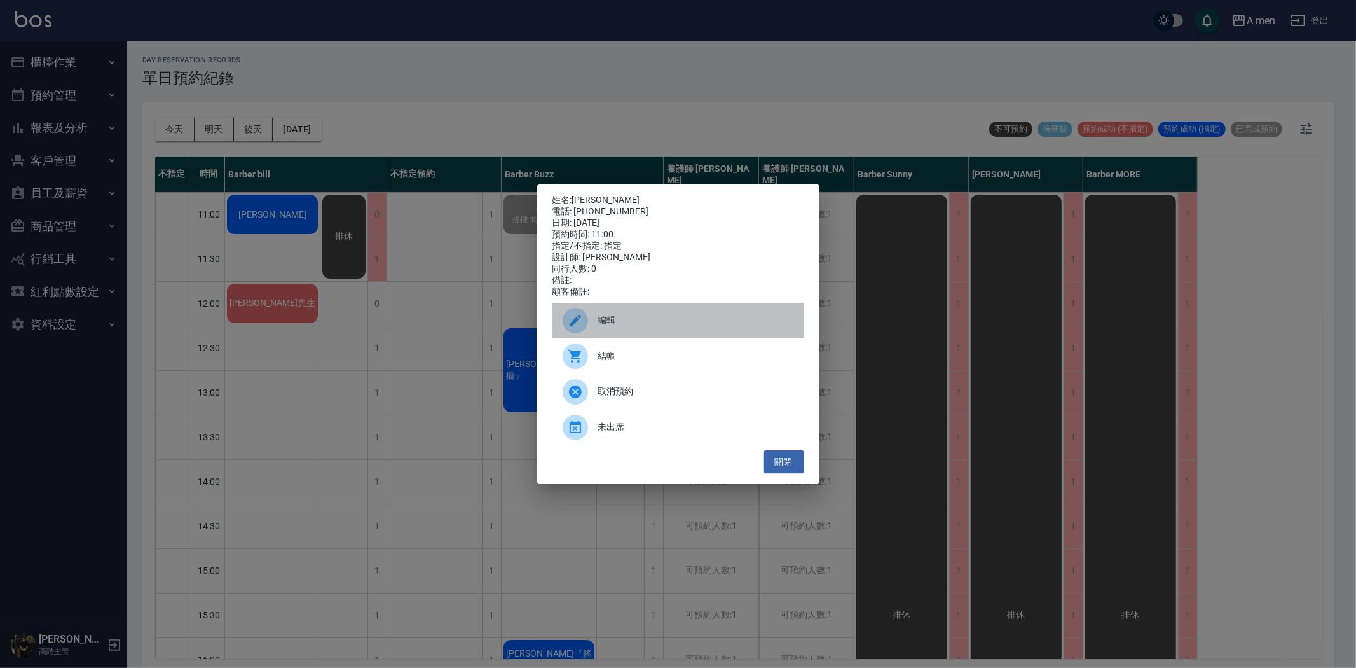
click at [612, 325] on span "編輯" at bounding box center [696, 319] width 196 height 13
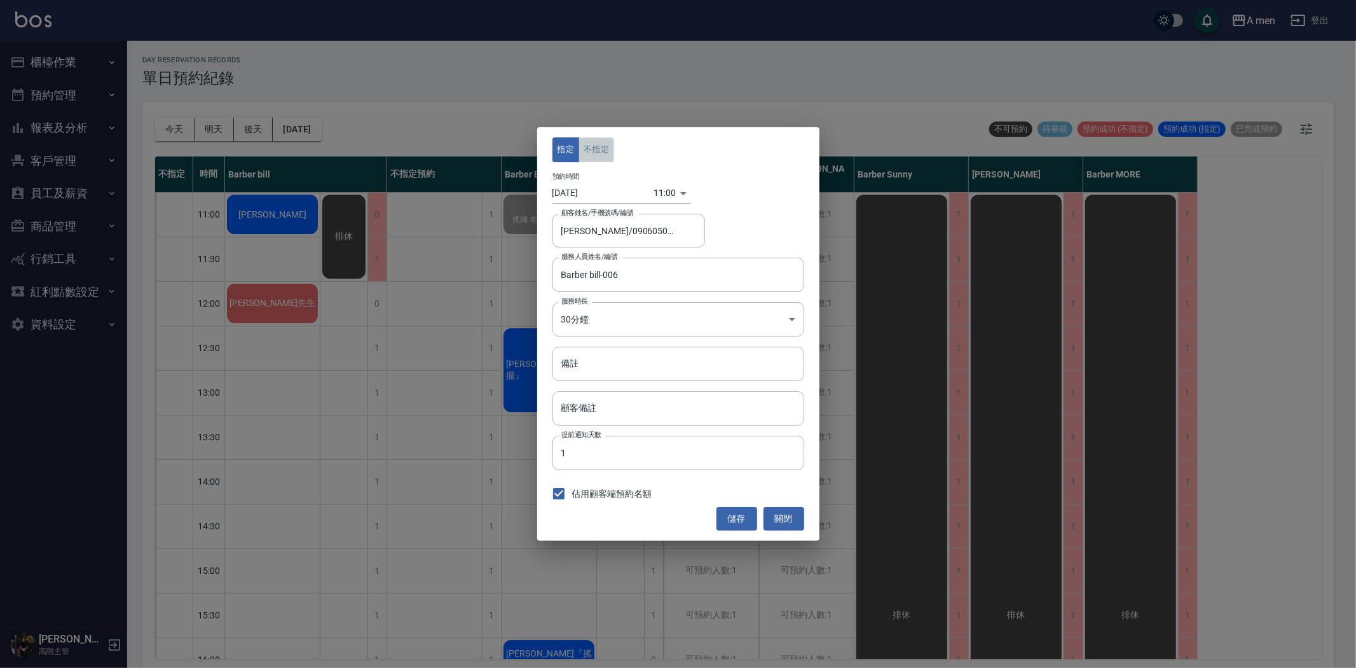
click at [600, 153] on button "不指定" at bounding box center [597, 149] width 36 height 25
click at [741, 524] on button "儲存" at bounding box center [737, 519] width 41 height 24
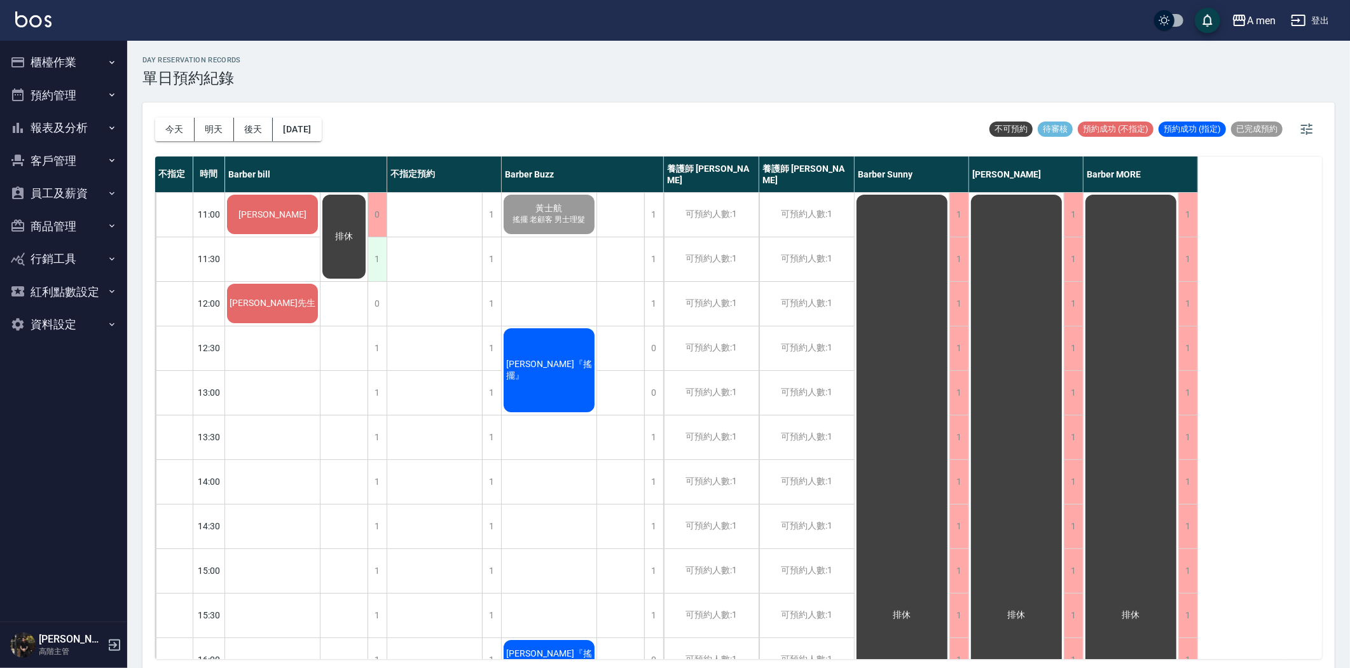
click at [382, 263] on div "1" at bounding box center [377, 259] width 19 height 44
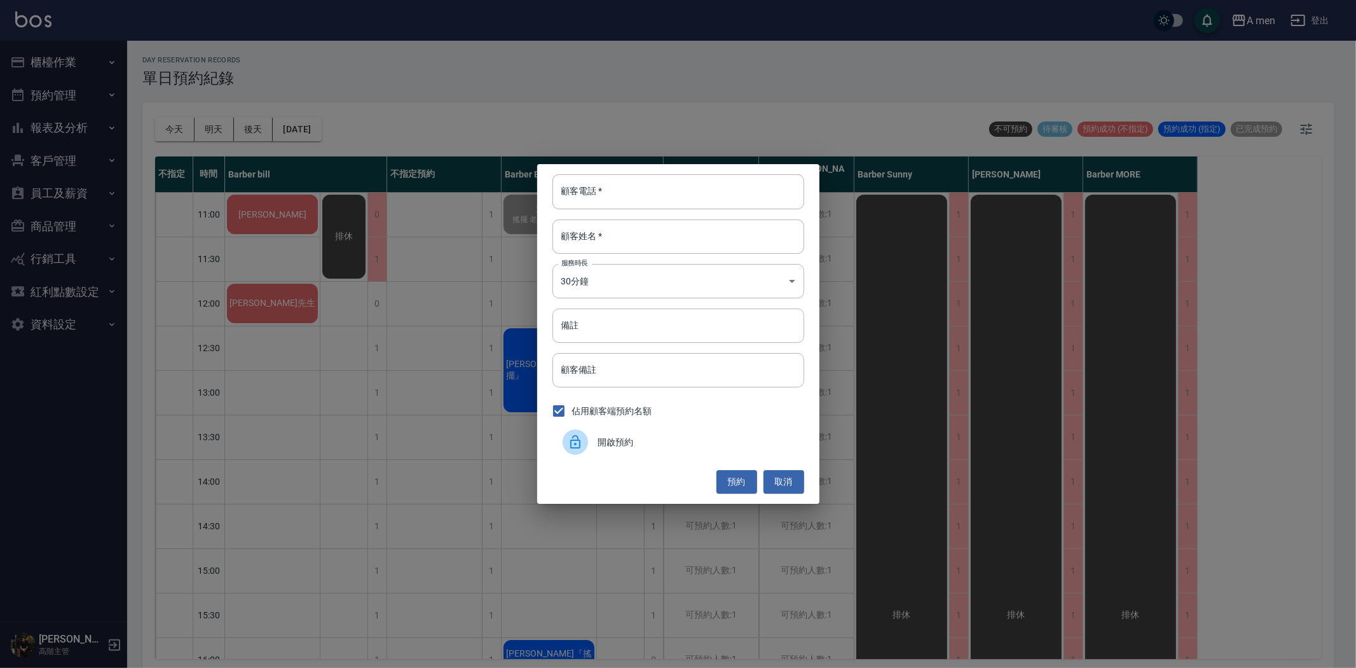
click at [617, 441] on span "開啟預約" at bounding box center [696, 442] width 196 height 13
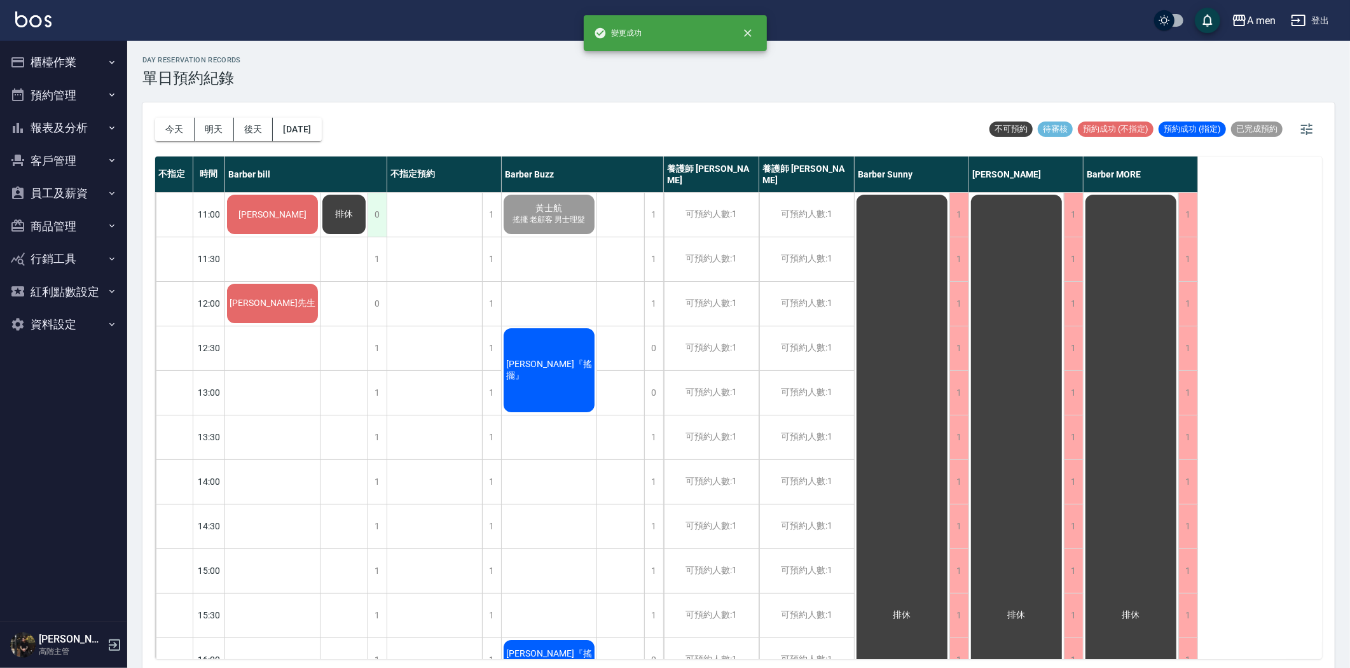
click at [383, 213] on div "0" at bounding box center [377, 215] width 19 height 44
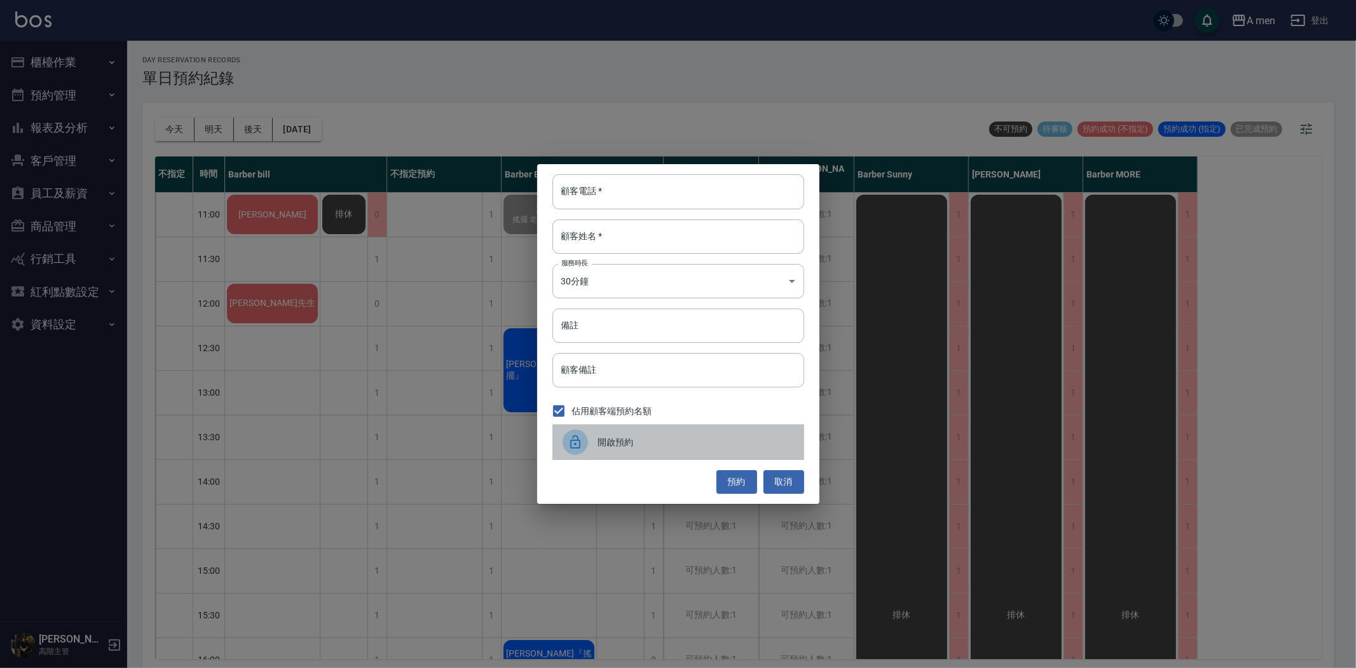
drag, startPoint x: 639, startPoint y: 446, endPoint x: 408, endPoint y: 336, distance: 256.3
click at [638, 444] on span "開啟預約" at bounding box center [696, 442] width 196 height 13
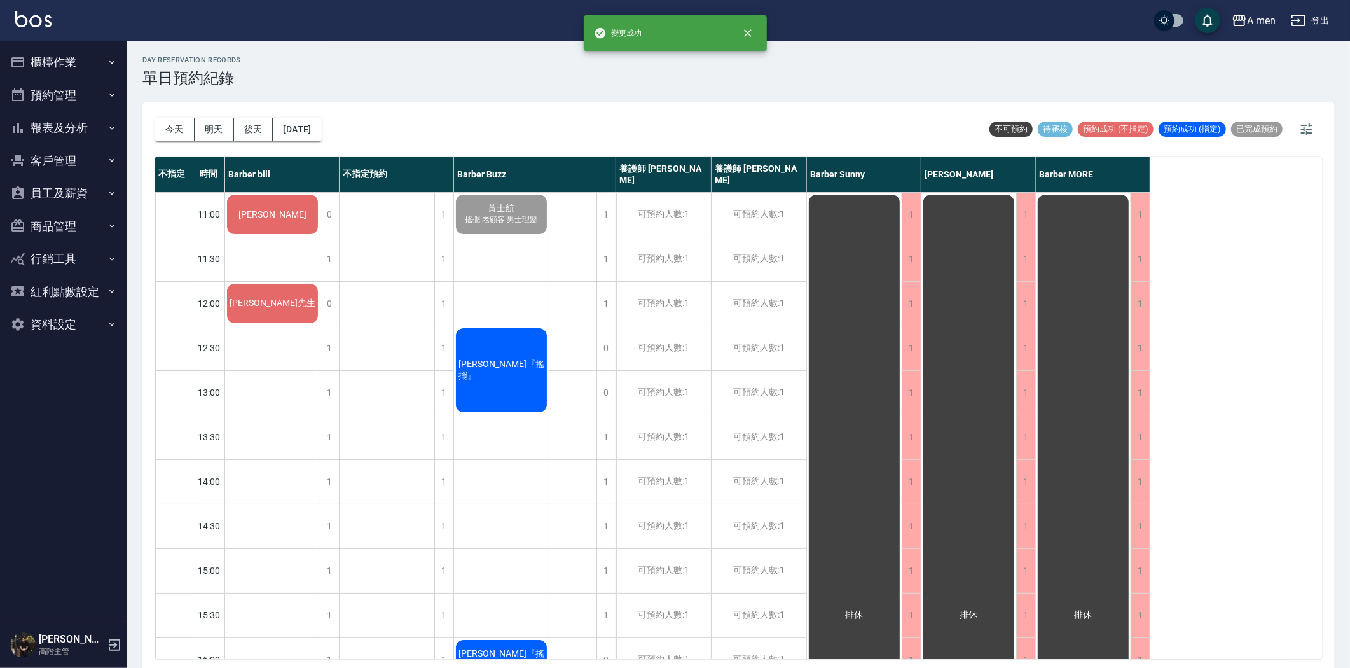
click at [294, 225] on div "[PERSON_NAME]" at bounding box center [272, 214] width 95 height 43
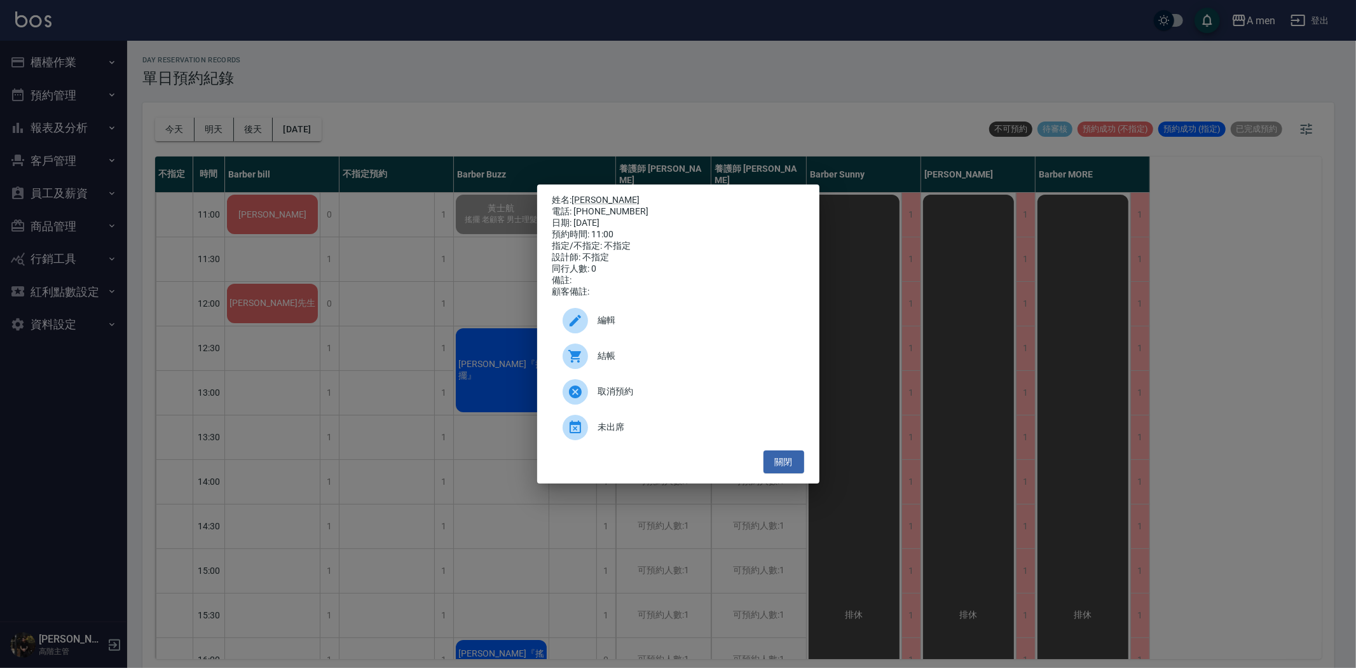
click at [633, 373] on div "結帳" at bounding box center [679, 356] width 252 height 36
click at [808, 463] on div "姓名: 鄭先生 電話: 0906050521 日期: 2025/08/11 預約時間: 11:00 指定/不指定: 不指定 設計師: 不指定 同行人數: 0 …" at bounding box center [678, 333] width 282 height 299
click at [776, 469] on button "關閉" at bounding box center [784, 462] width 41 height 24
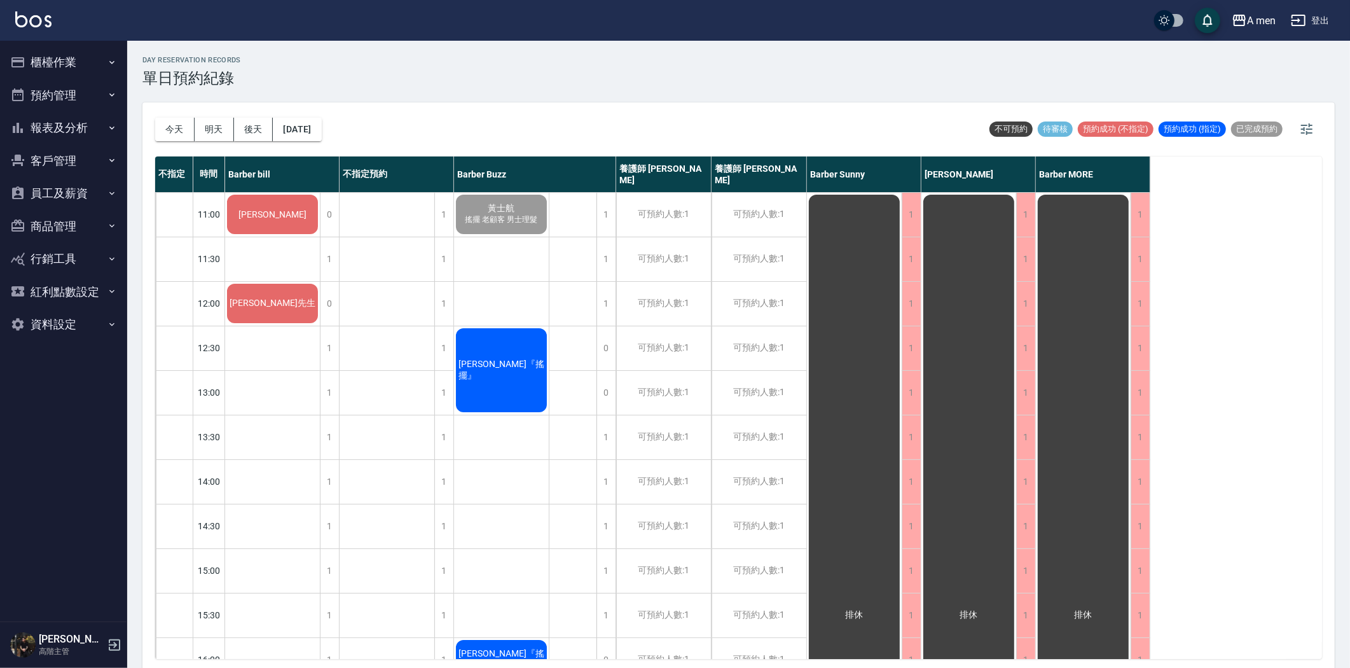
click at [306, 223] on div "[PERSON_NAME]" at bounding box center [272, 214] width 95 height 43
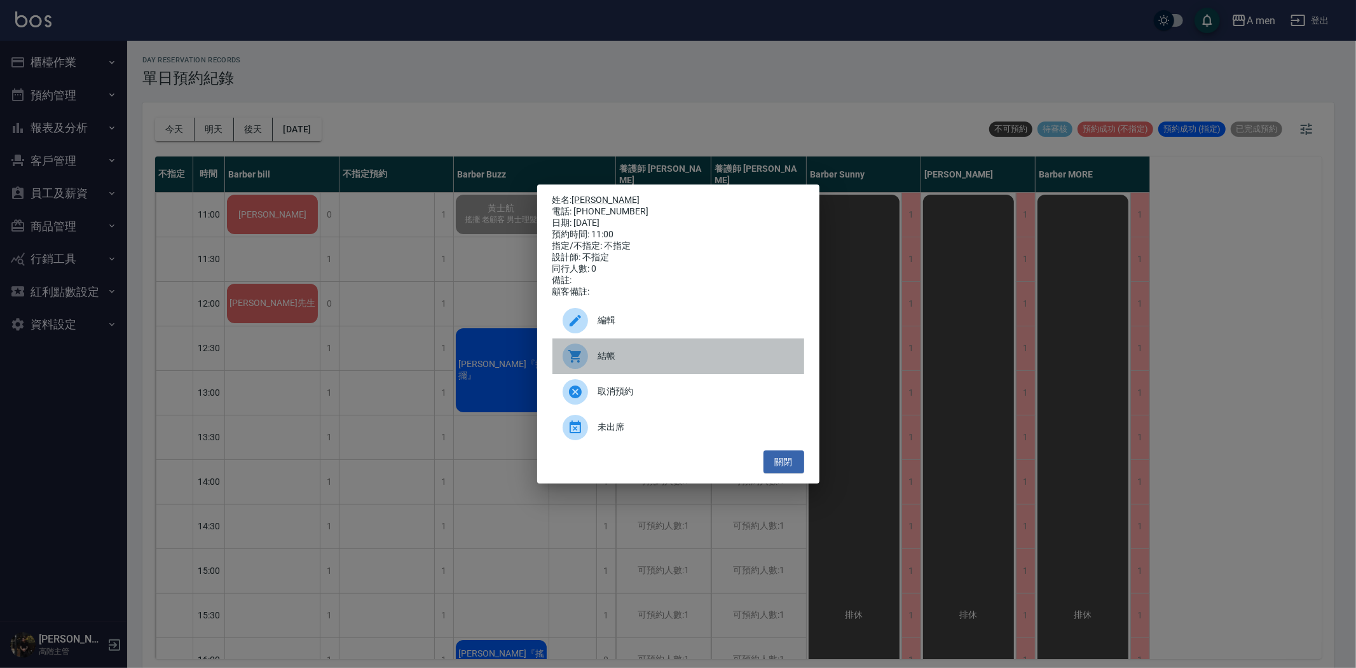
click at [604, 357] on span "結帳" at bounding box center [696, 355] width 196 height 13
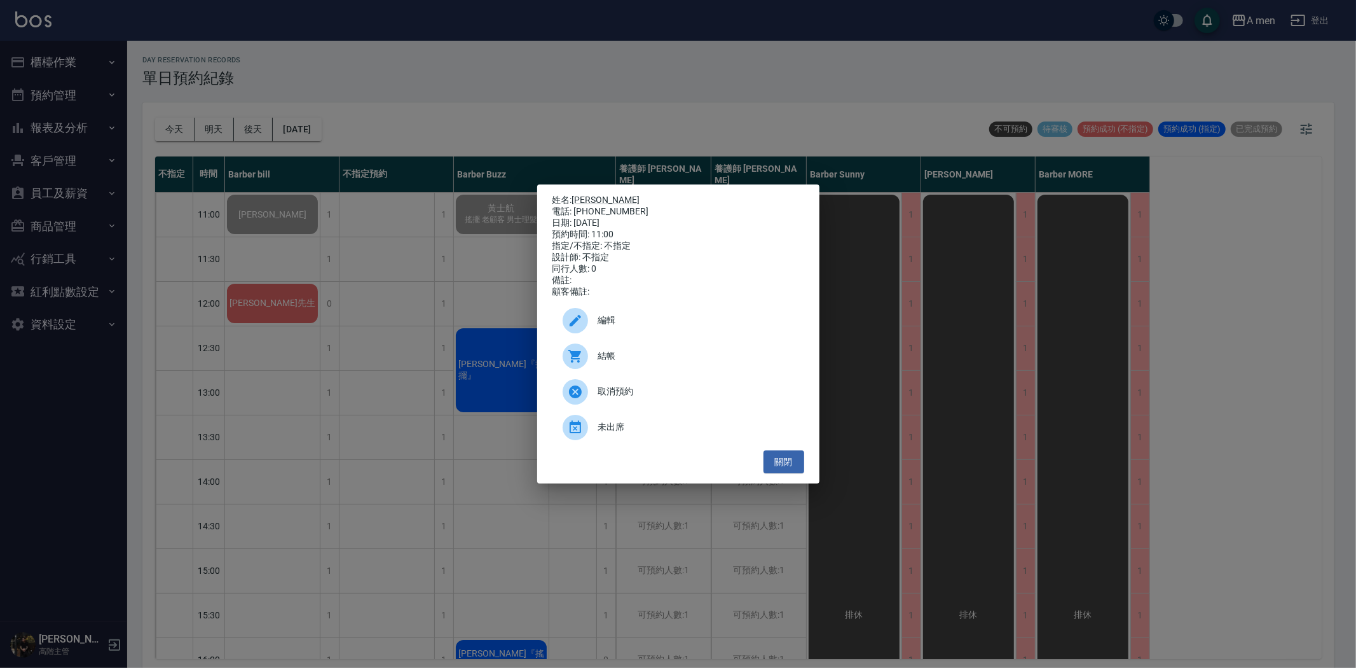
click at [781, 464] on button "關閉" at bounding box center [784, 462] width 41 height 24
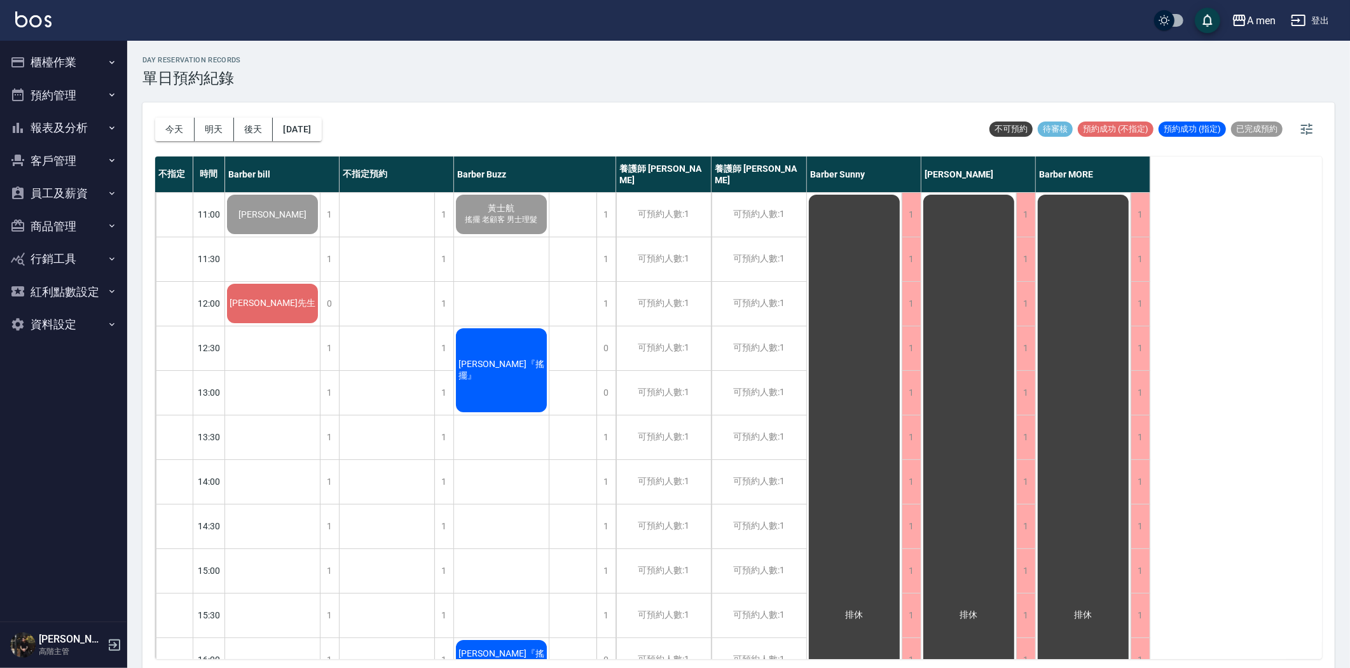
click at [320, 236] on div "[PERSON_NAME]『搖擺』" at bounding box center [272, 214] width 95 height 43
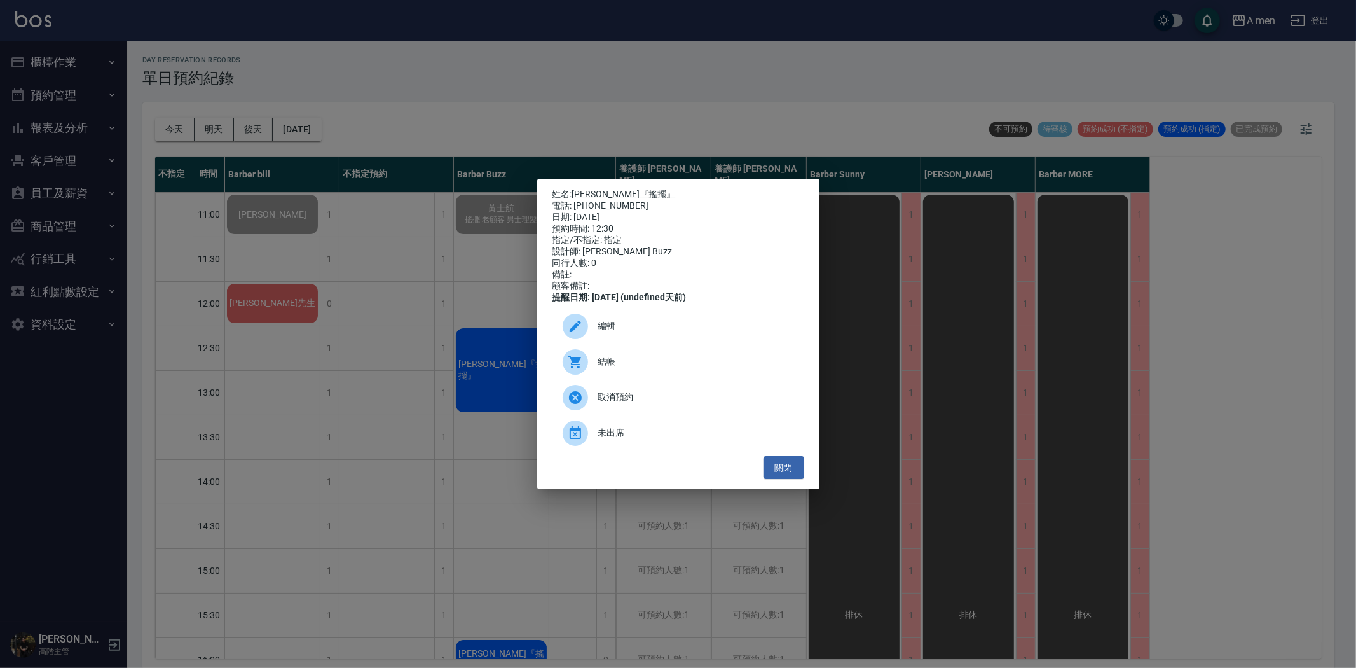
click at [643, 368] on span "結帳" at bounding box center [696, 361] width 196 height 13
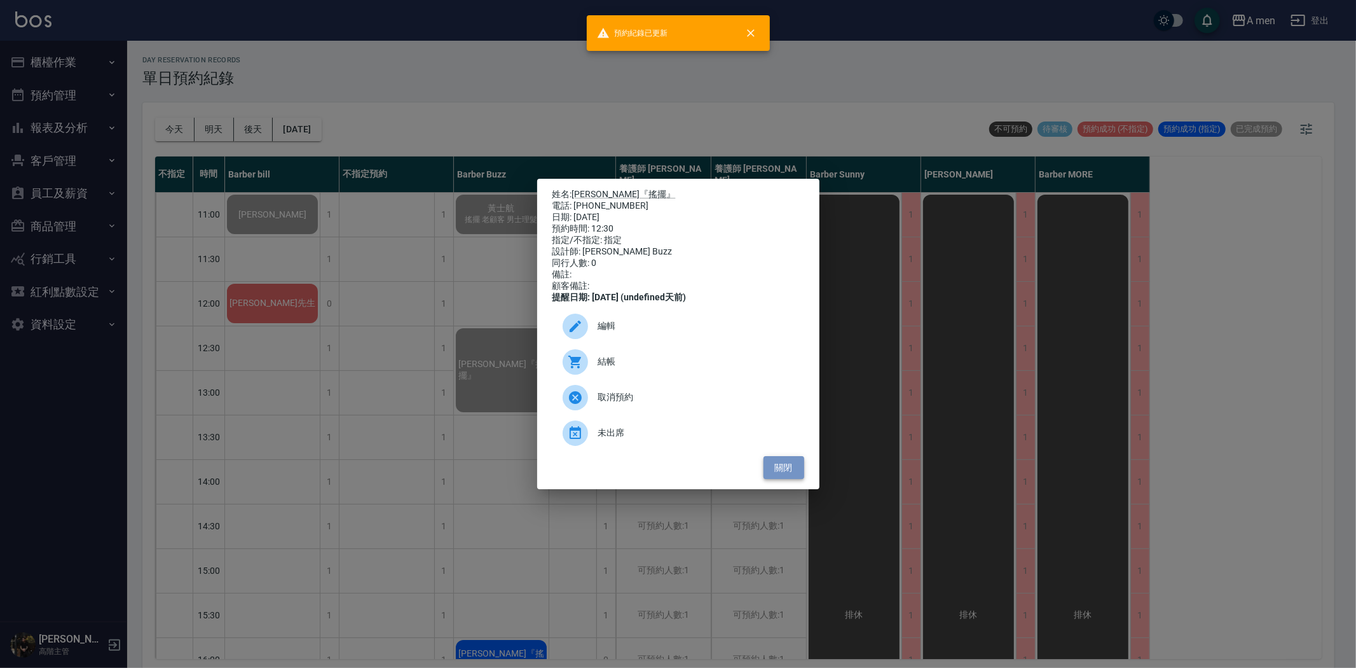
click at [792, 478] on button "關閉" at bounding box center [784, 468] width 41 height 24
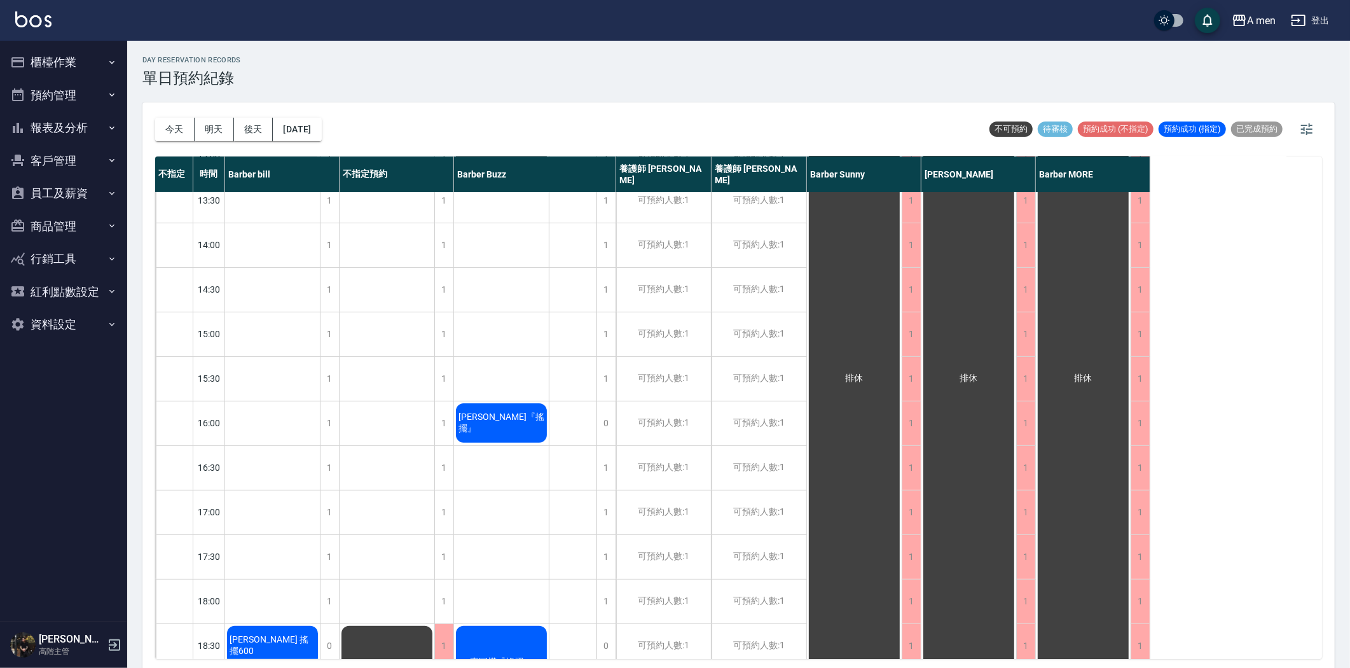
scroll to position [71, 0]
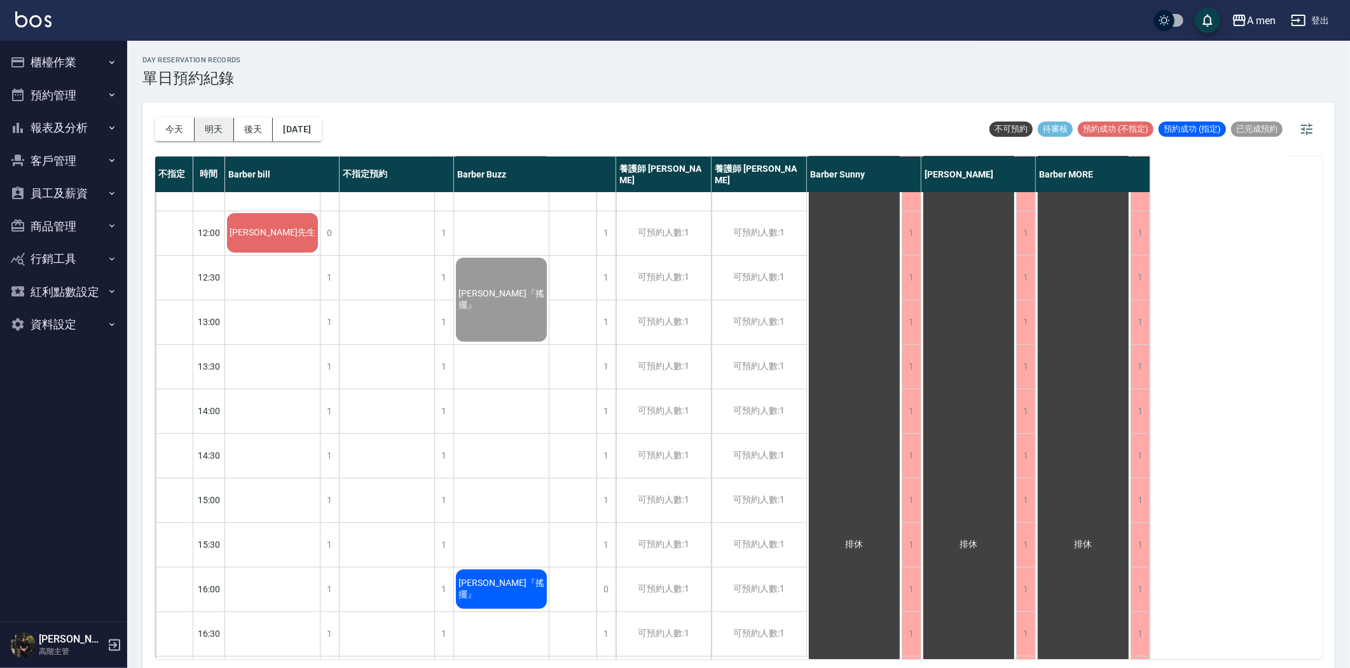
click at [226, 121] on button "明天" at bounding box center [214, 130] width 39 height 24
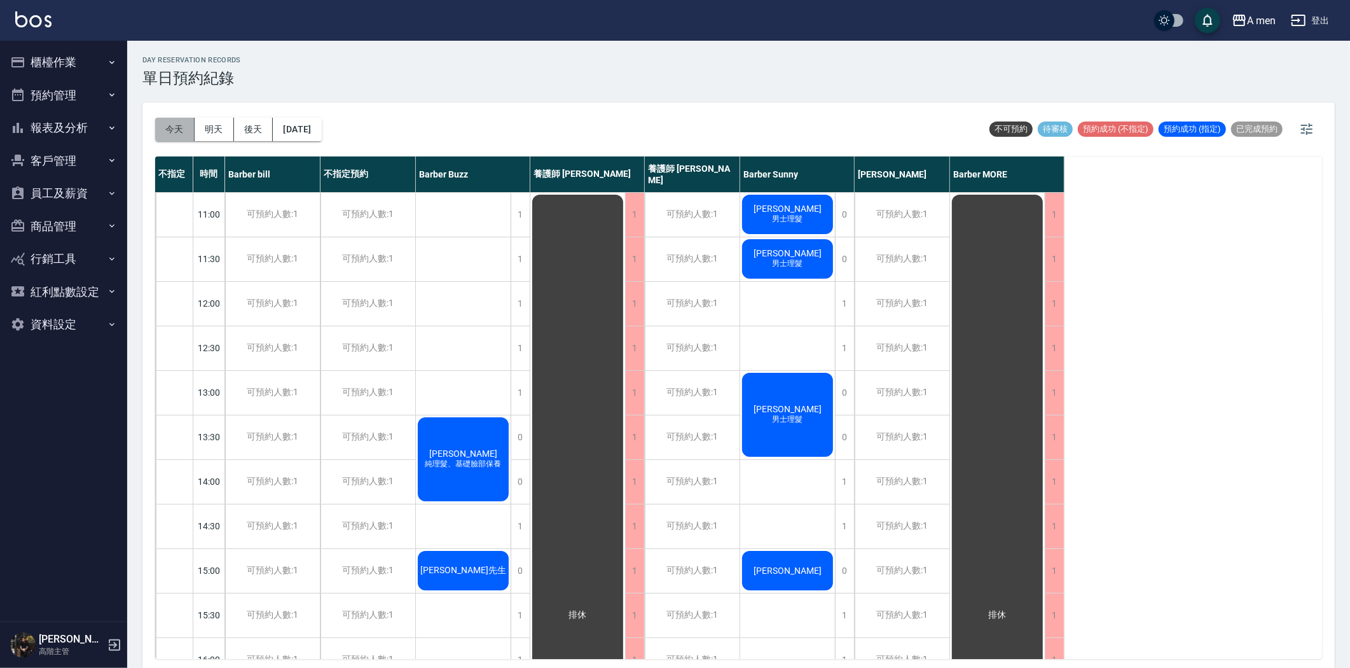
click at [170, 130] on button "今天" at bounding box center [174, 130] width 39 height 24
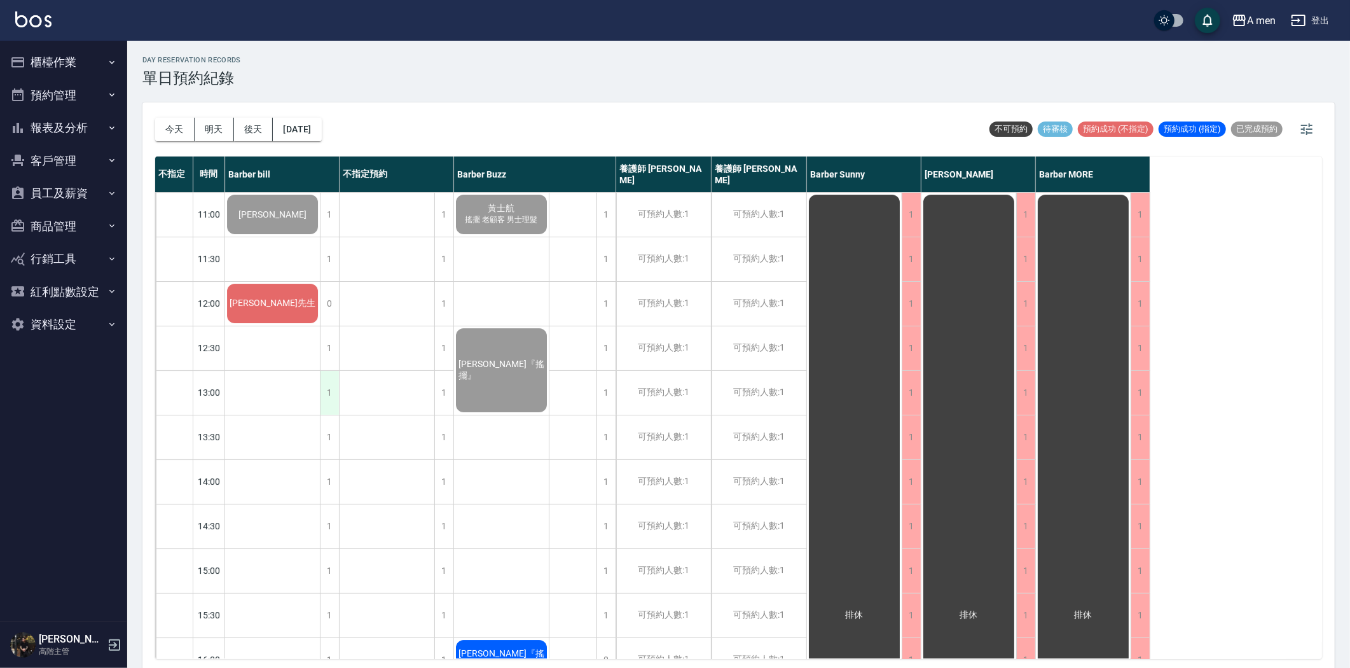
click at [334, 396] on div "1" at bounding box center [329, 393] width 19 height 44
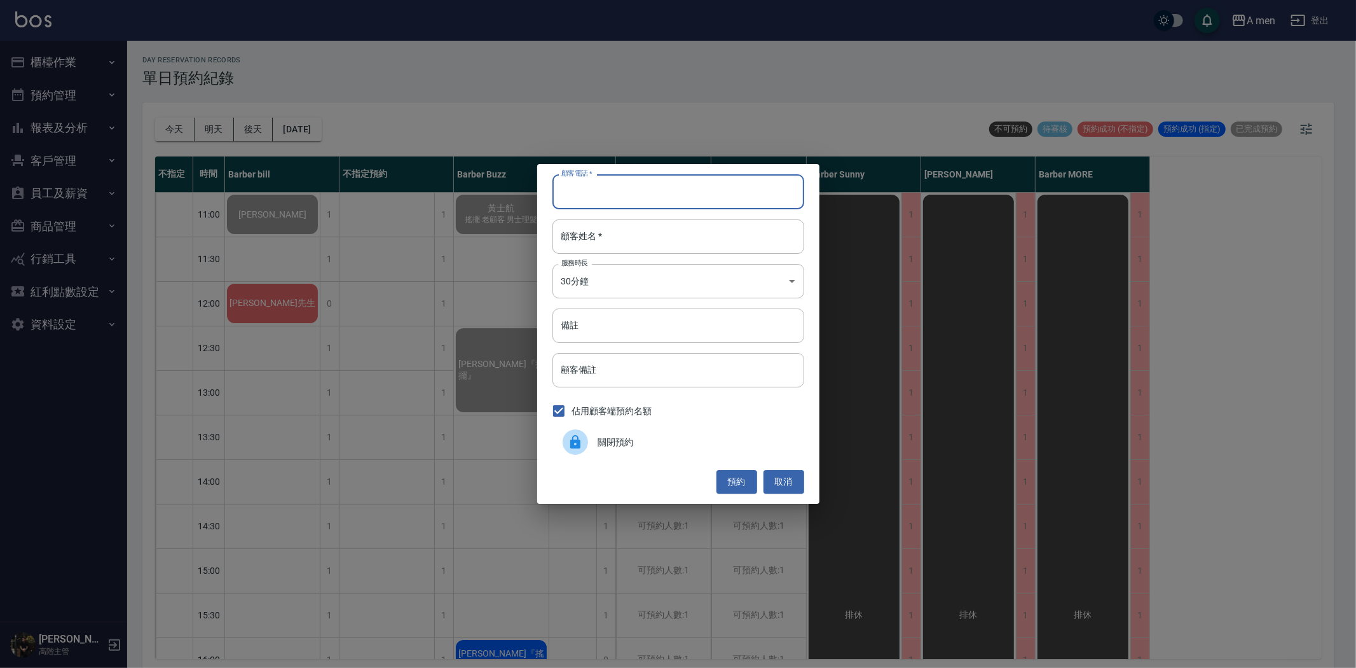
click at [579, 192] on input "顧客電話   *" at bounding box center [679, 191] width 252 height 34
type input "0"
type input "0915980080"
click at [611, 245] on input "顧客姓名   *" at bounding box center [679, 236] width 252 height 34
type input "5"
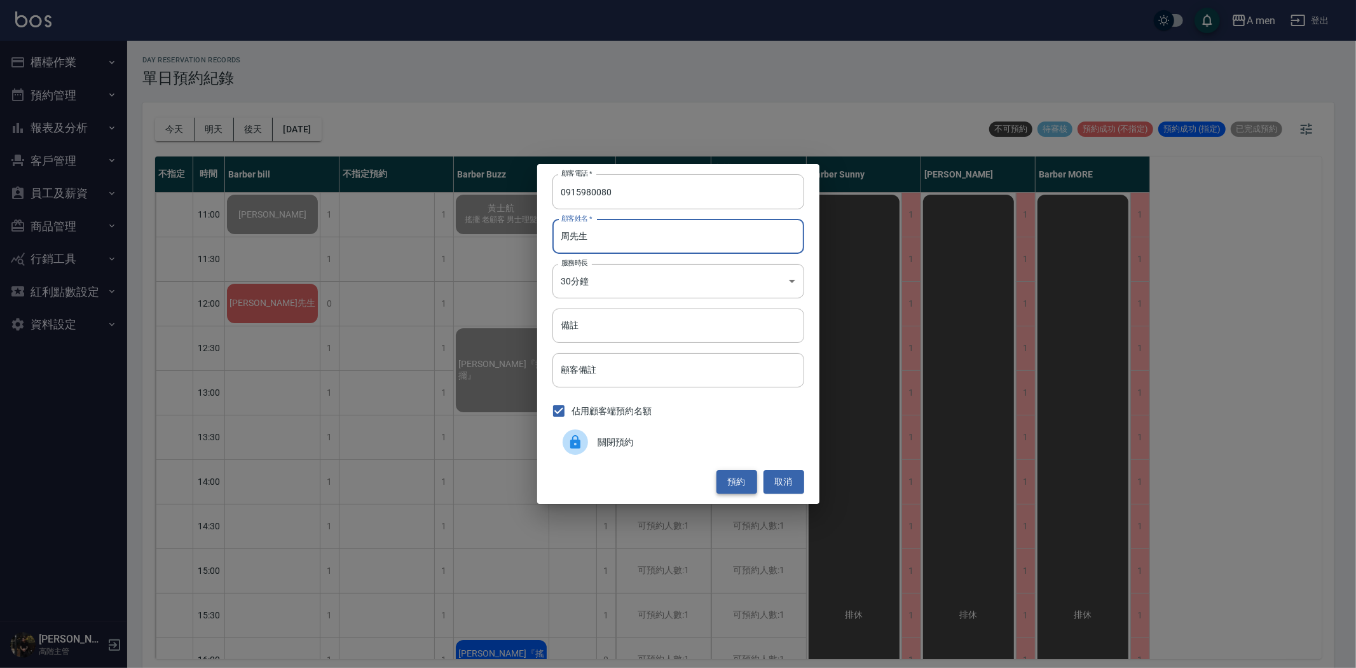
type input "周先生"
click at [739, 478] on button "預約" at bounding box center [737, 482] width 41 height 24
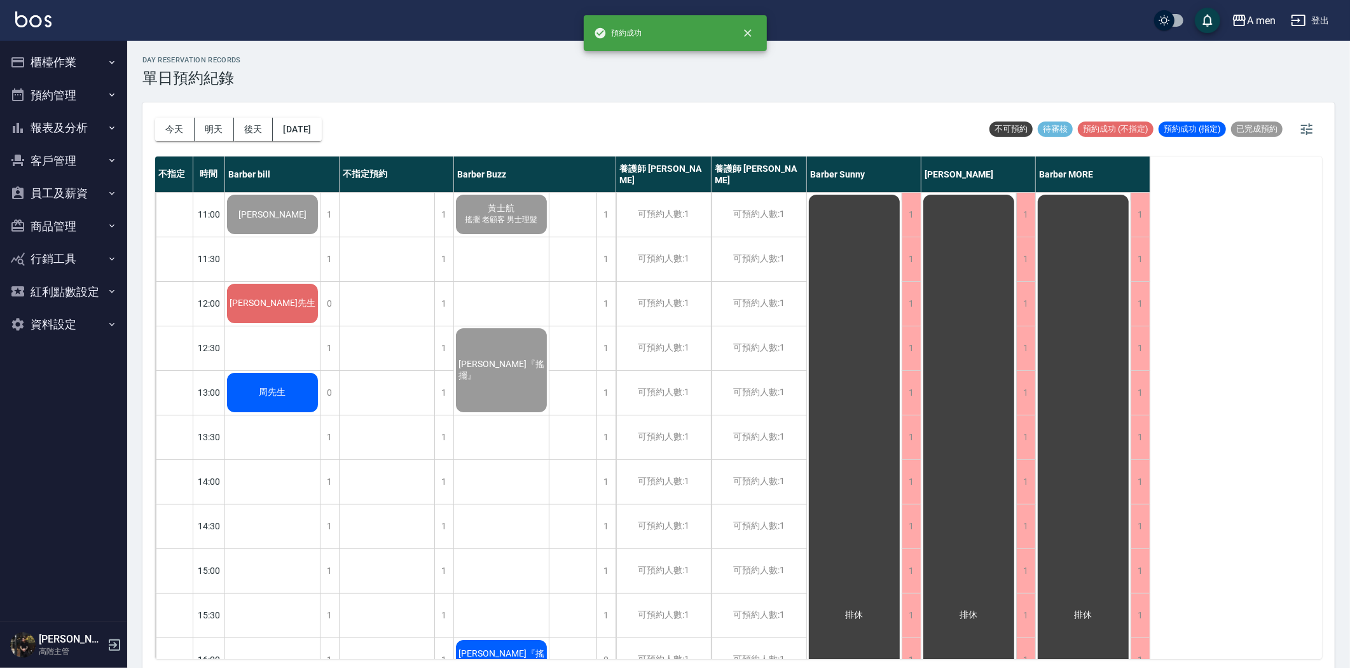
click at [256, 219] on span "周先生" at bounding box center [272, 214] width 73 height 10
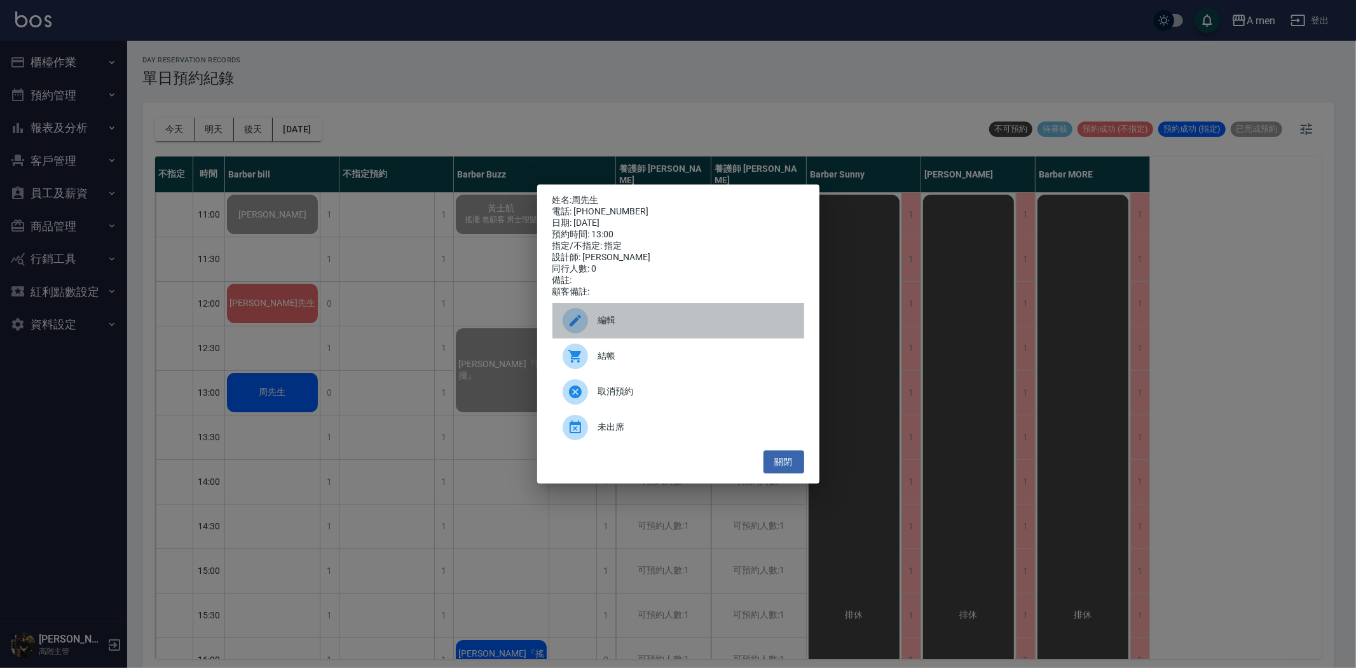
click at [627, 337] on div "編輯" at bounding box center [679, 321] width 252 height 36
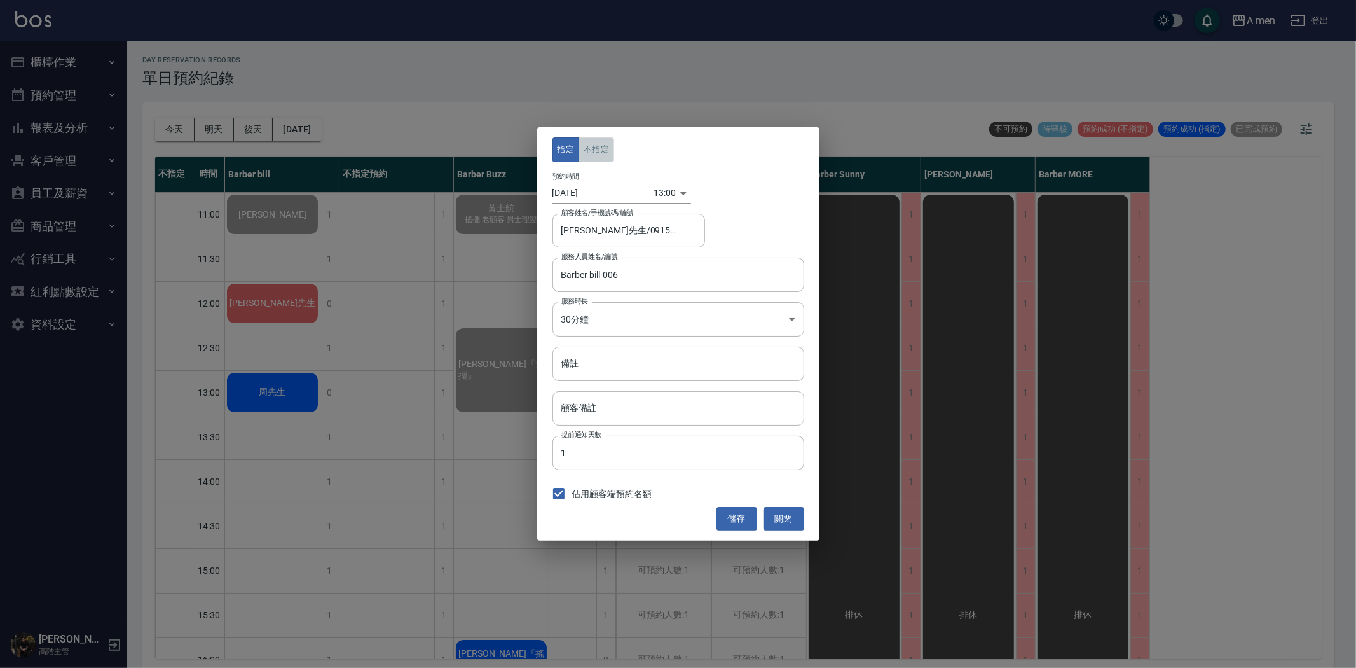
click at [595, 153] on button "不指定" at bounding box center [597, 149] width 36 height 25
click at [747, 526] on button "儲存" at bounding box center [737, 519] width 41 height 24
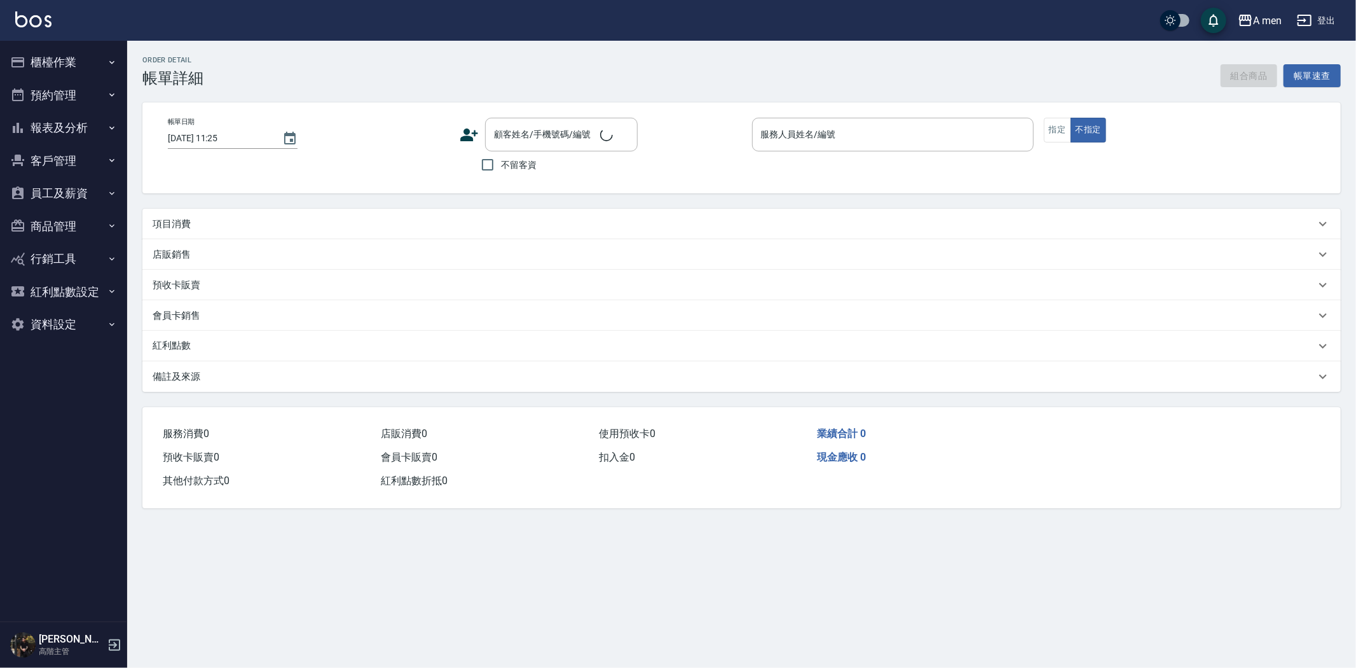
type input "[DATE] 11:00"
type input "Barber Buzz-004"
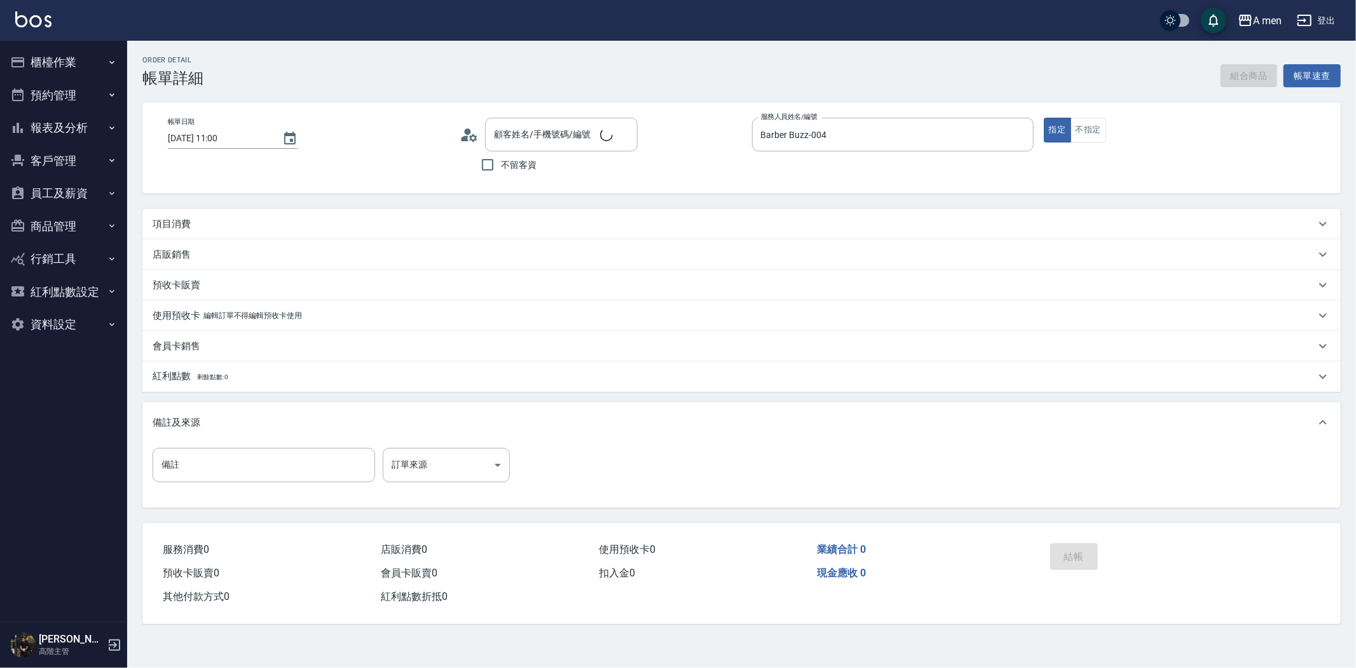
type input "[PERSON_NAME]/0902125270/null"
click at [644, 217] on div "項目消費" at bounding box center [734, 223] width 1163 height 13
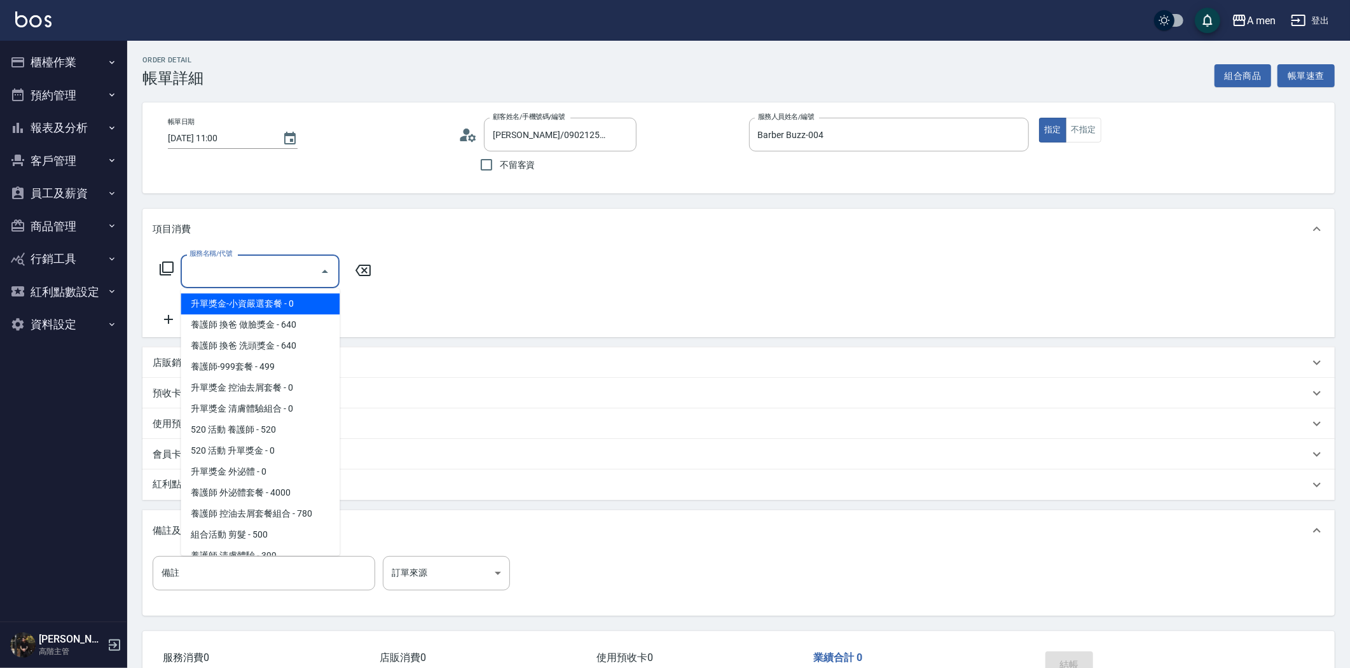
click at [281, 270] on input "服務名稱/代號" at bounding box center [250, 271] width 128 height 22
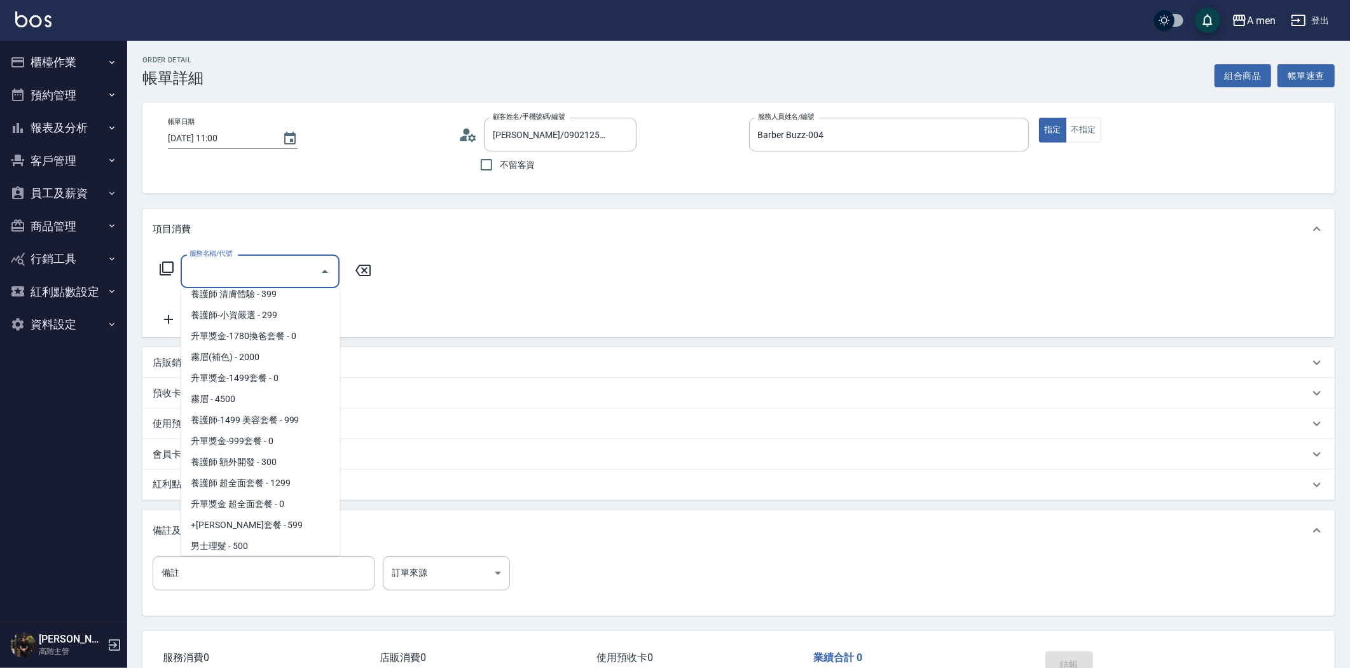
scroll to position [282, 0]
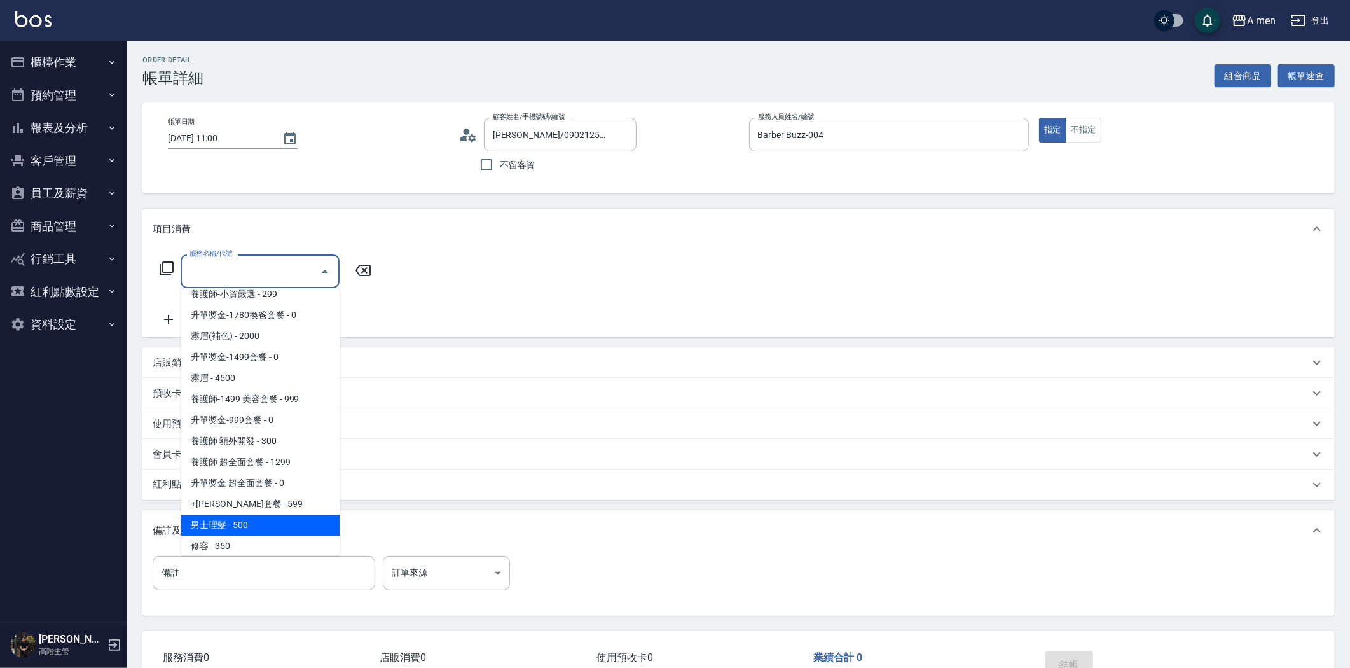
drag, startPoint x: 265, startPoint y: 526, endPoint x: 291, endPoint y: 472, distance: 60.6
click at [266, 524] on span "男士理髮 - 500" at bounding box center [260, 524] width 159 height 21
type input "男士理髮(A01)"
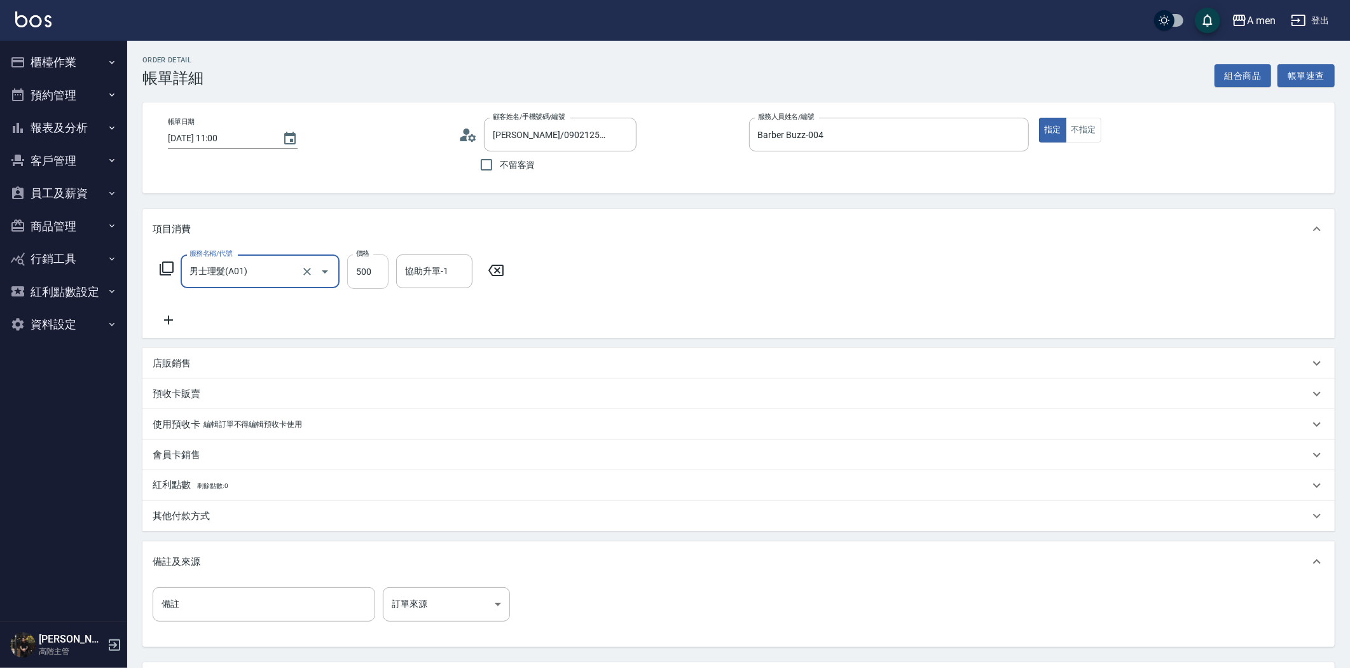
click at [371, 286] on input "500" at bounding box center [367, 271] width 41 height 34
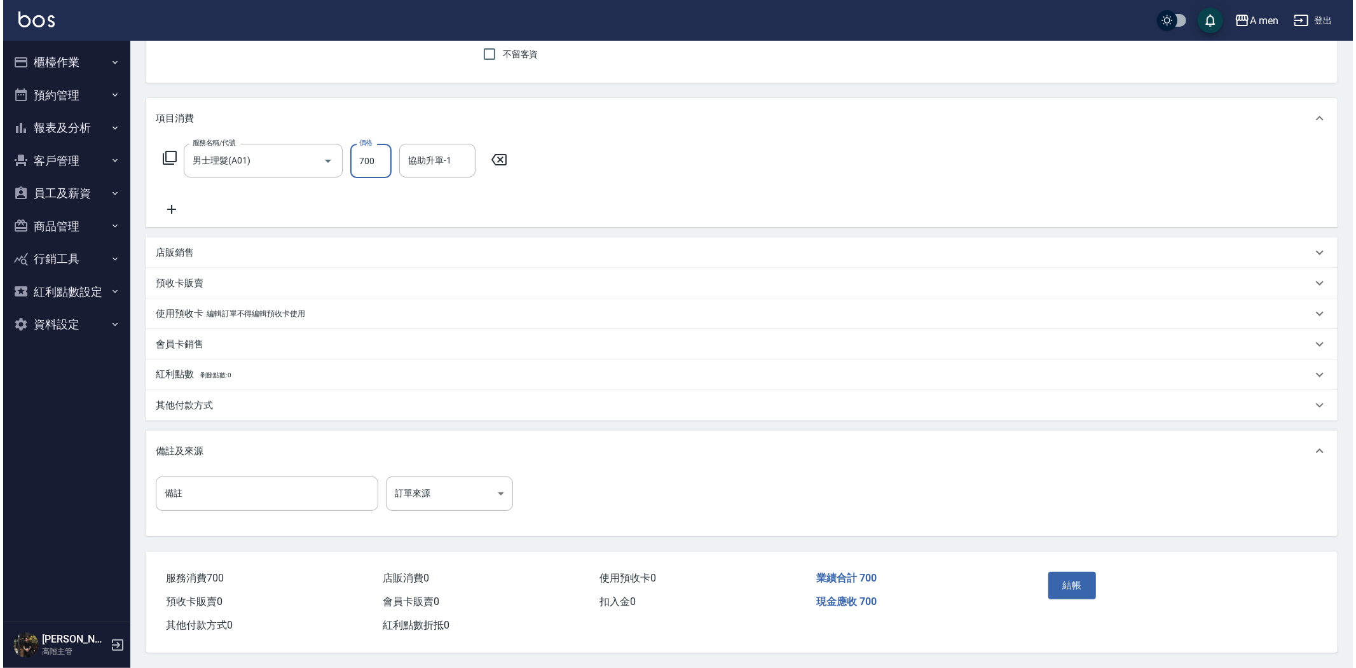
scroll to position [115, 0]
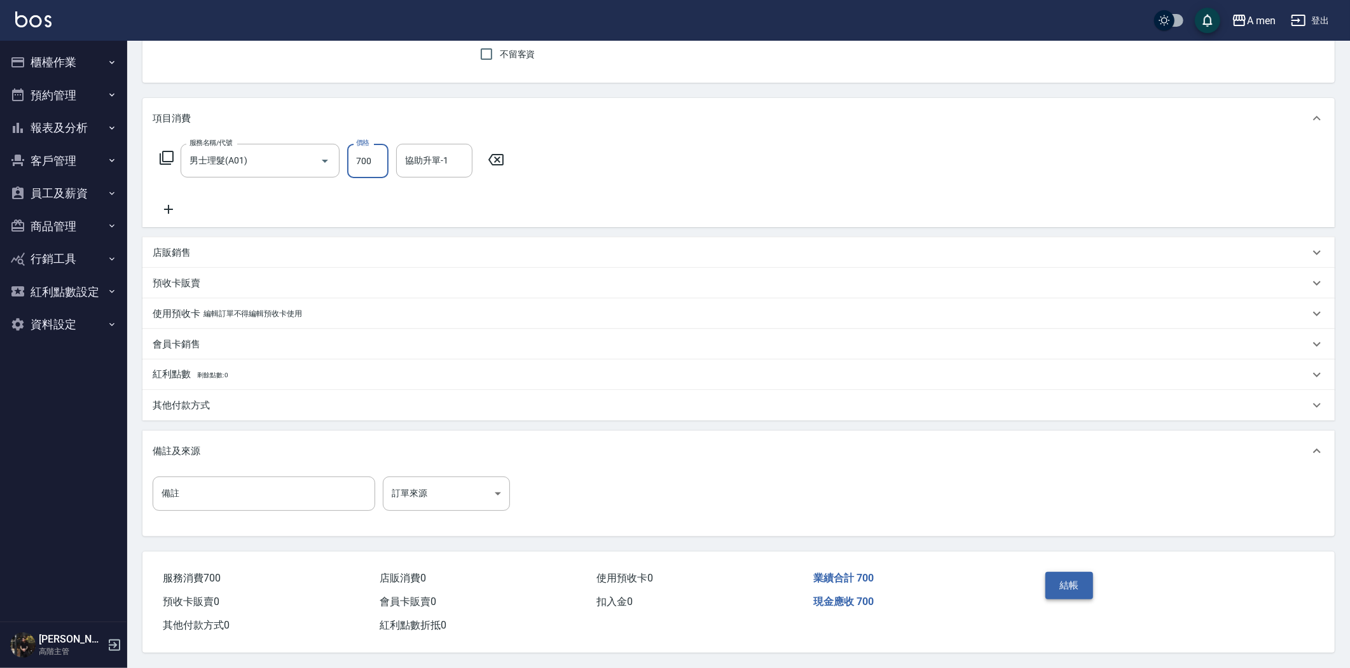
type input "700"
click at [1072, 572] on button "結帳" at bounding box center [1069, 585] width 48 height 27
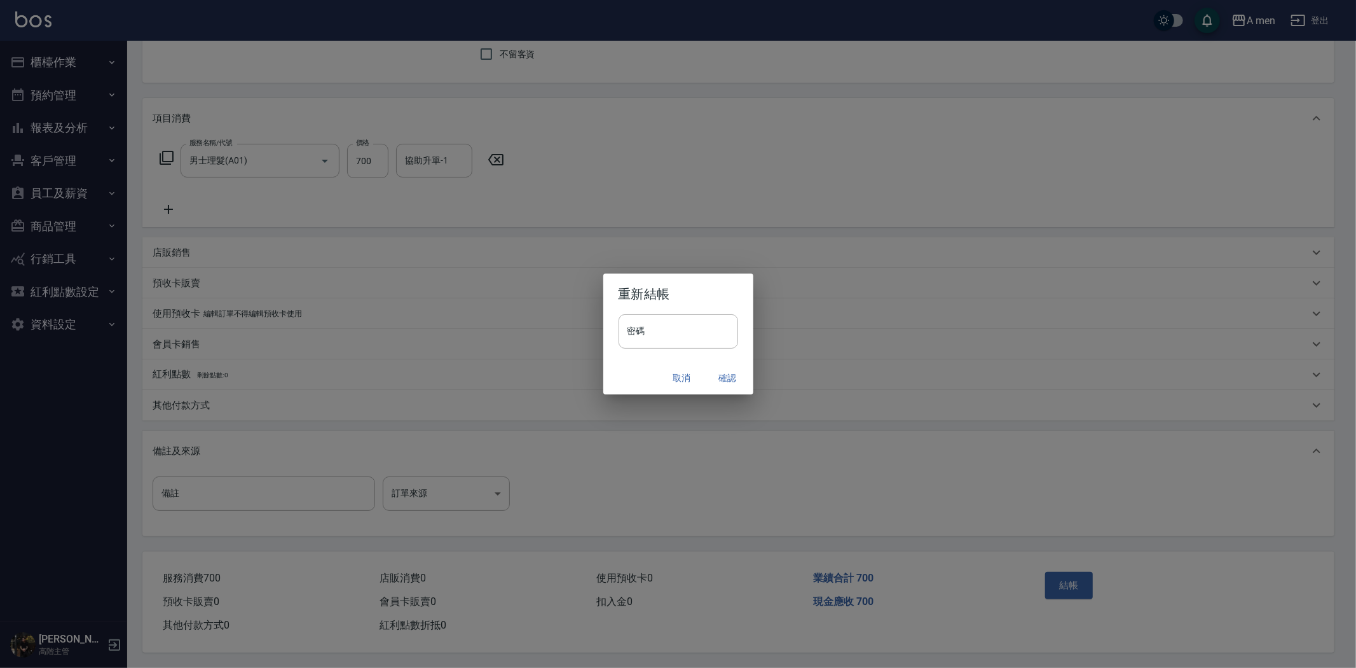
click at [733, 383] on button "確認" at bounding box center [728, 378] width 41 height 24
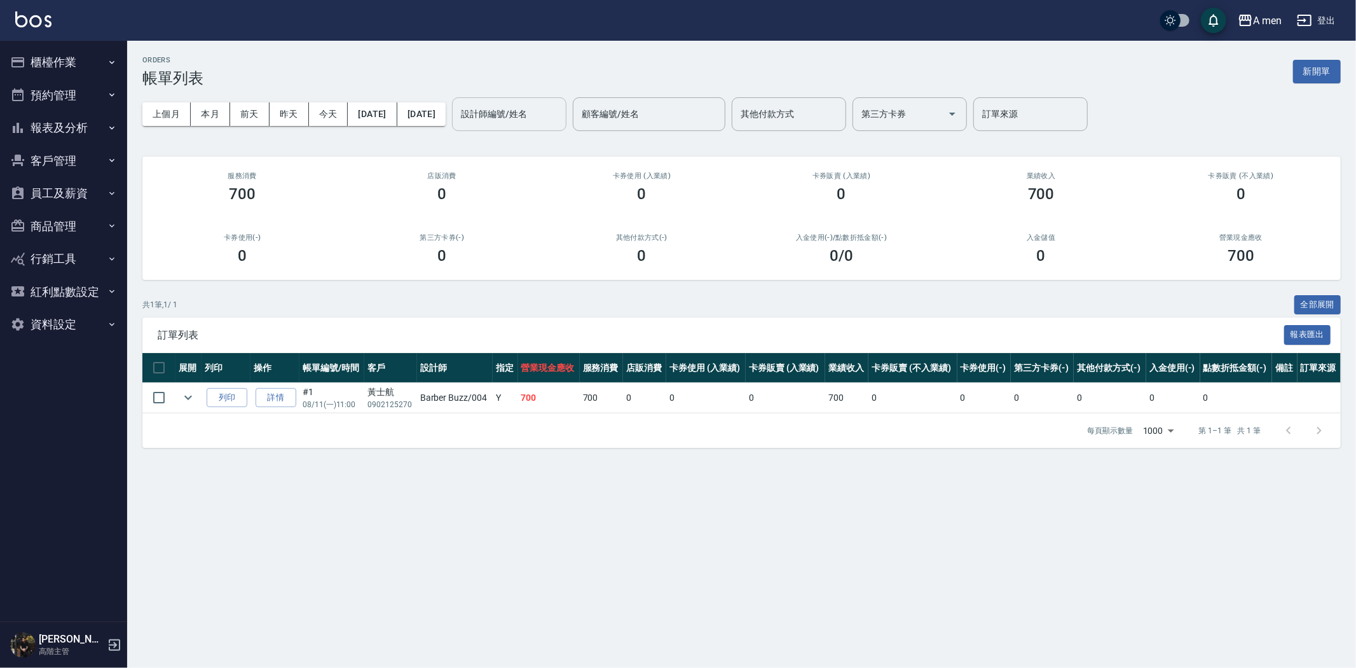
click at [518, 104] on div "設計師編號/姓名 設計師編號/姓名" at bounding box center [509, 114] width 114 height 34
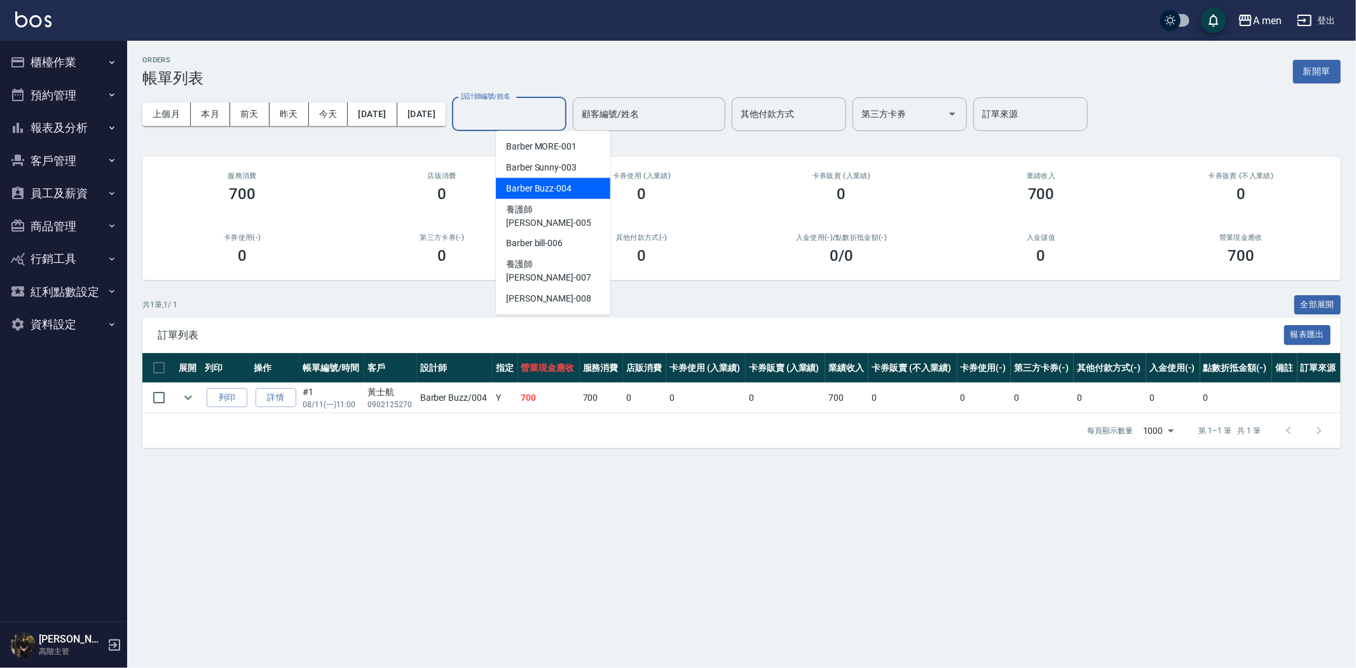
click at [561, 167] on span "Barber Sunny -003" at bounding box center [541, 167] width 71 height 13
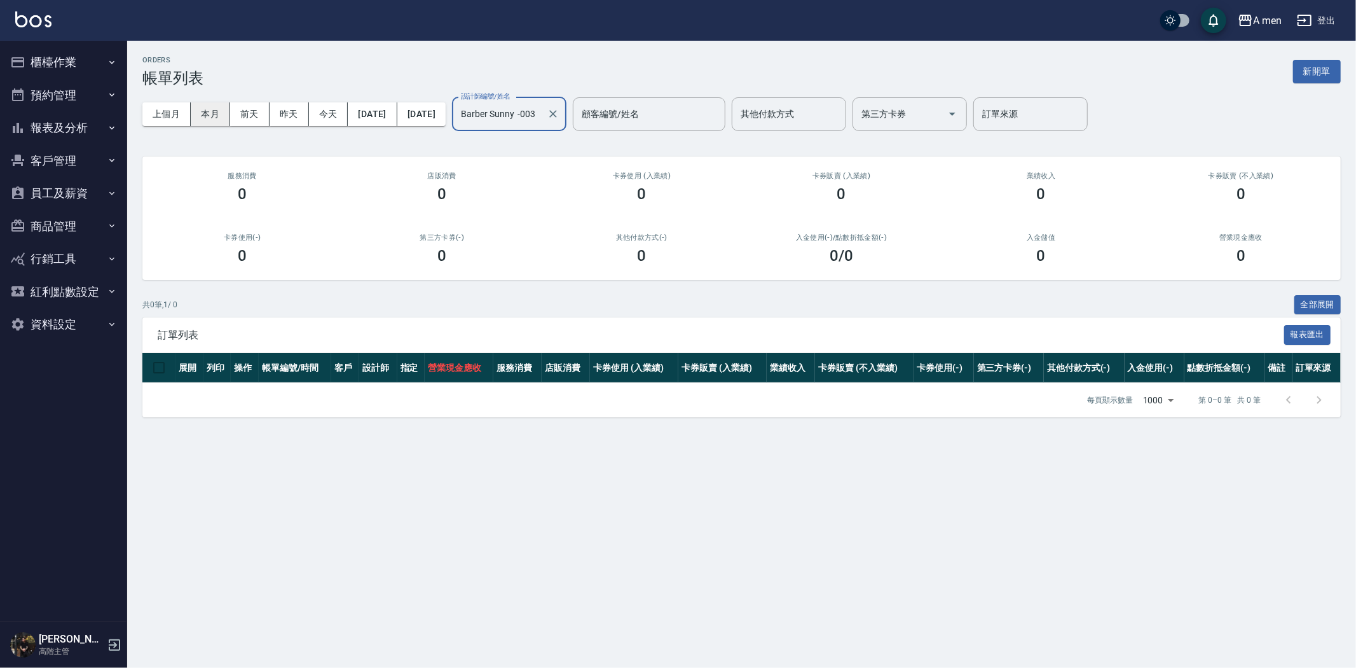
click at [210, 111] on button "本月" at bounding box center [210, 114] width 39 height 24
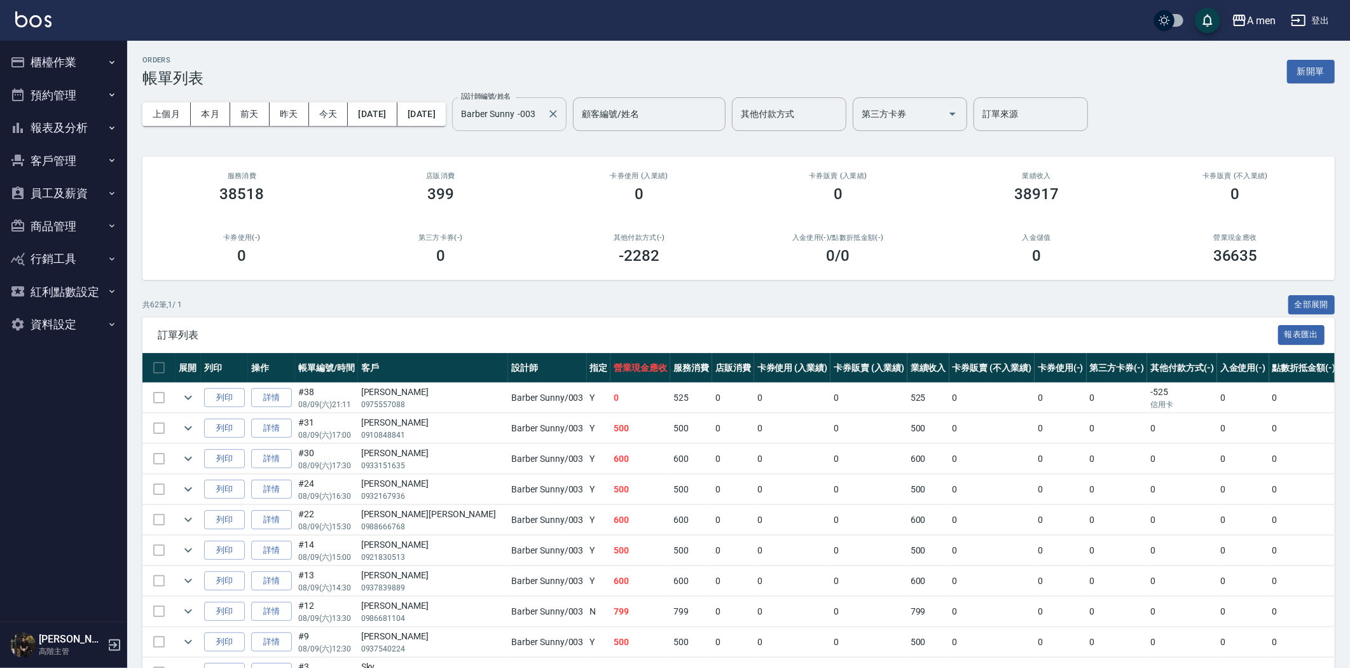
click at [542, 118] on input "Barber Sunny -003" at bounding box center [500, 114] width 84 height 22
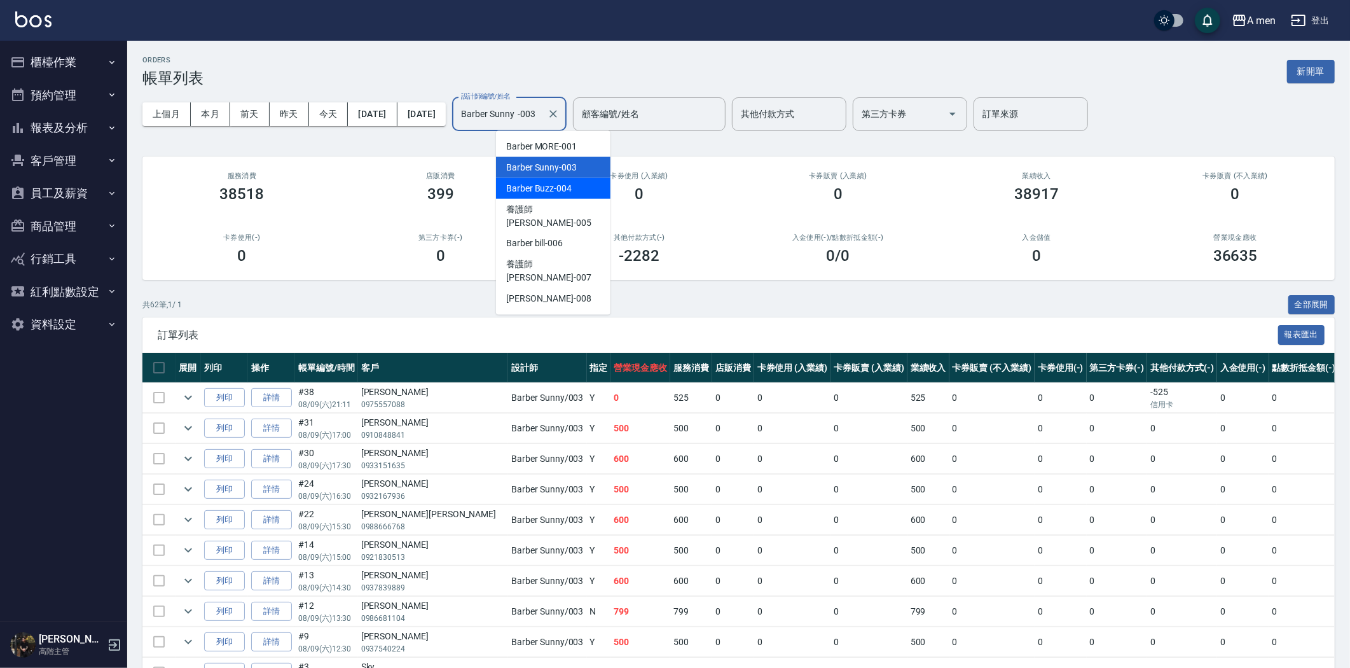
click at [575, 181] on div "Barber Buzz -004" at bounding box center [553, 188] width 114 height 21
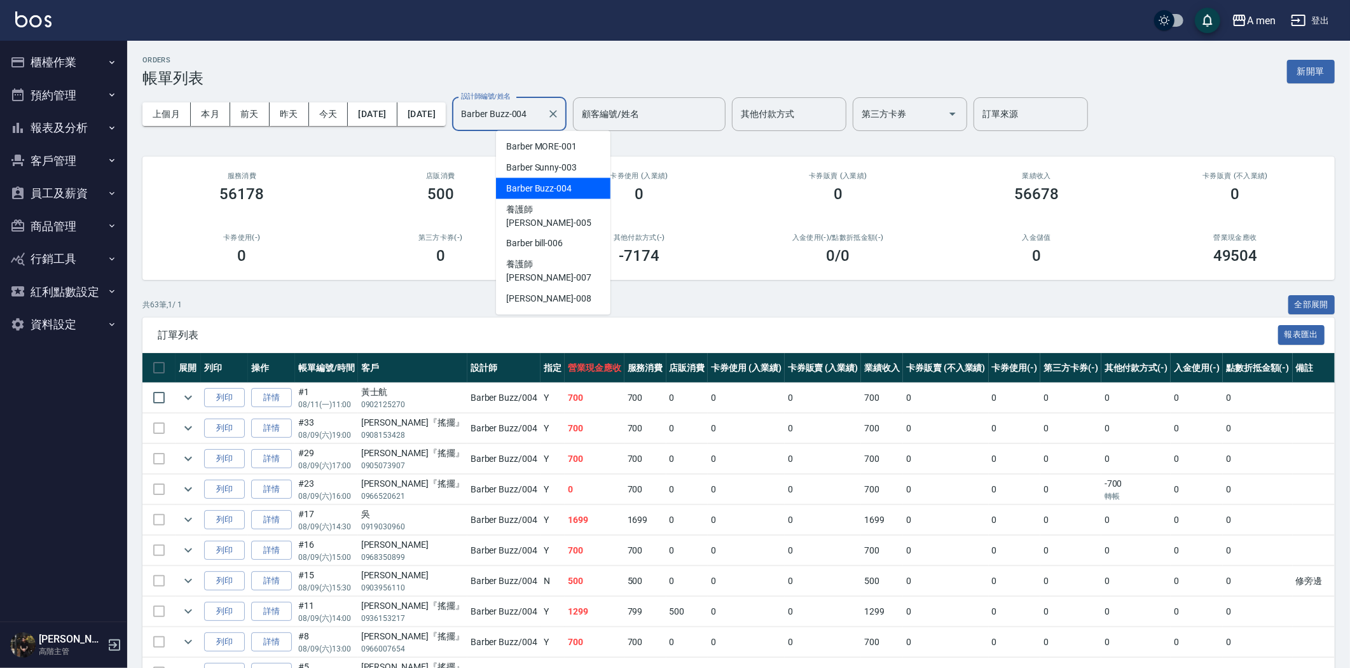
click at [542, 111] on input "Barber Buzz-004" at bounding box center [500, 114] width 84 height 22
click at [564, 233] on div "Barber bill -006" at bounding box center [553, 243] width 114 height 21
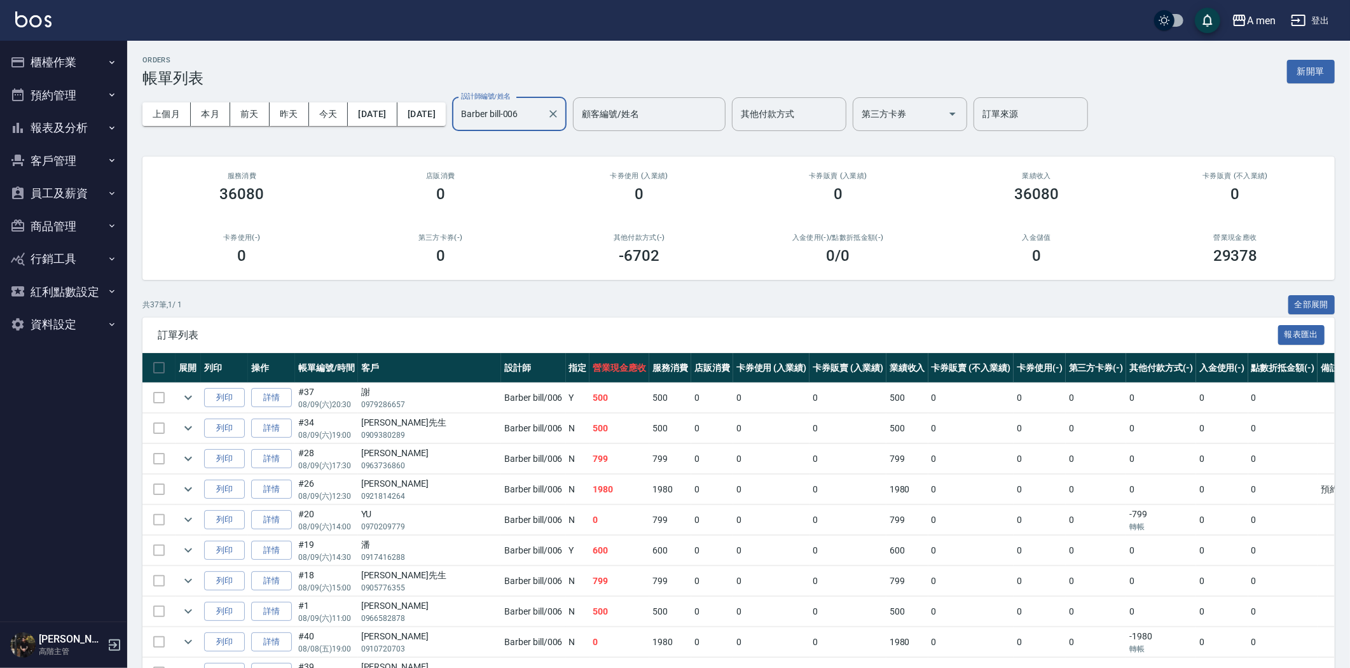
click at [542, 107] on input "Barber bill-006" at bounding box center [500, 114] width 84 height 22
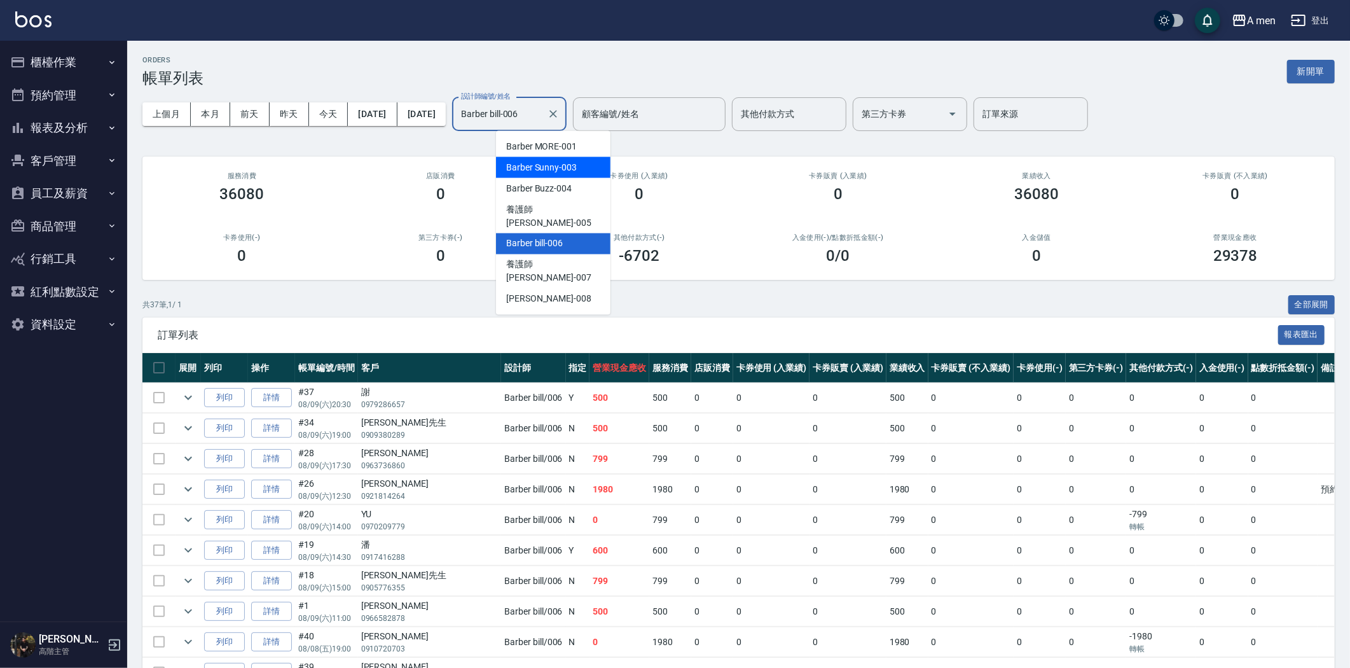
click at [561, 166] on span "Barber Sunny -003" at bounding box center [541, 167] width 71 height 13
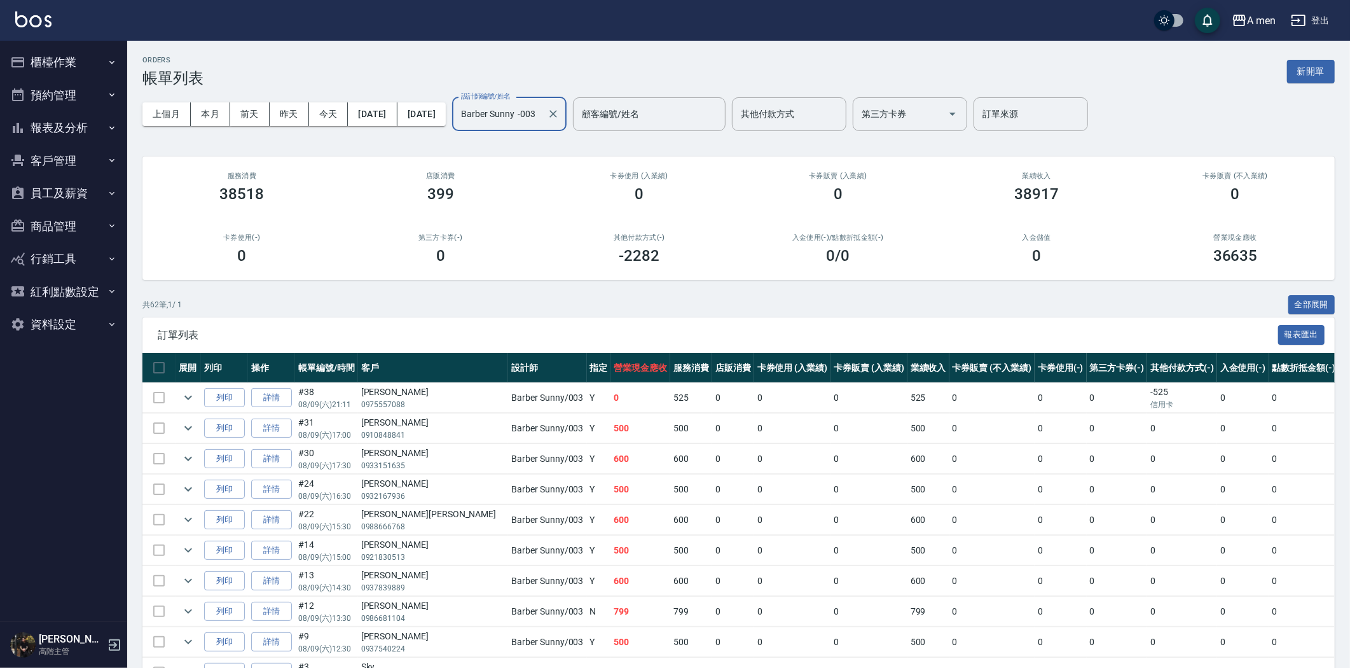
click at [542, 115] on input "Barber Sunny -003" at bounding box center [500, 114] width 84 height 22
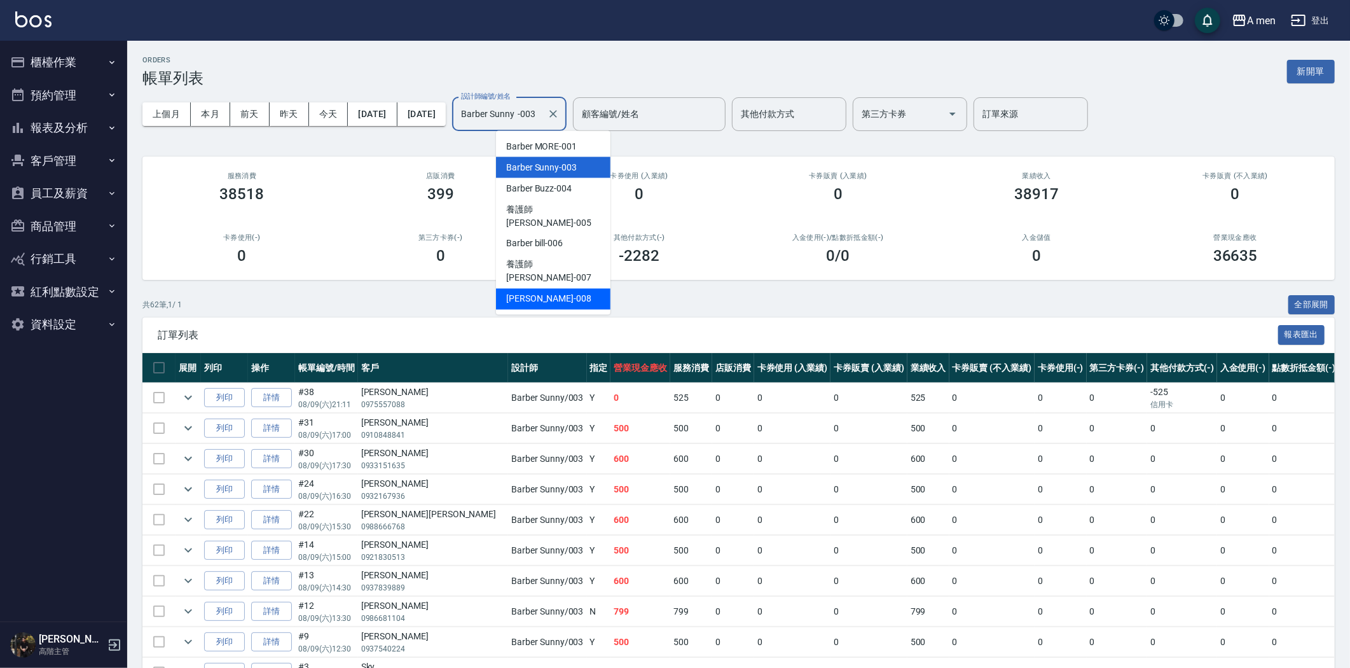
click at [549, 289] on div "Garry -008" at bounding box center [553, 299] width 114 height 21
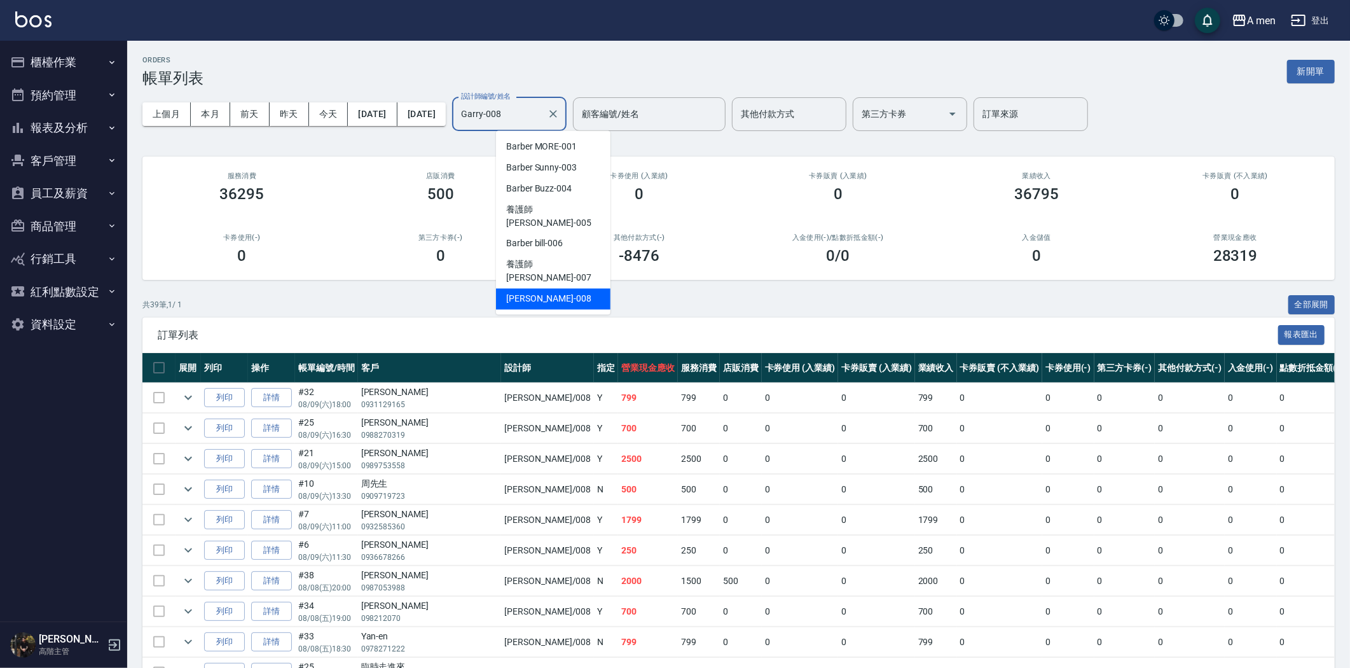
click at [542, 121] on input "Garry-008" at bounding box center [500, 114] width 84 height 22
click at [561, 172] on span "Barber Sunny -003" at bounding box center [541, 167] width 71 height 13
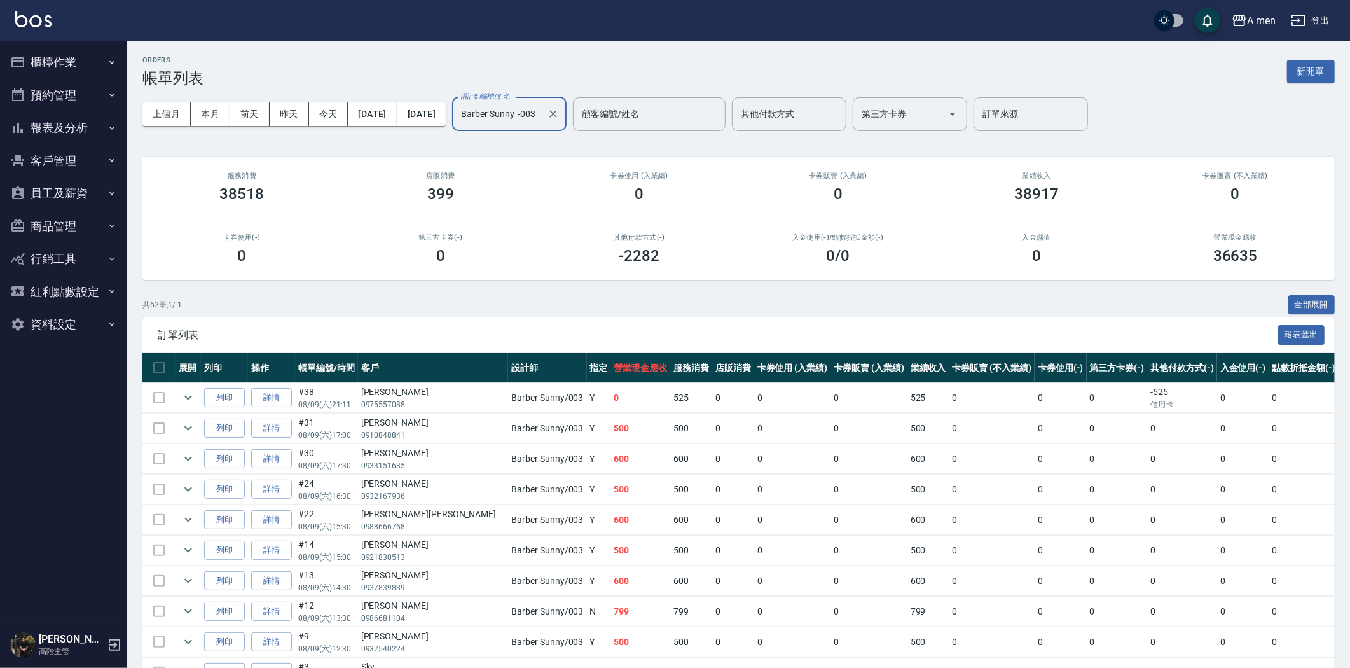
click at [542, 120] on input "Barber Sunny -003" at bounding box center [500, 114] width 84 height 22
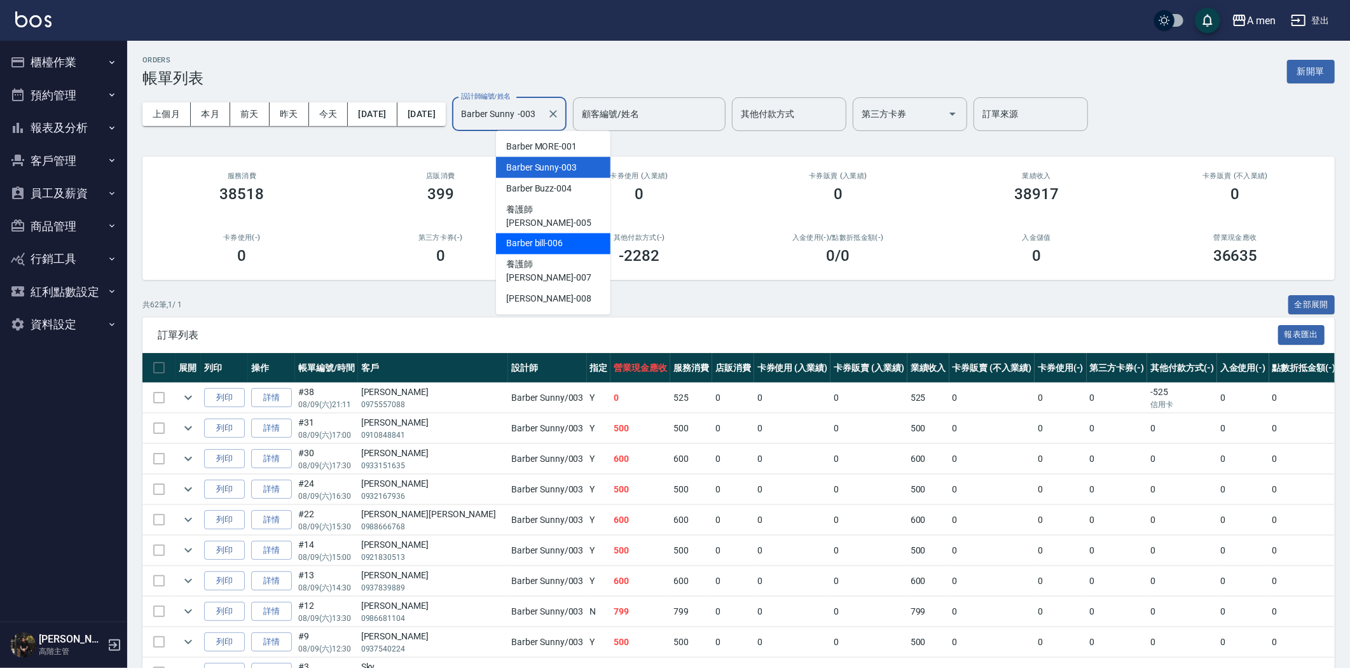
click at [558, 237] on span "Barber bill -006" at bounding box center [534, 243] width 57 height 13
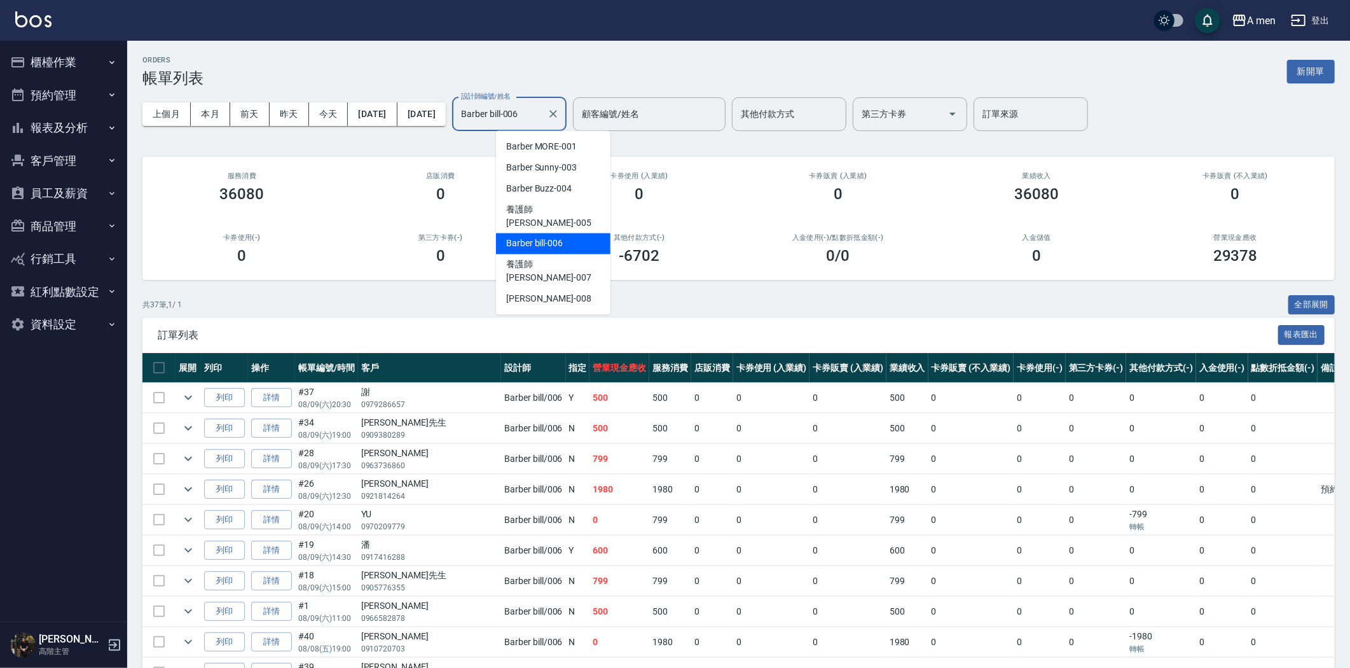
click at [542, 120] on input "Barber bill-006" at bounding box center [500, 114] width 84 height 22
click at [553, 289] on div "Garry -008" at bounding box center [553, 299] width 114 height 21
type input "Garry-008"
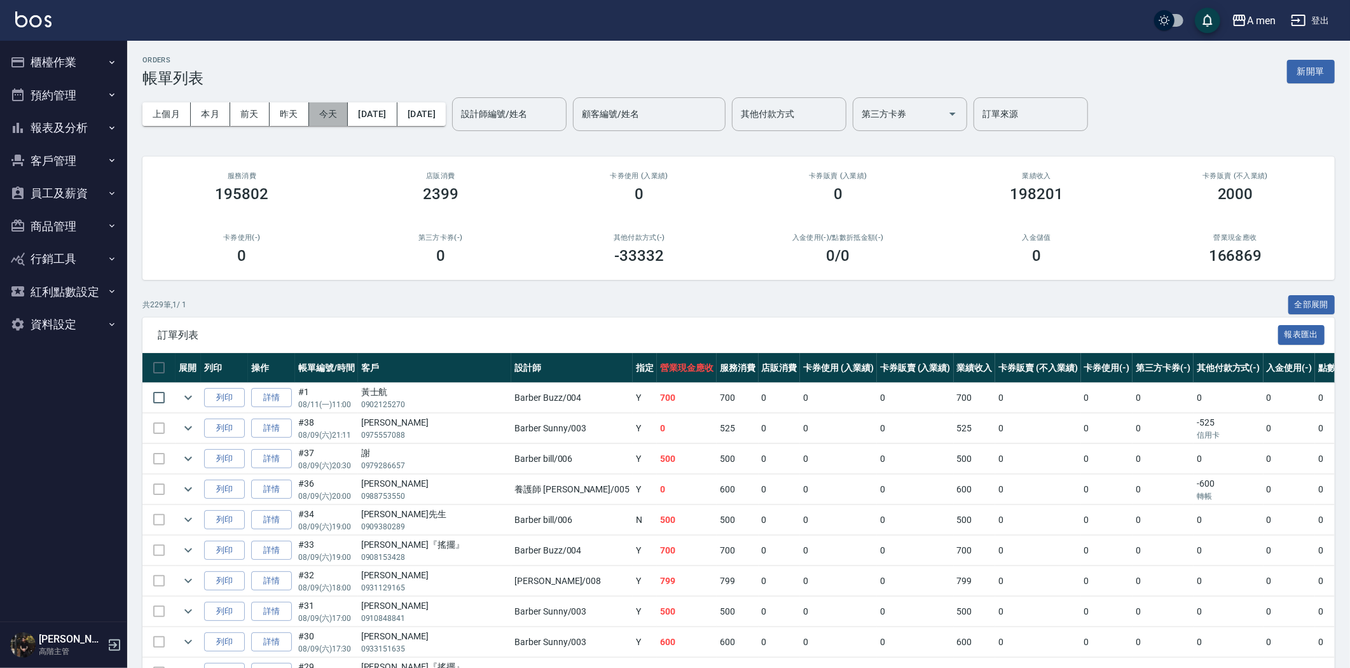
click at [317, 114] on button "今天" at bounding box center [328, 114] width 39 height 24
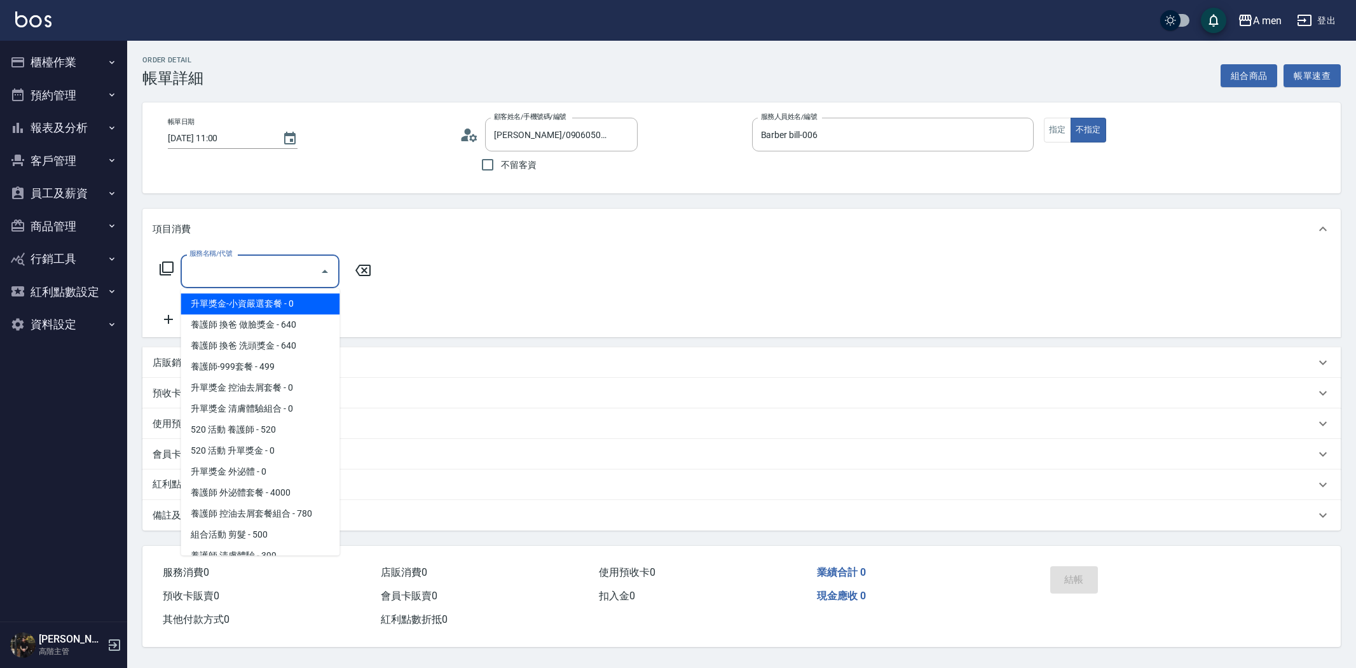
click at [235, 278] on input "服務名稱/代號" at bounding box center [250, 271] width 128 height 22
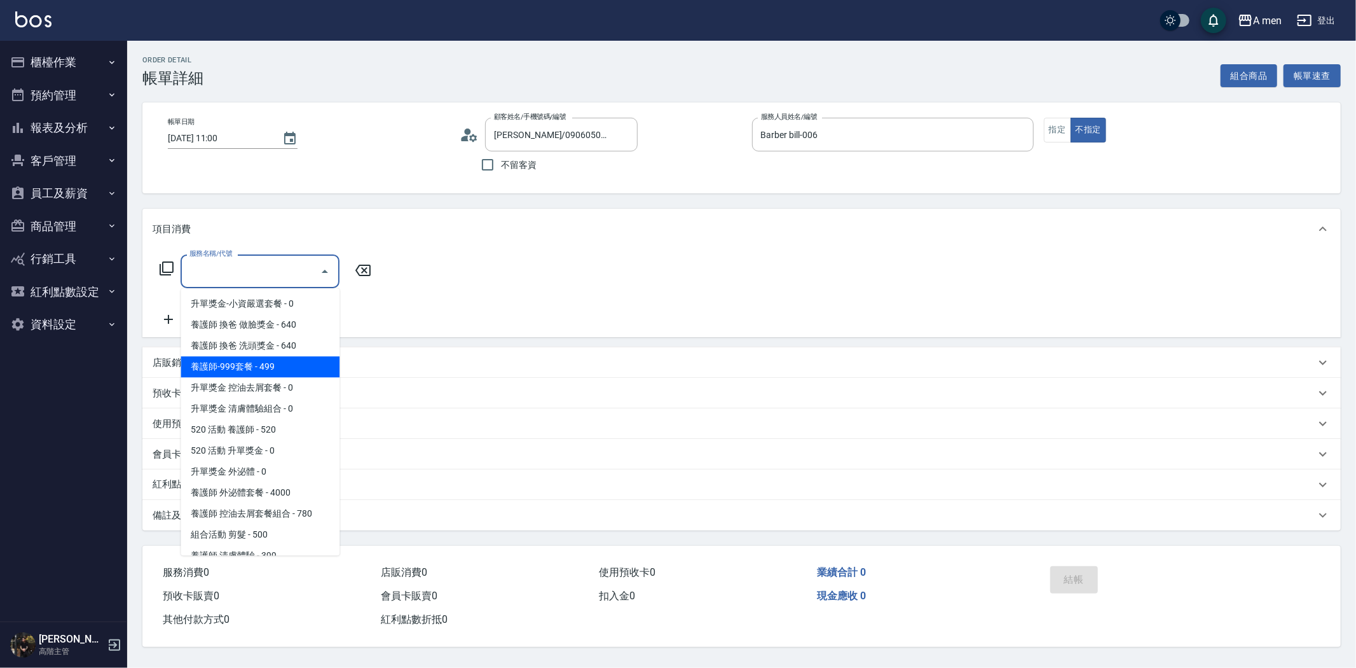
click at [585, 299] on div "服務名稱/代號 服務名稱/代號" at bounding box center [741, 293] width 1199 height 88
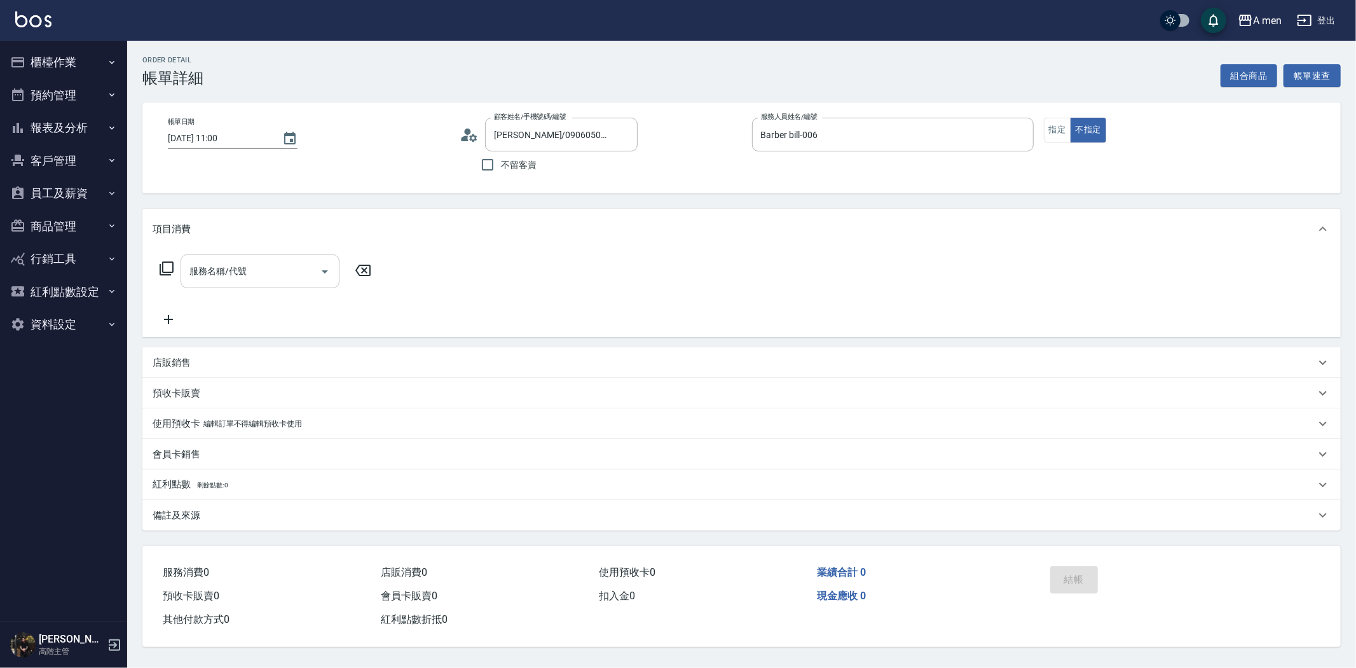
click at [296, 272] on input "服務名稱/代號" at bounding box center [250, 271] width 128 height 22
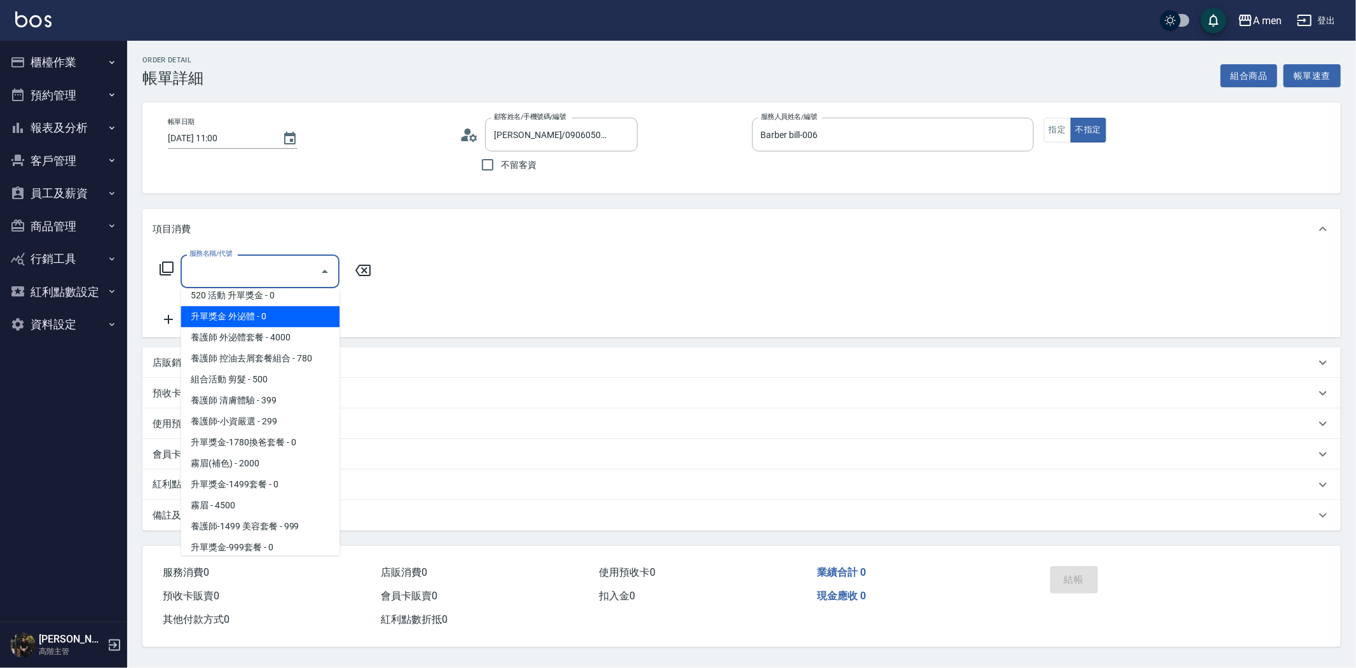
scroll to position [74, 0]
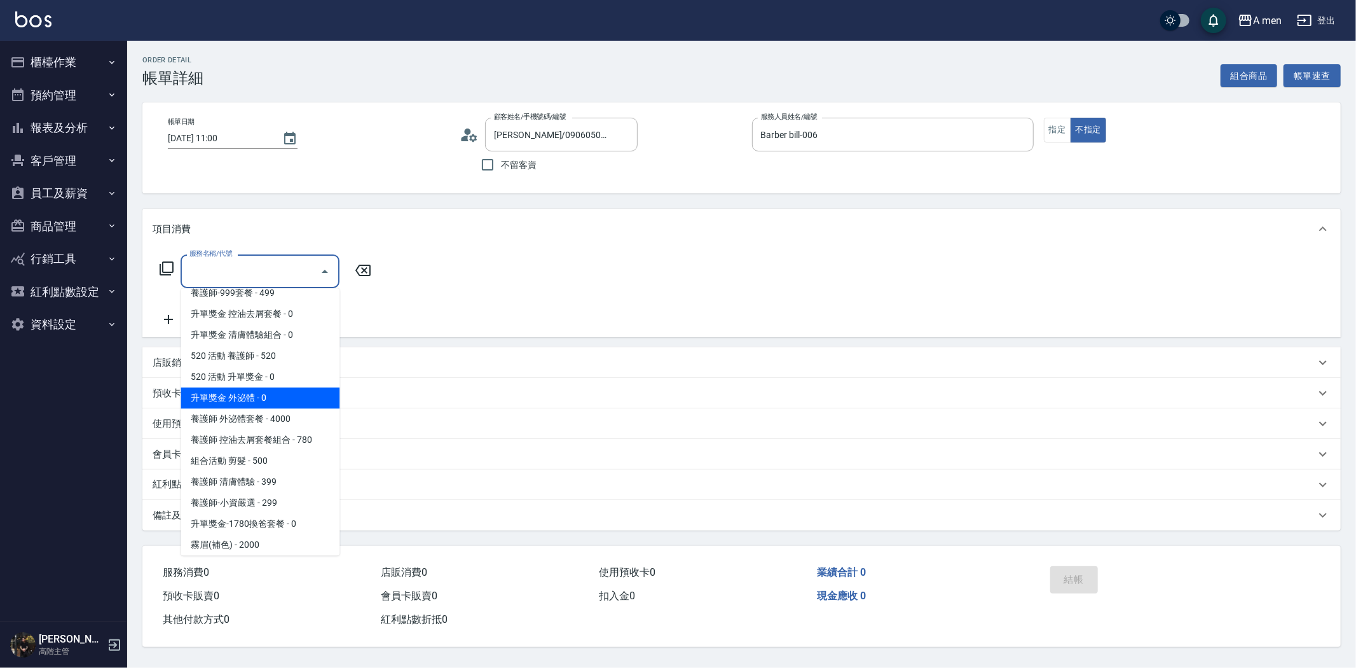
click at [895, 296] on div "服務名稱/代號 服務名稱/代號" at bounding box center [741, 293] width 1199 height 88
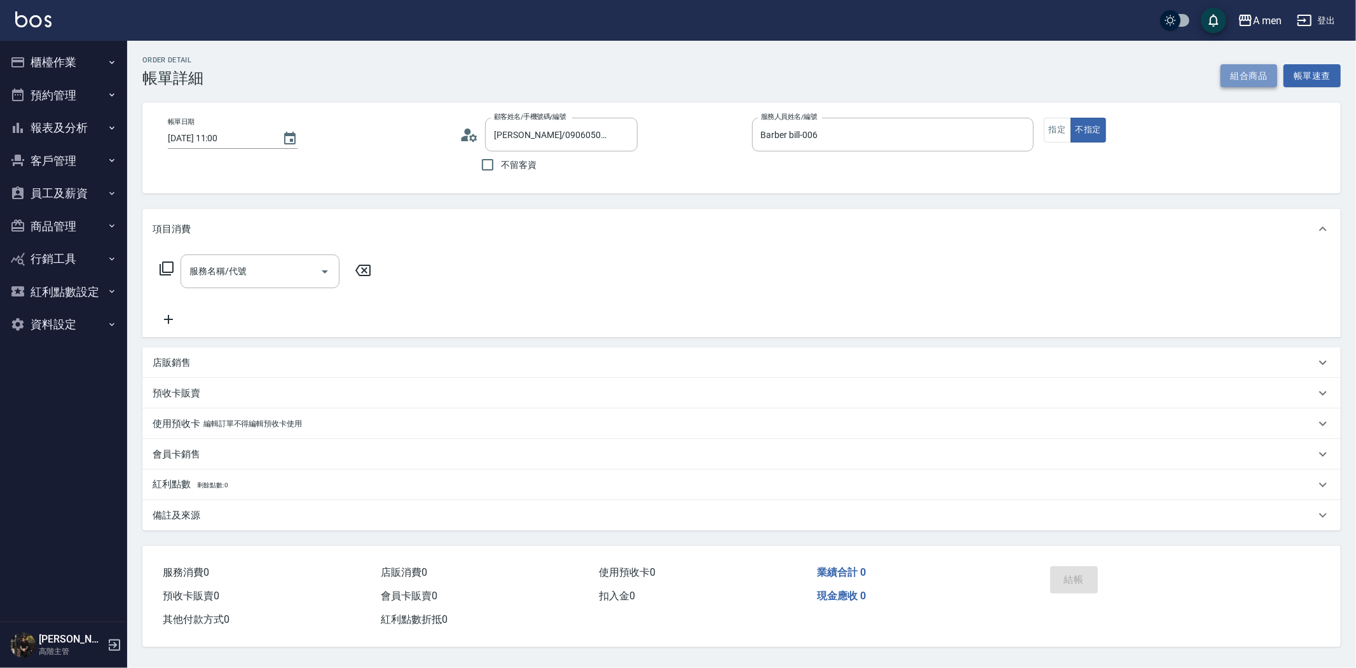
click at [1260, 75] on button "組合商品" at bounding box center [1249, 76] width 57 height 24
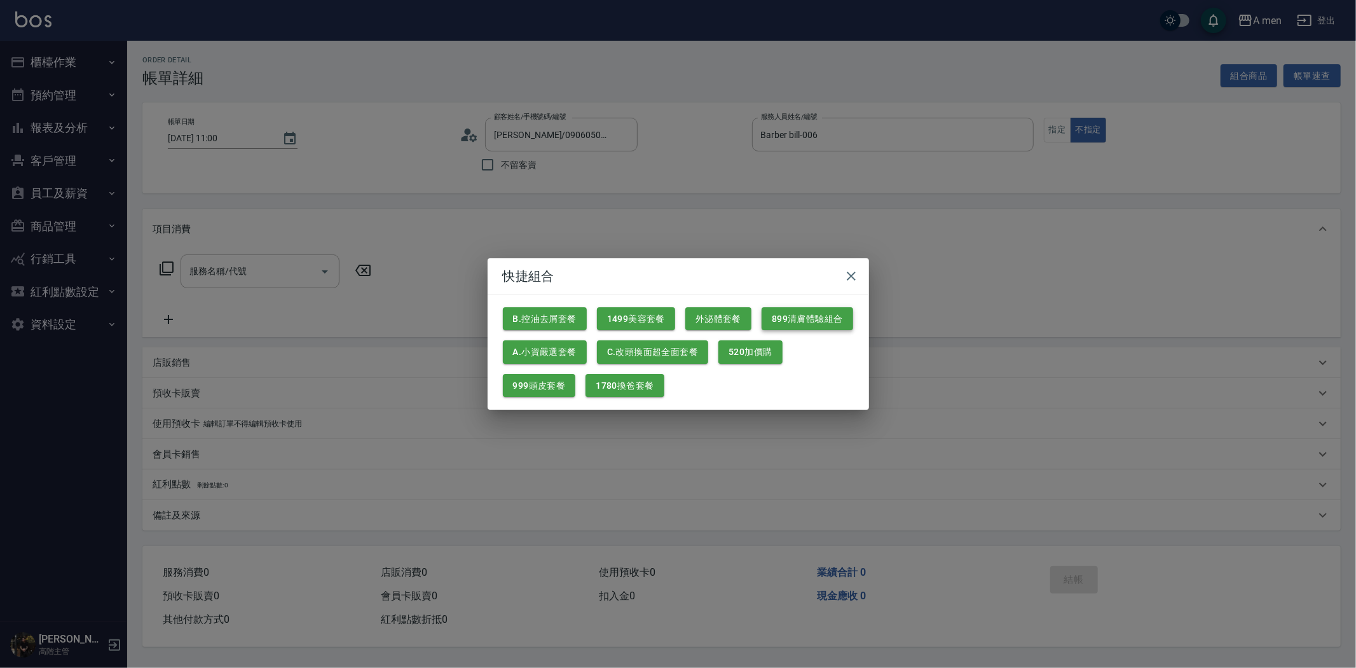
click at [830, 312] on button "899清膚體驗組合" at bounding box center [808, 319] width 92 height 24
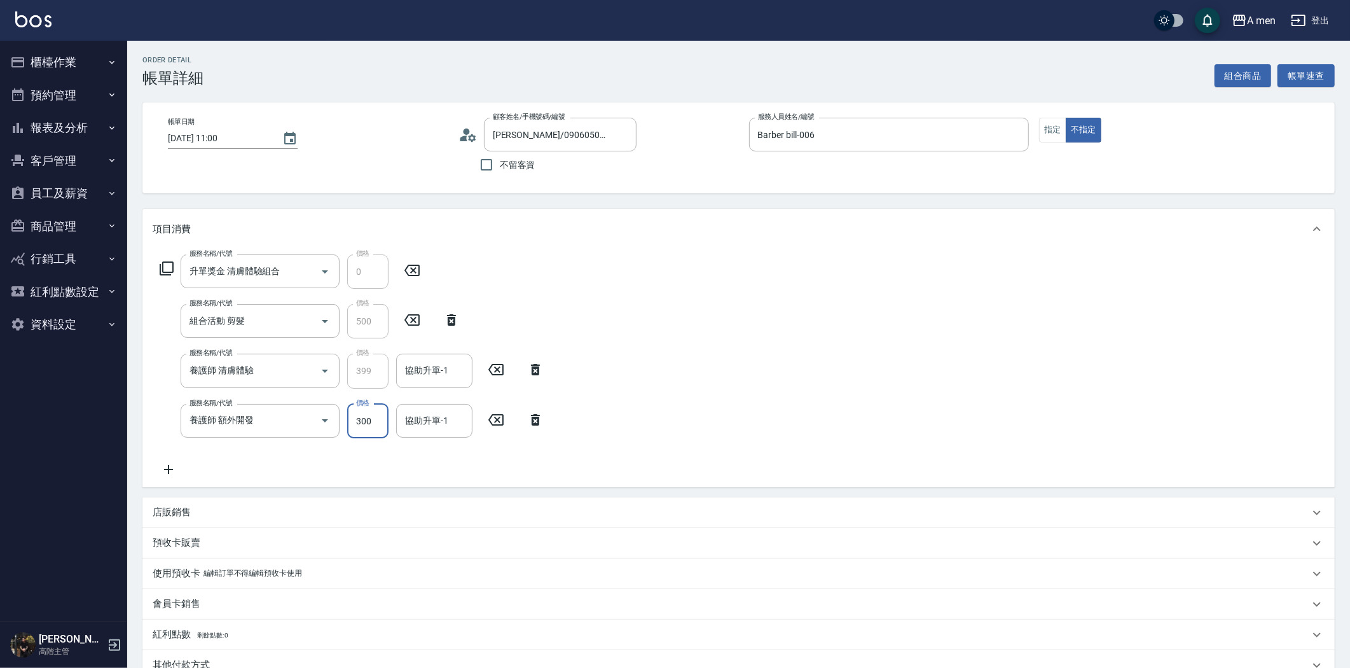
click at [373, 424] on input "300" at bounding box center [367, 421] width 41 height 34
type input "200"
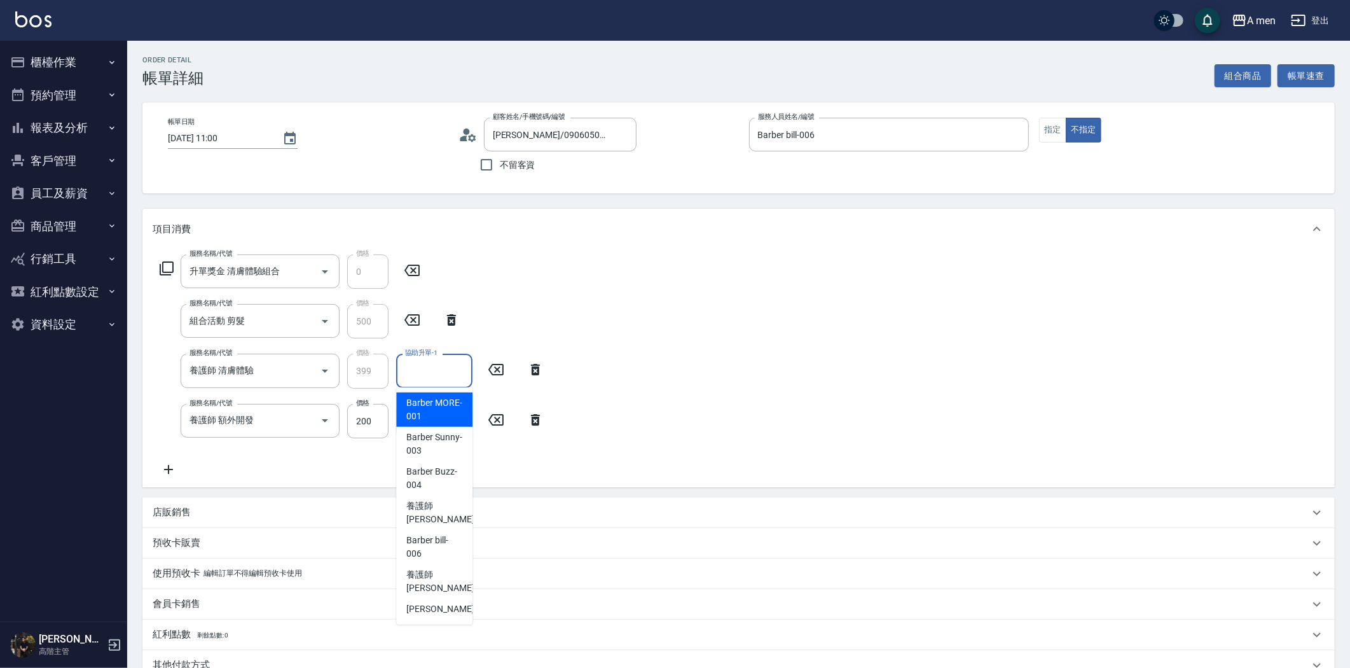
click at [446, 373] on input "協助升單-1" at bounding box center [434, 370] width 65 height 22
click at [442, 498] on div "養護師 [PERSON_NAME] -005" at bounding box center [434, 512] width 76 height 34
type input "養護師 [PERSON_NAME]-005"
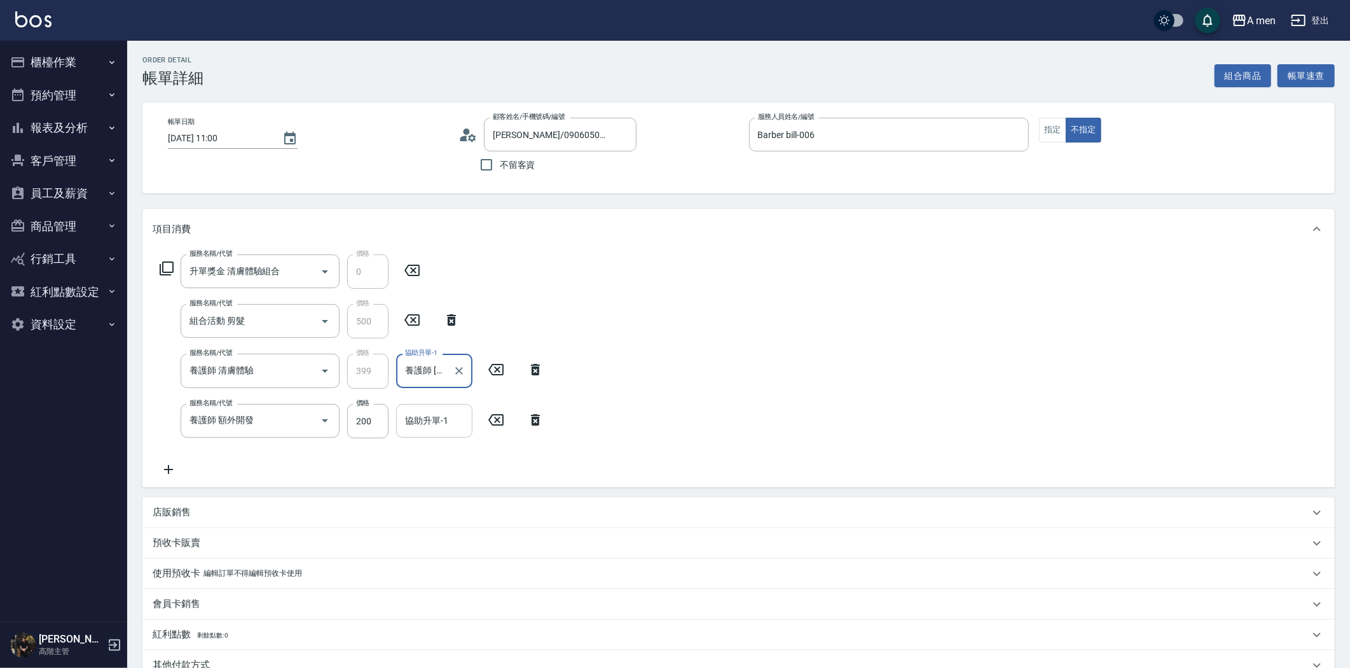
click at [439, 429] on input "協助升單-1" at bounding box center [434, 420] width 65 height 22
click at [429, 291] on span "養護師 [PERSON_NAME] -005" at bounding box center [448, 291] width 85 height 27
type input "養護師 [PERSON_NAME]-005"
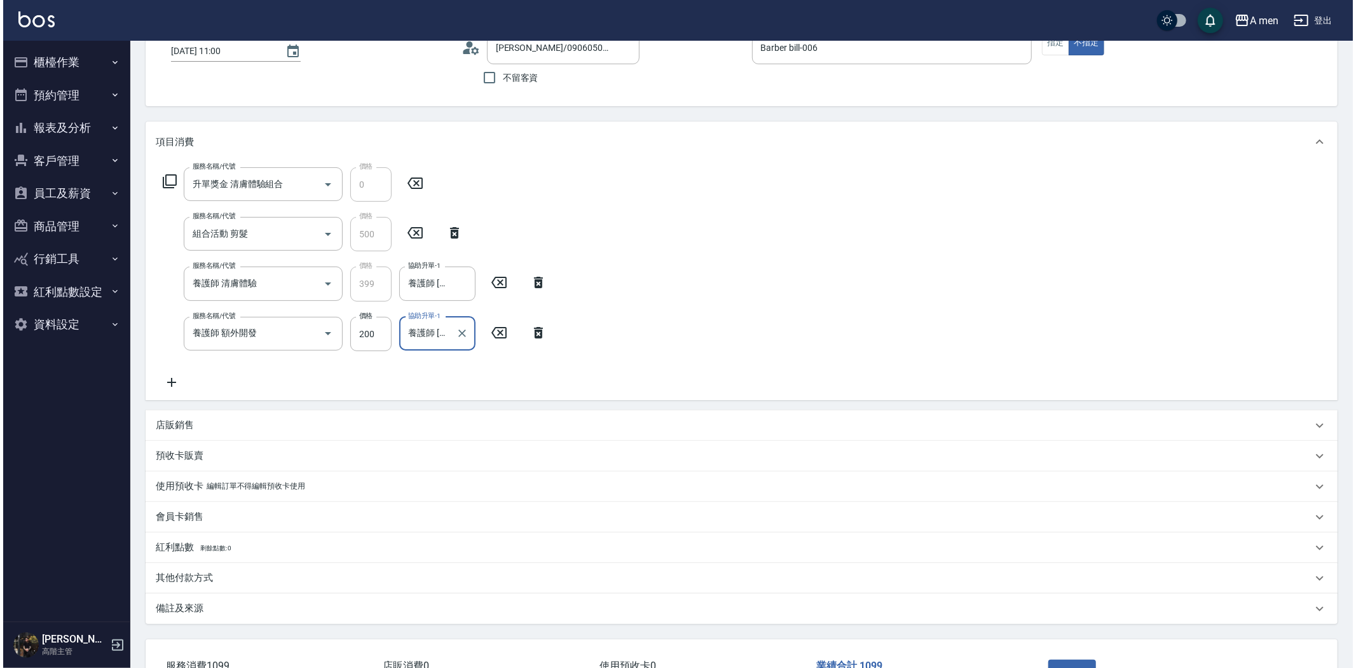
scroll to position [179, 0]
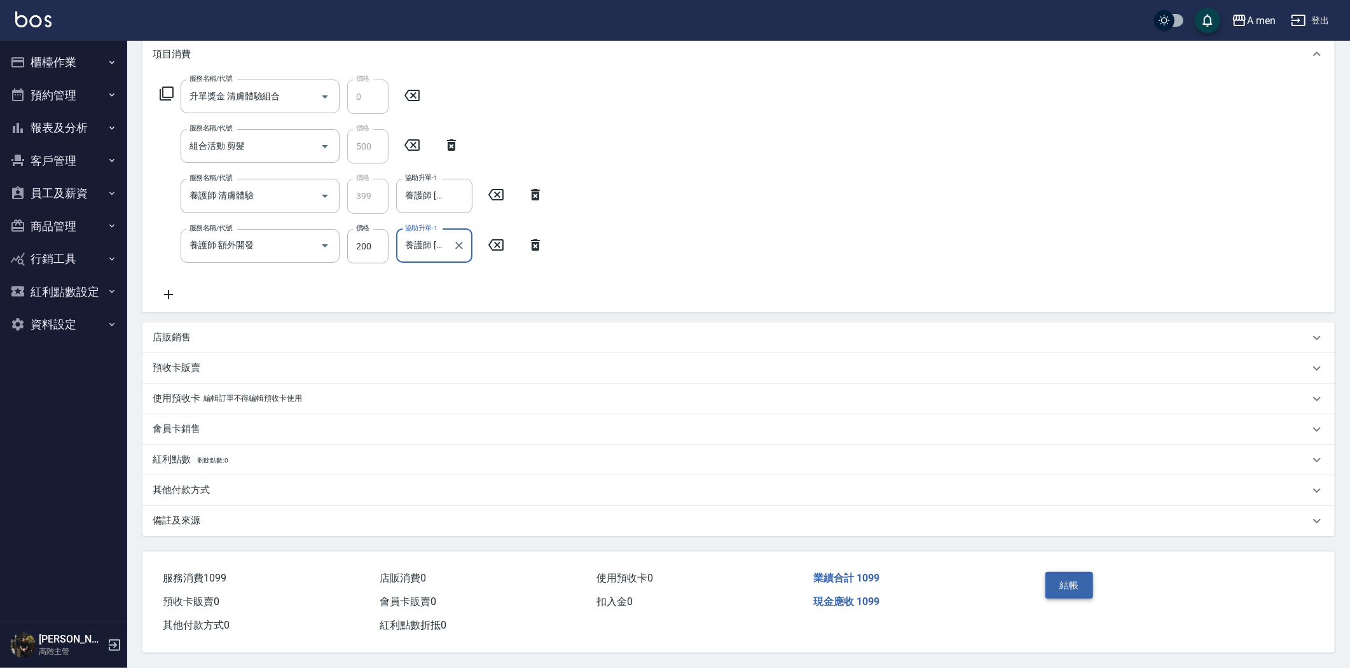
click at [1082, 580] on button "結帳" at bounding box center [1069, 585] width 48 height 27
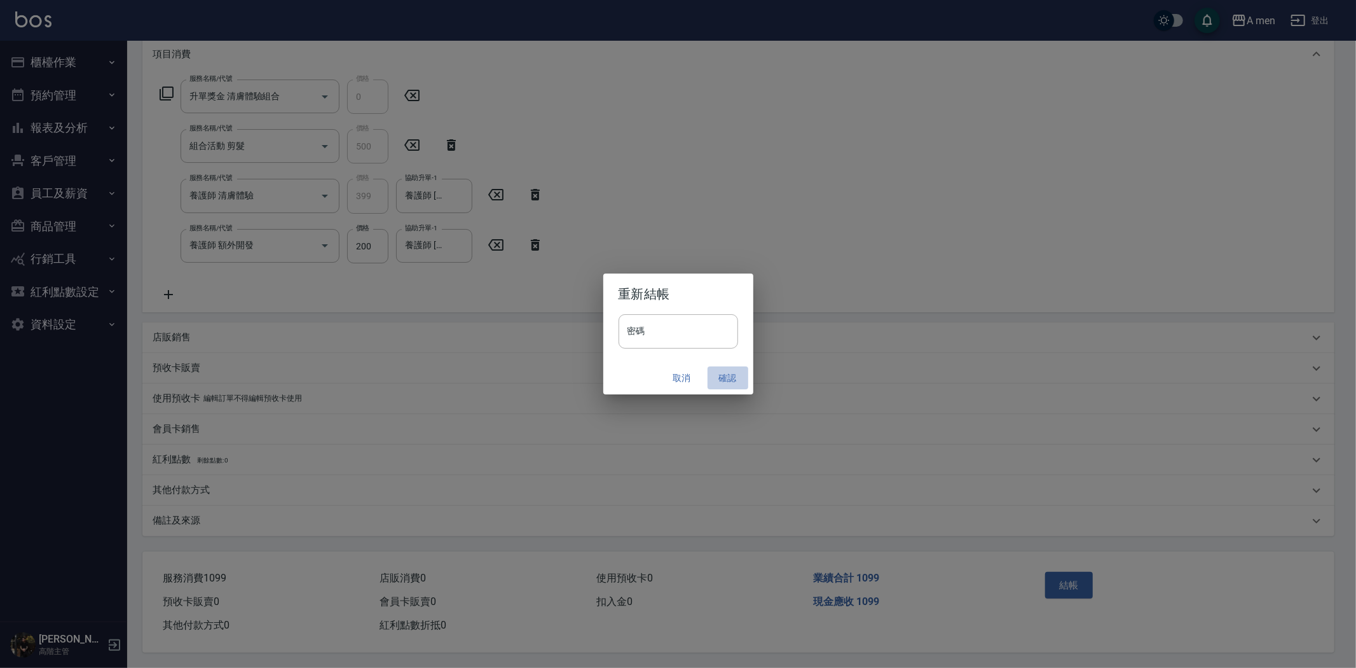
click at [720, 378] on button "確認" at bounding box center [728, 378] width 41 height 24
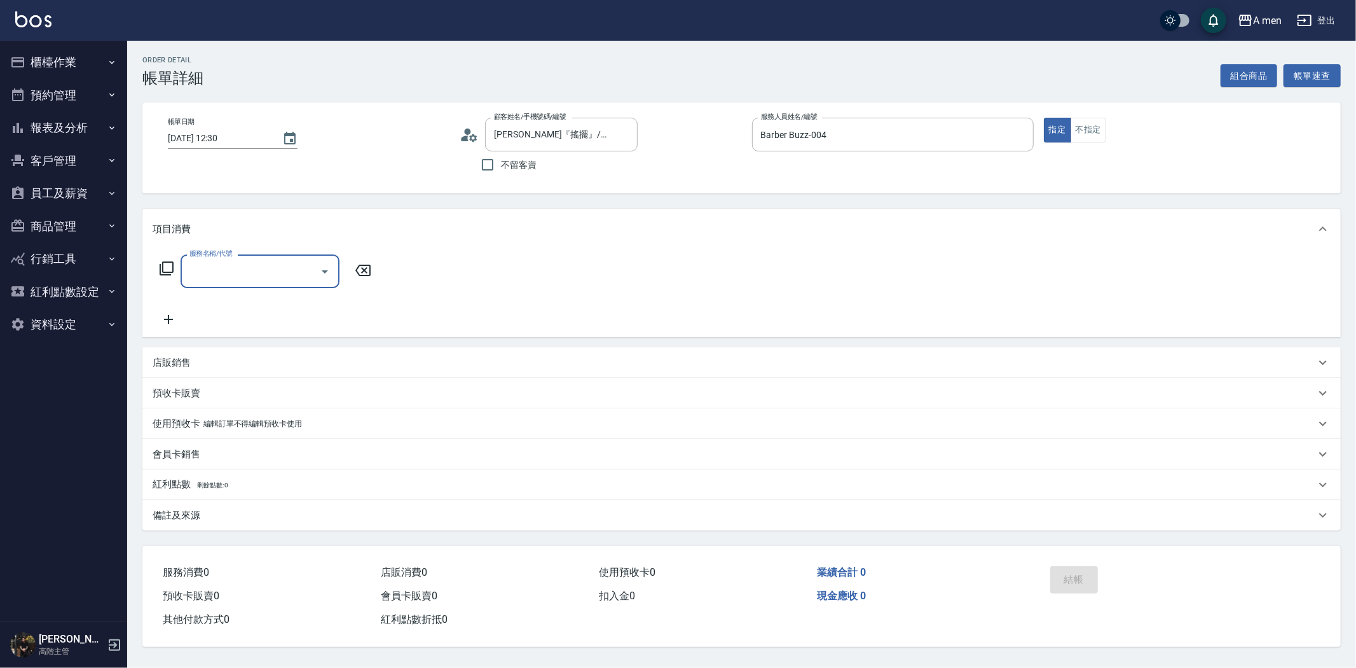
click at [232, 276] on input "服務名稱/代號" at bounding box center [250, 271] width 128 height 22
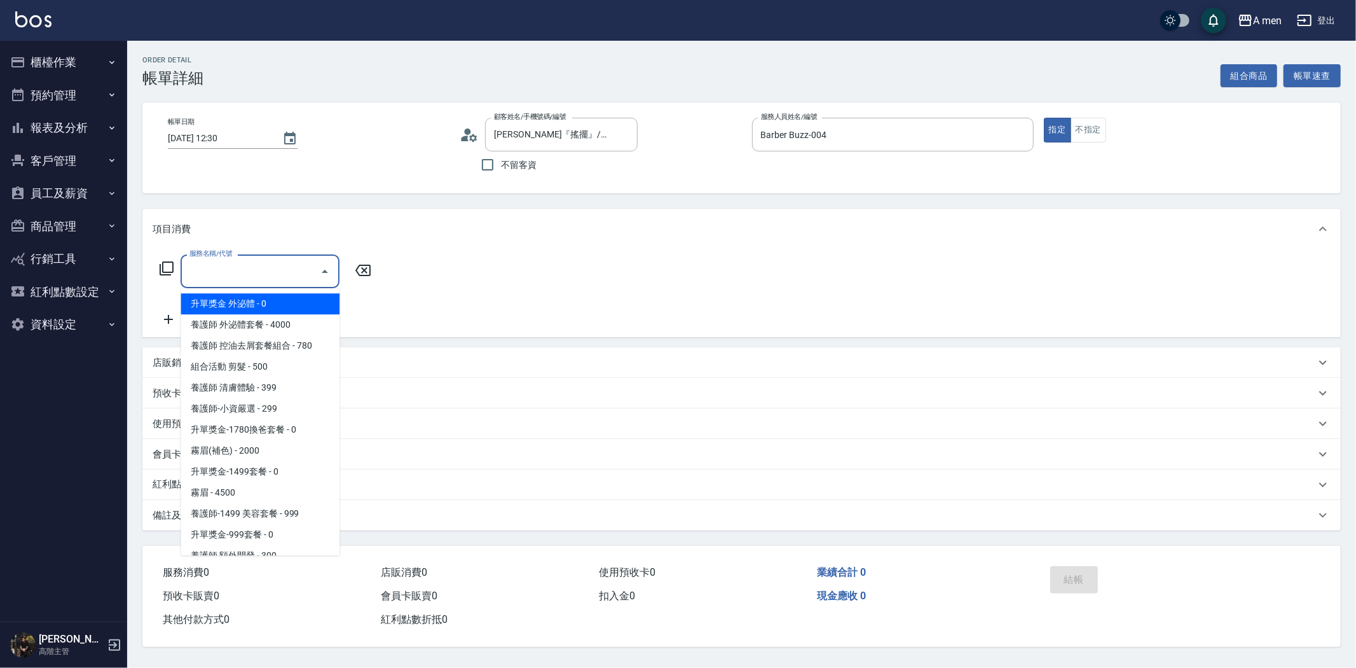
scroll to position [353, 0]
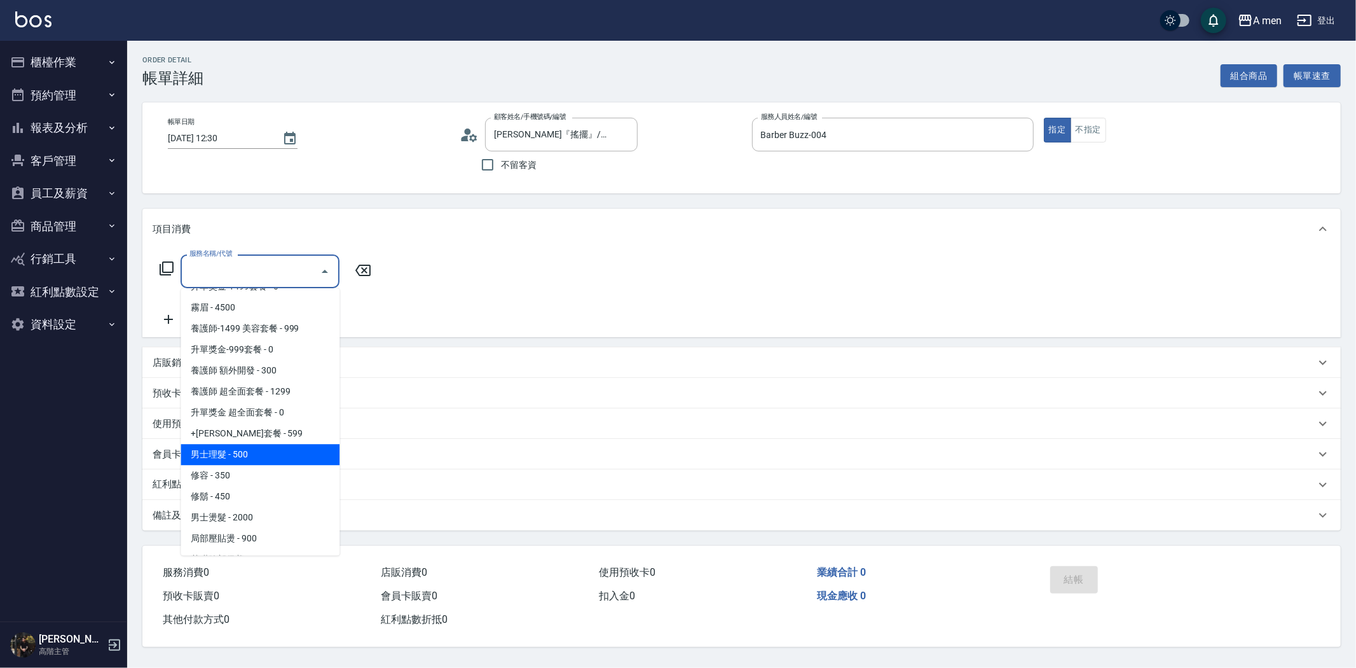
drag, startPoint x: 258, startPoint y: 447, endPoint x: 315, endPoint y: 378, distance: 89.4
click at [259, 446] on span "男士理髮 - 500" at bounding box center [260, 454] width 159 height 21
type input "男士理髮(A01)"
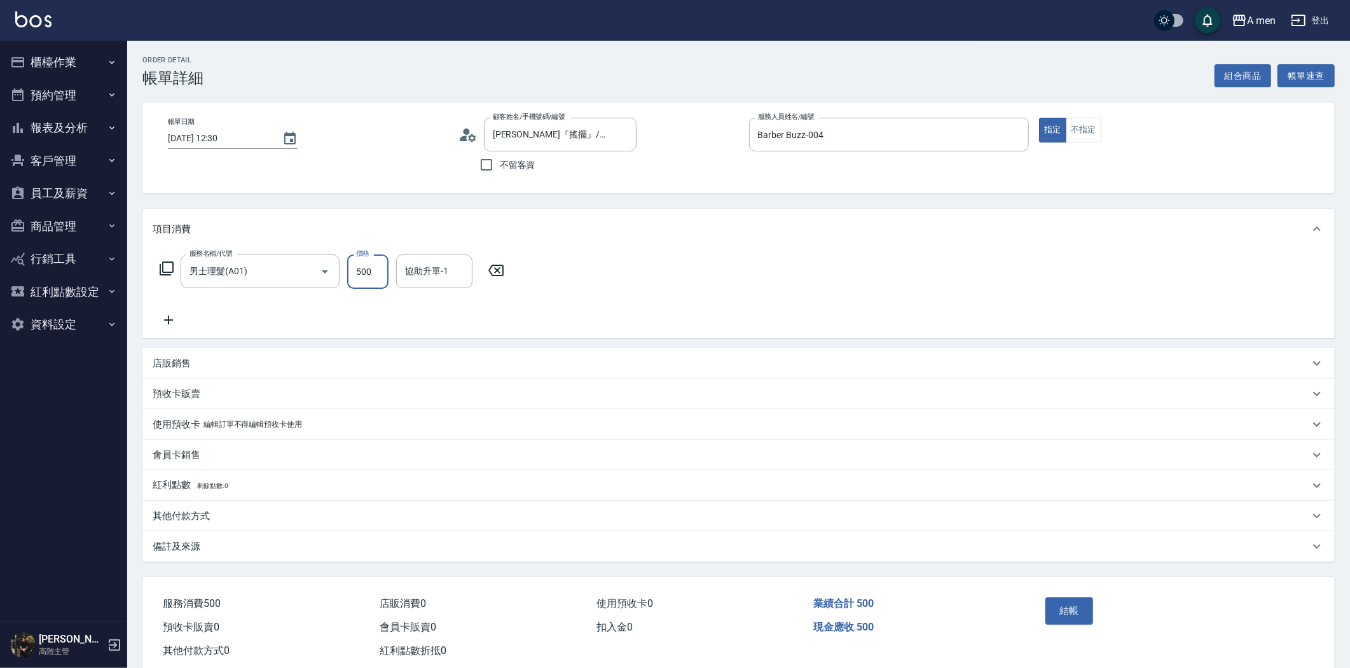
click at [364, 280] on input "500" at bounding box center [367, 271] width 41 height 34
type input "700"
click at [1078, 609] on button "結帳" at bounding box center [1069, 610] width 48 height 27
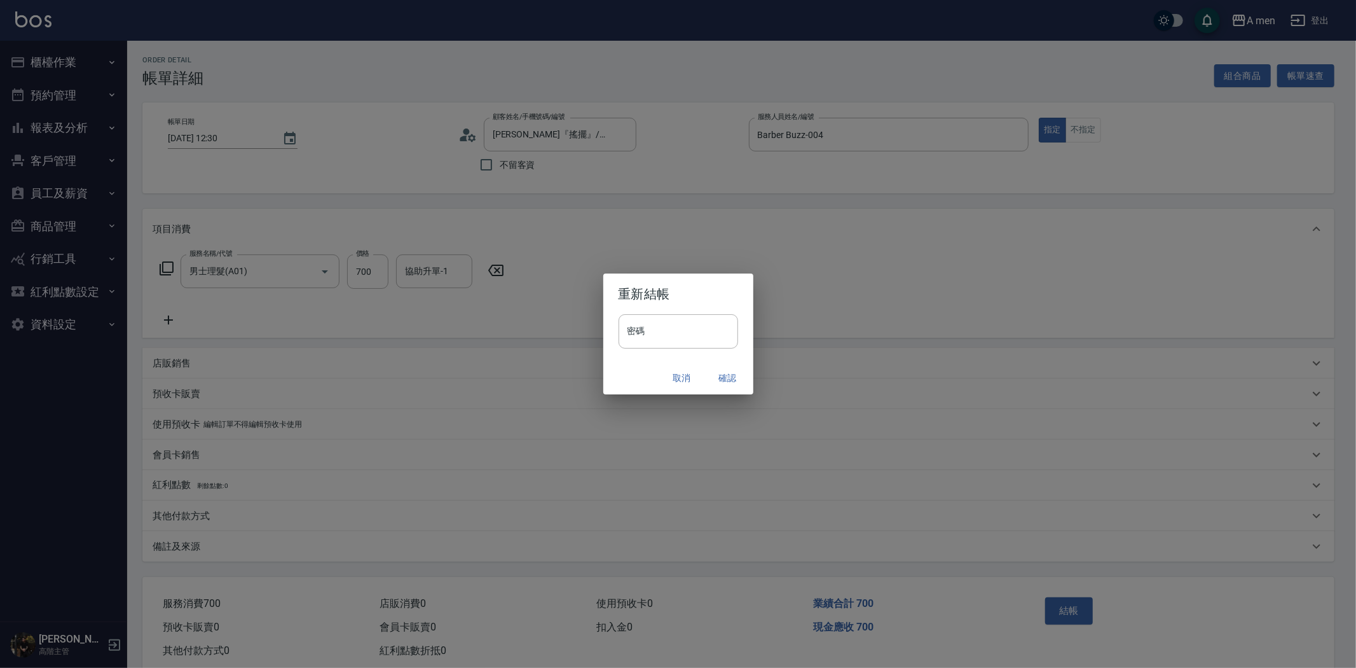
click at [715, 380] on button "確認" at bounding box center [728, 378] width 41 height 24
